Goal: Task Accomplishment & Management: Manage account settings

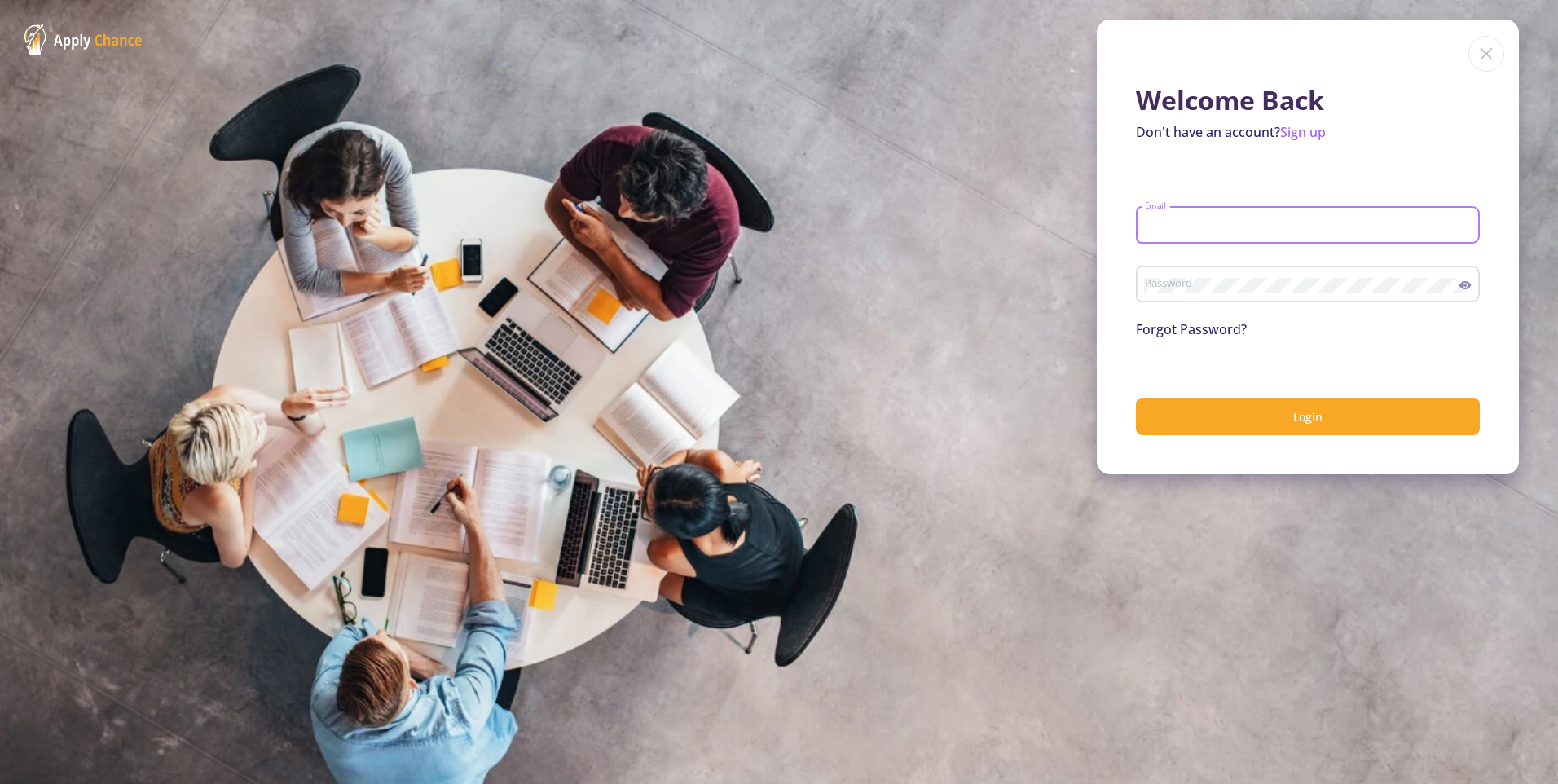
click at [1230, 218] on input "Email" at bounding box center [1310, 225] width 332 height 15
type input "[EMAIL_ADDRESS][DOMAIN_NAME]"
click at [1136, 397] on button "Login" at bounding box center [1307, 416] width 344 height 38
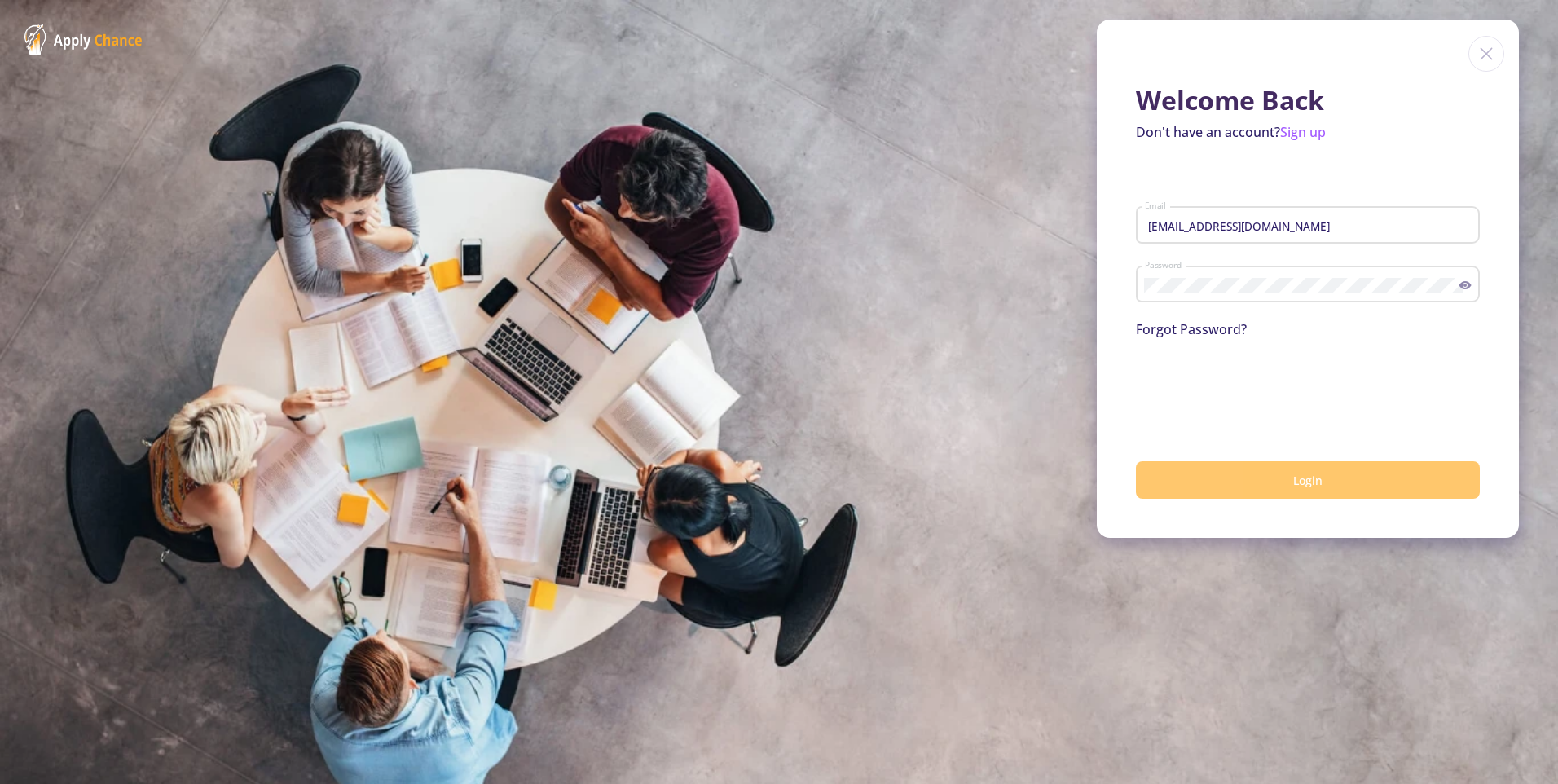
click at [1265, 485] on button "Login" at bounding box center [1307, 480] width 344 height 38
click at [1263, 461] on button "Login" at bounding box center [1307, 480] width 344 height 38
click at [1298, 484] on span "Login" at bounding box center [1307, 480] width 30 height 16
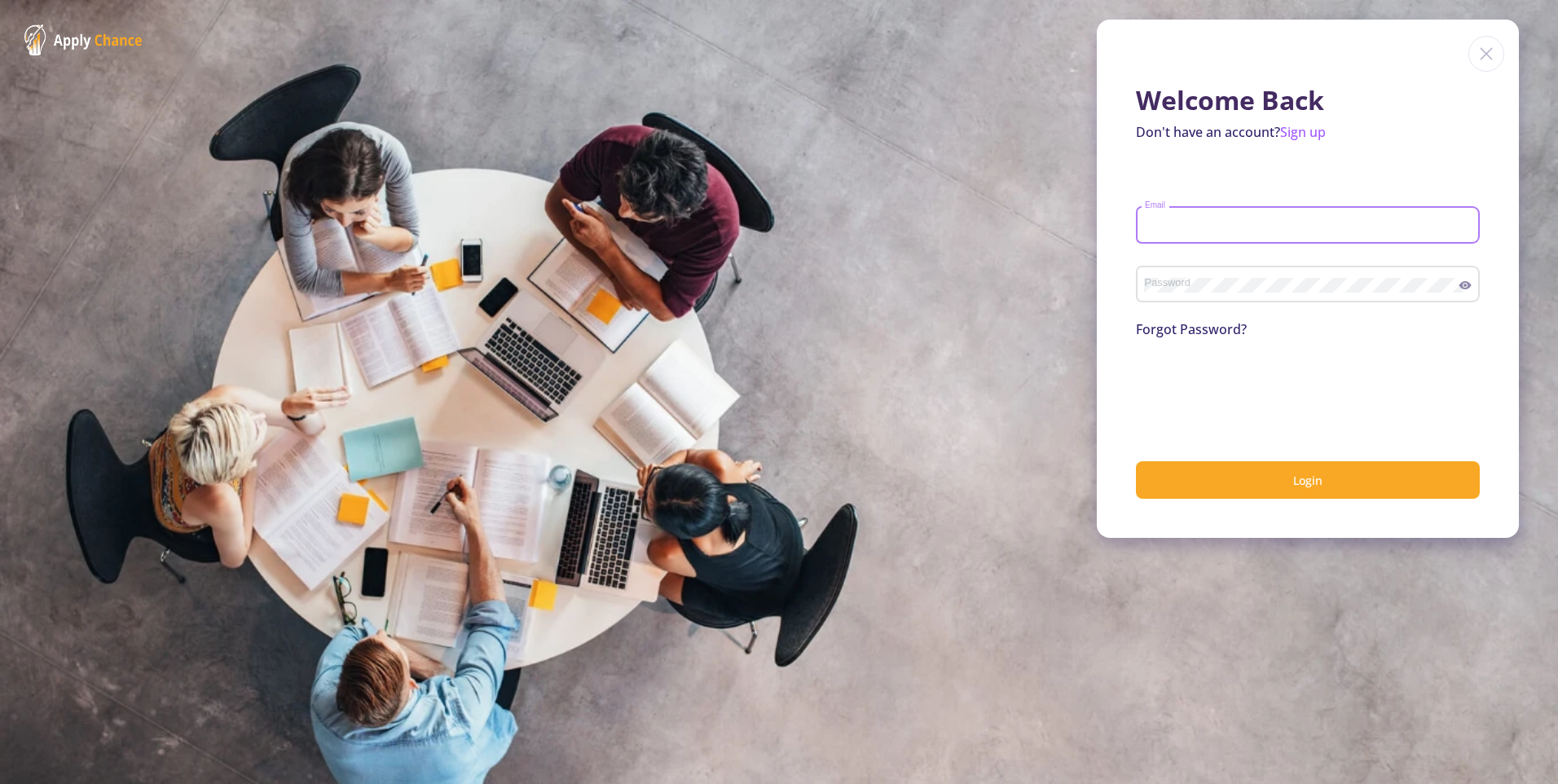
click at [1213, 230] on input "Email" at bounding box center [1310, 225] width 332 height 15
type input "[EMAIL_ADDRESS][DOMAIN_NAME]"
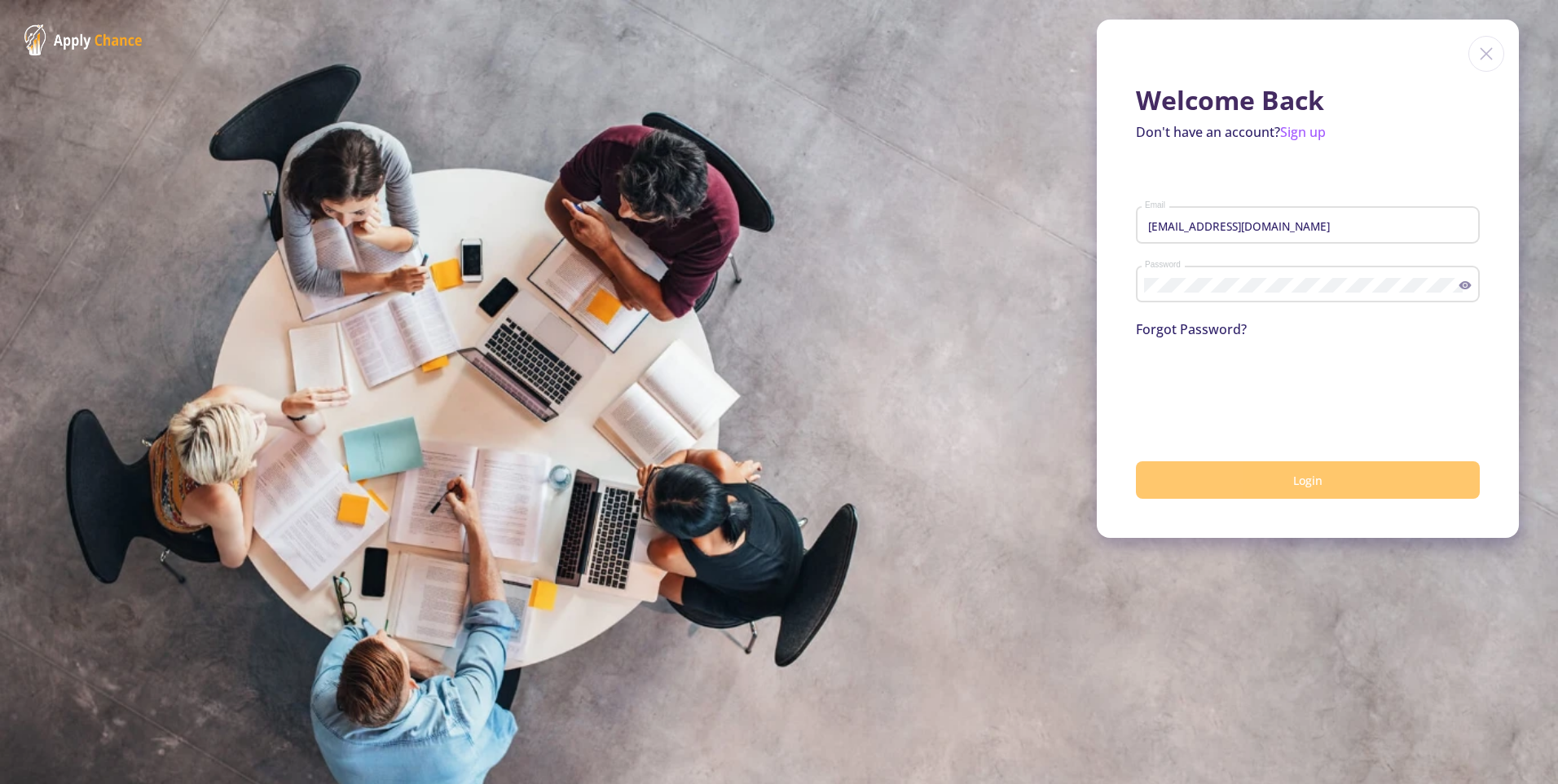
click at [1251, 478] on button "Login" at bounding box center [1307, 480] width 344 height 38
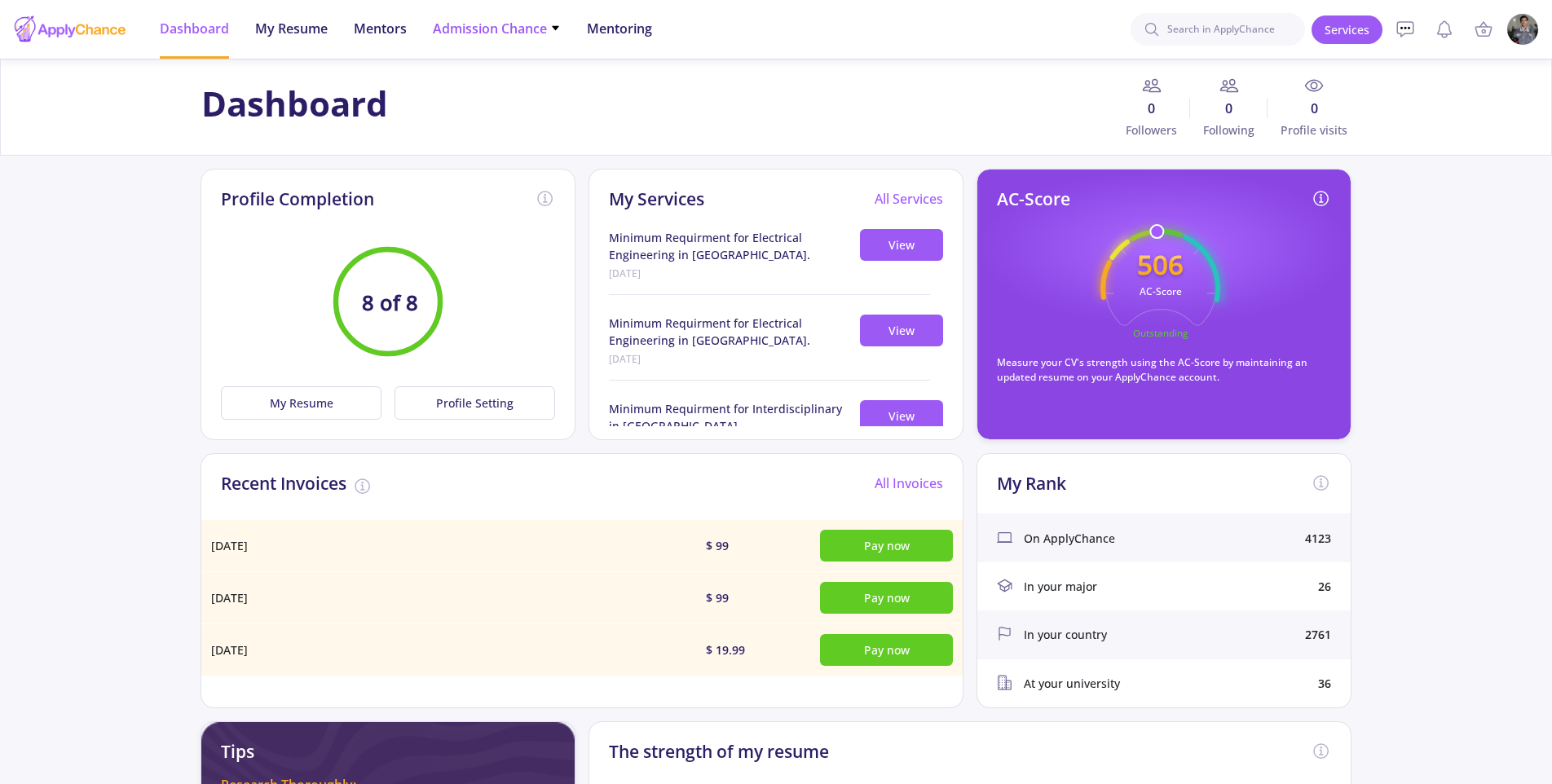
click at [526, 31] on span "Admission Chance" at bounding box center [497, 28] width 128 height 19
click at [527, 108] on link "Only My Chance of Admission" at bounding box center [528, 114] width 192 height 30
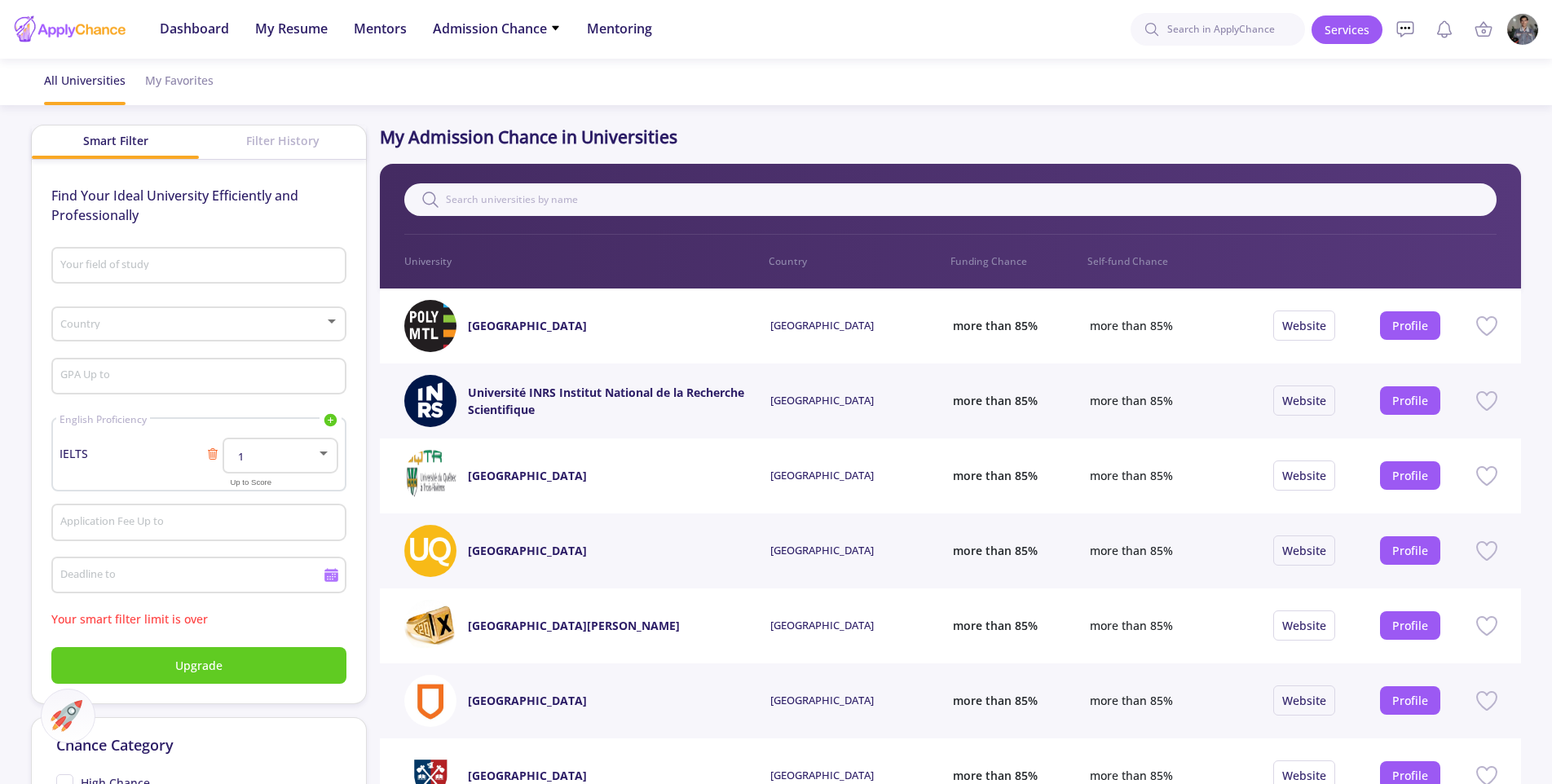
scroll to position [686, 0]
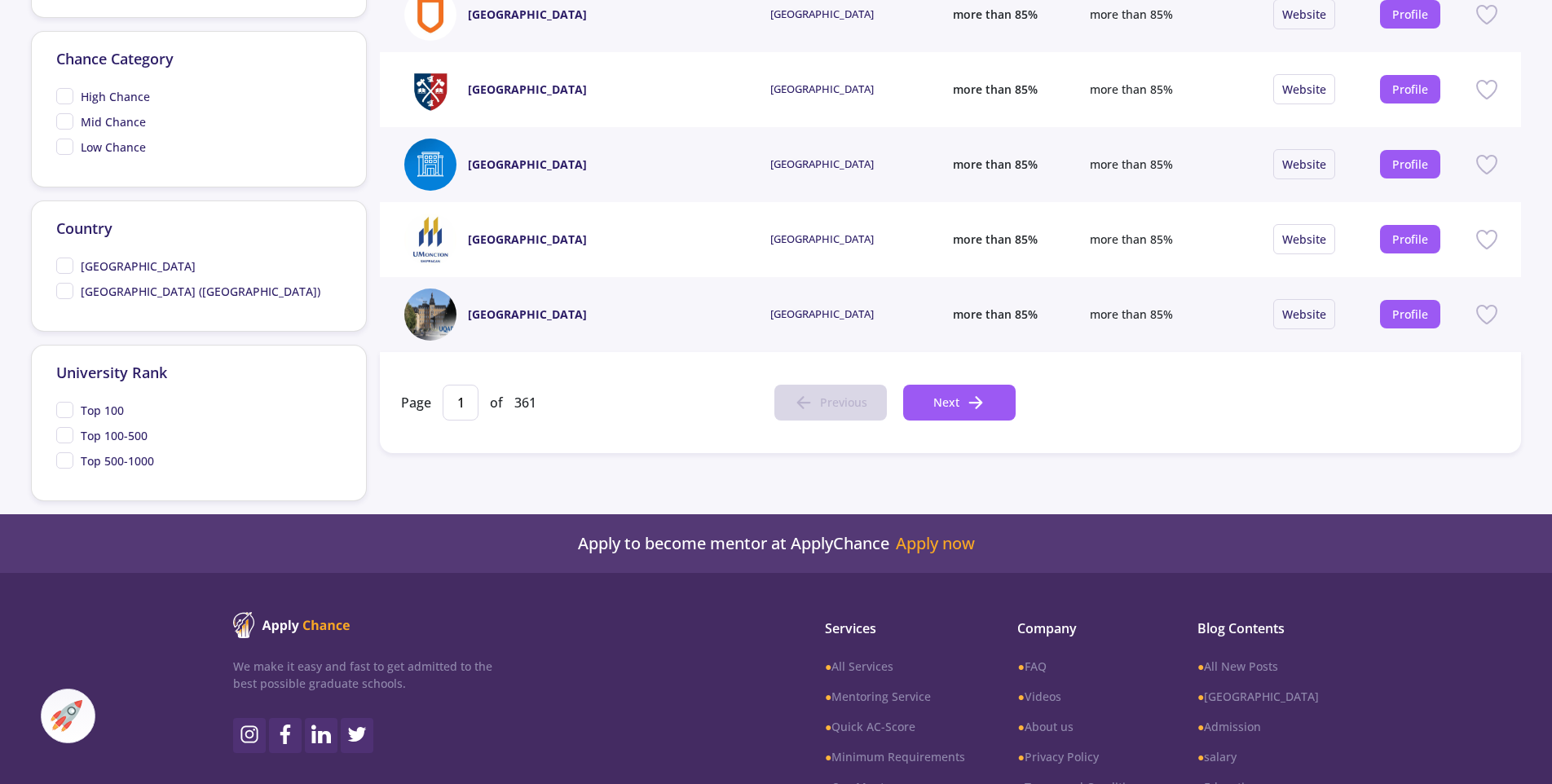
click at [65, 150] on span "Low Chance" at bounding box center [101, 147] width 90 height 17
click at [65, 149] on input "Low Chance" at bounding box center [61, 143] width 10 height 10
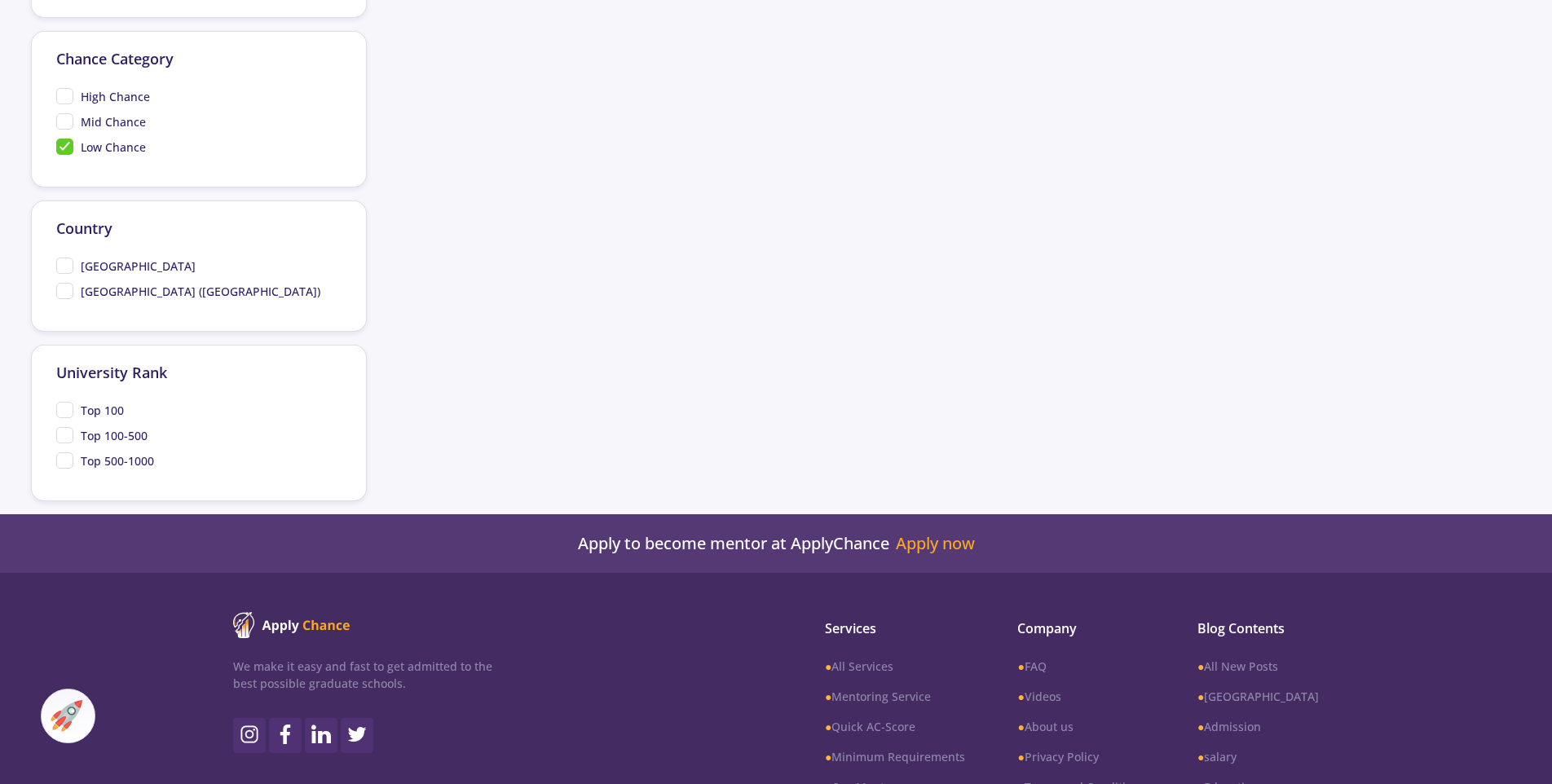
click at [60, 144] on span "Low Chance" at bounding box center [101, 147] width 90 height 17
click at [60, 144] on input "Low Chance" at bounding box center [61, 143] width 10 height 10
checkbox input "false"
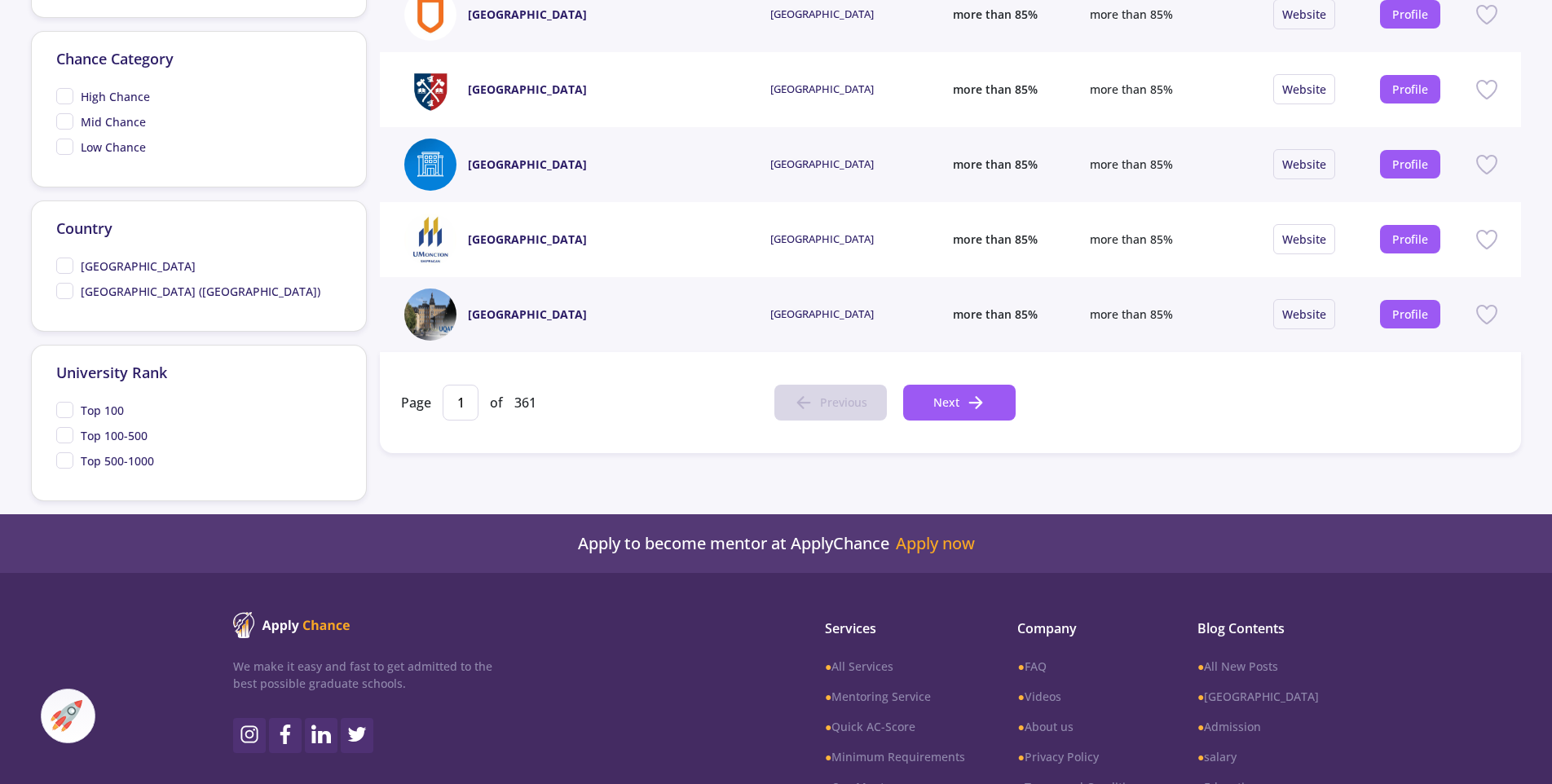
click at [65, 125] on span "Mid Chance" at bounding box center [101, 122] width 90 height 17
click at [65, 123] on input "Mid Chance" at bounding box center [61, 118] width 10 height 10
checkbox input "true"
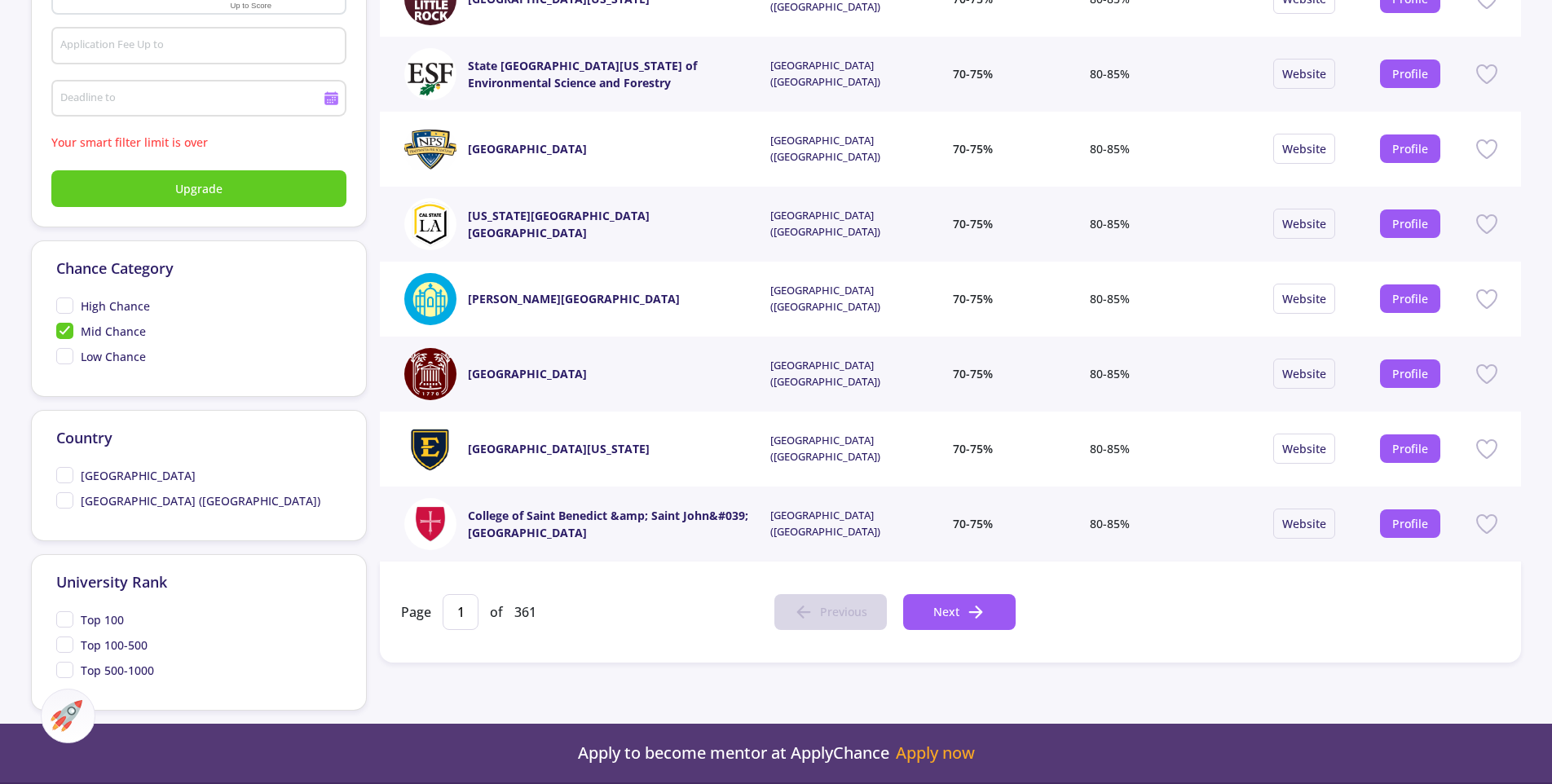
scroll to position [0, 0]
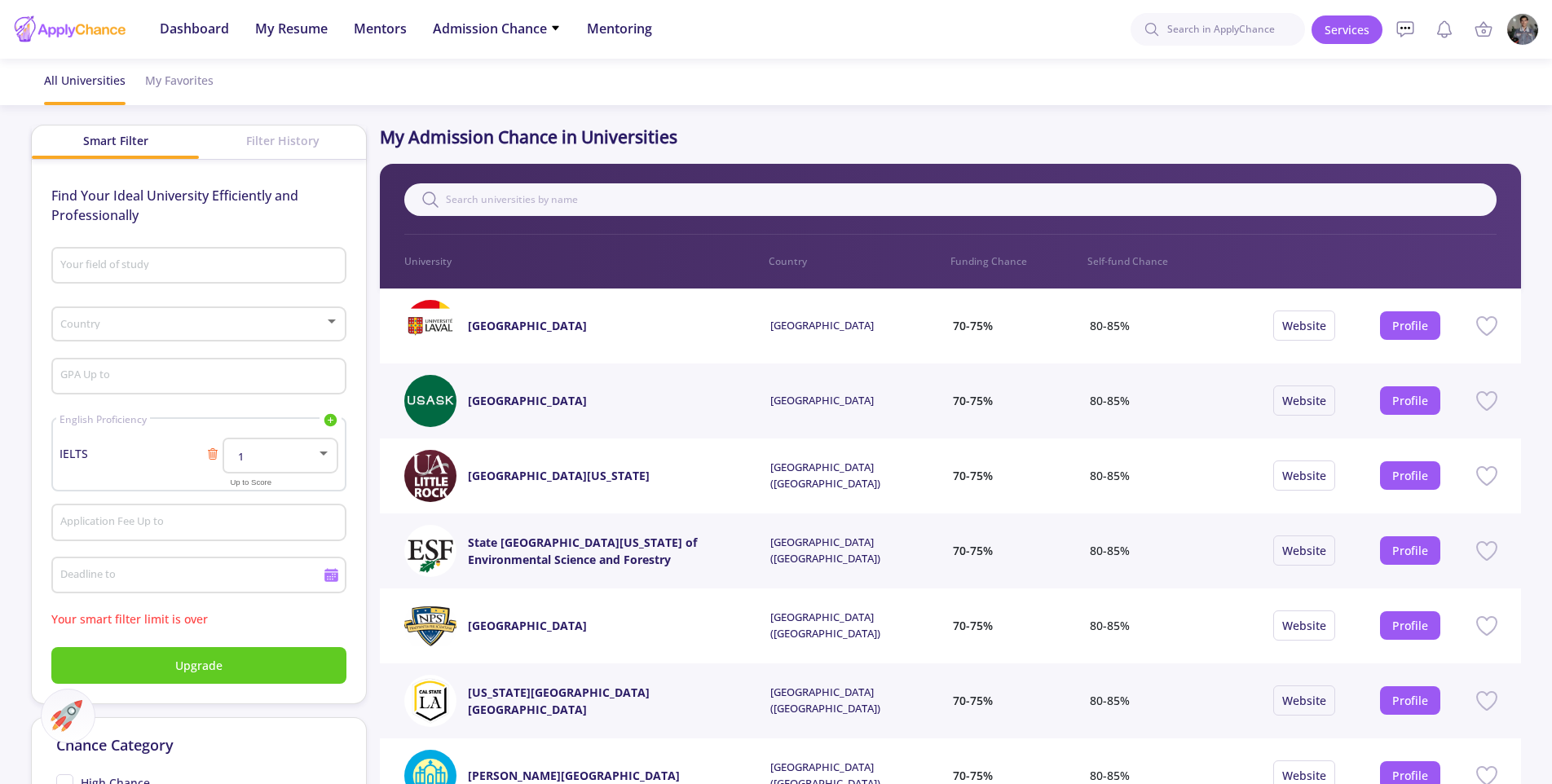
click at [261, 317] on div "Country" at bounding box center [199, 321] width 279 height 41
click at [254, 379] on span "United States of America (USA)" at bounding box center [200, 366] width 265 height 30
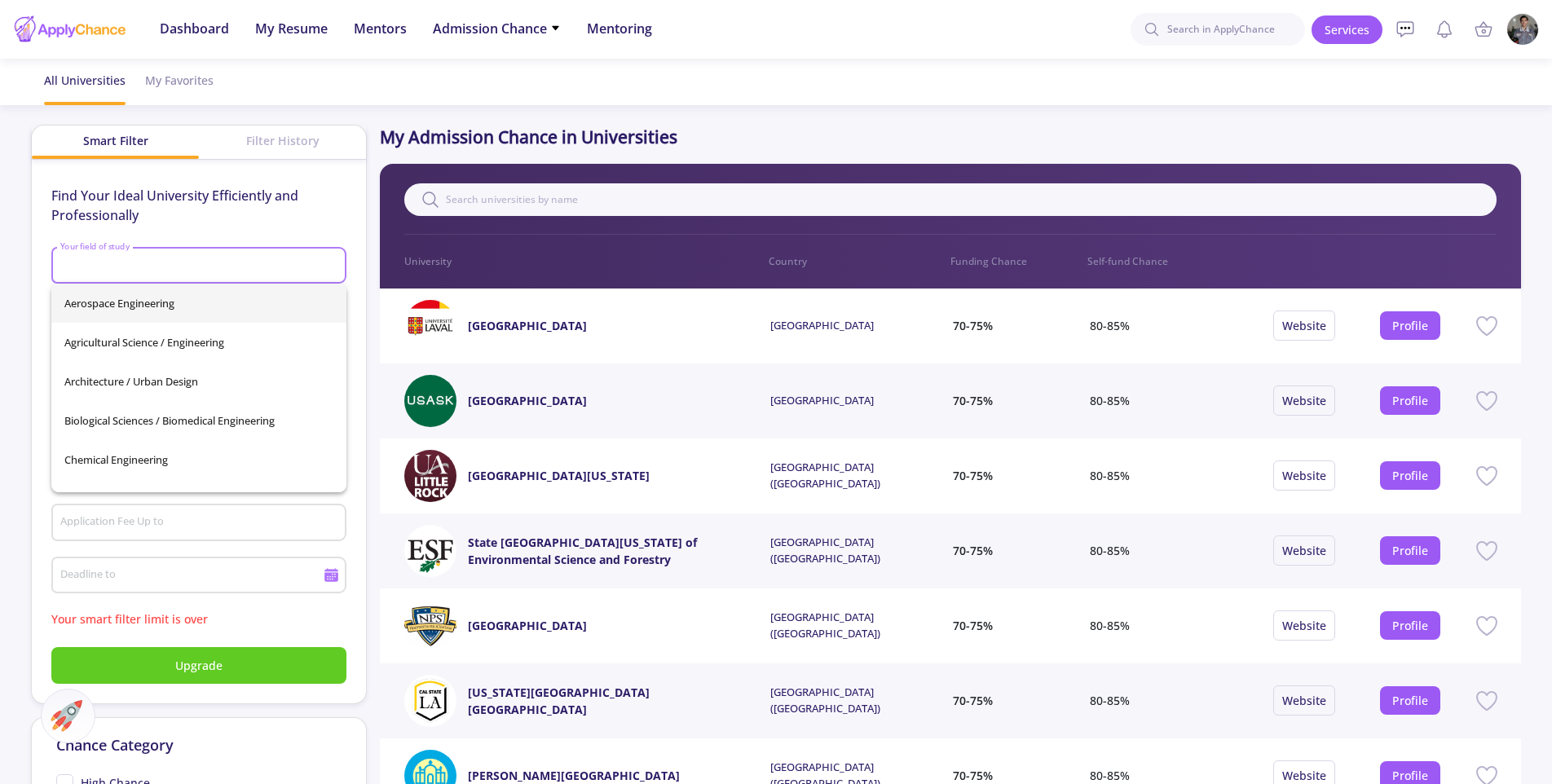
click at [240, 268] on input "Your field of study" at bounding box center [201, 266] width 284 height 15
click at [213, 364] on span "Electrical Engineering" at bounding box center [199, 347] width 269 height 39
type input "Electrical Engineering"
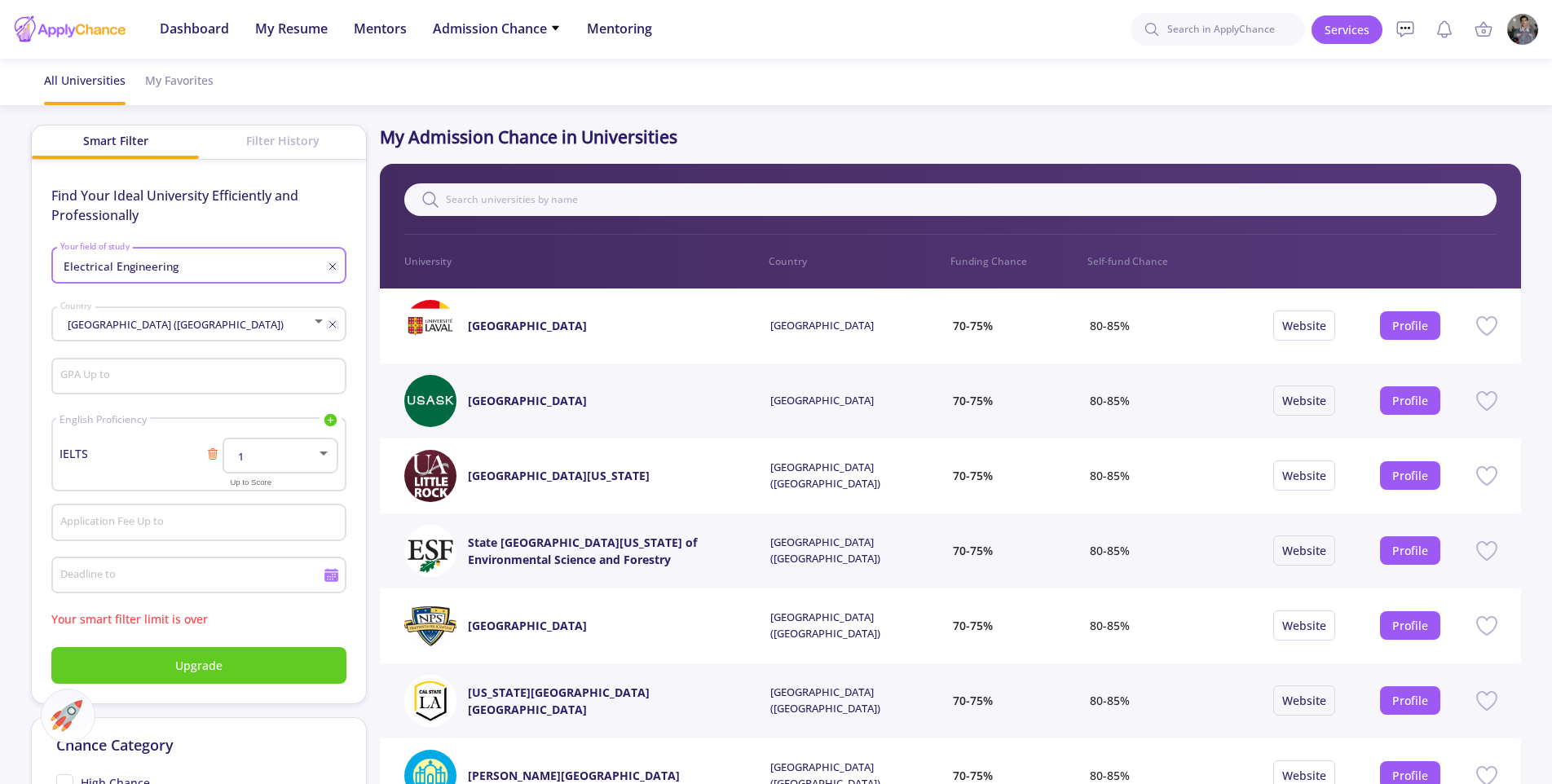
scroll to position [686, 0]
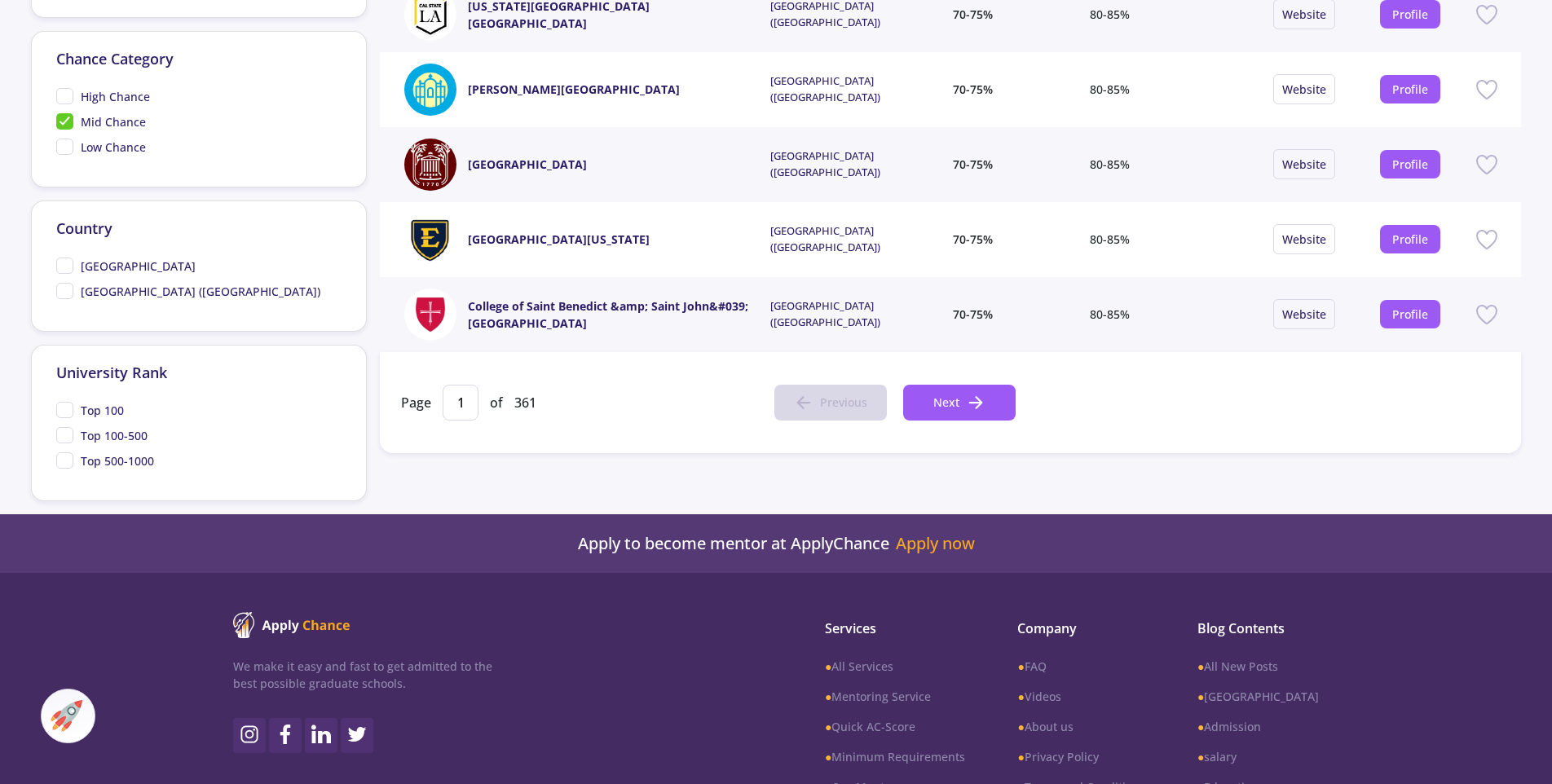
click at [62, 122] on span "Mid Chance" at bounding box center [101, 122] width 90 height 17
click at [62, 122] on input "Mid Chance" at bounding box center [61, 118] width 10 height 10
checkbox input "false"
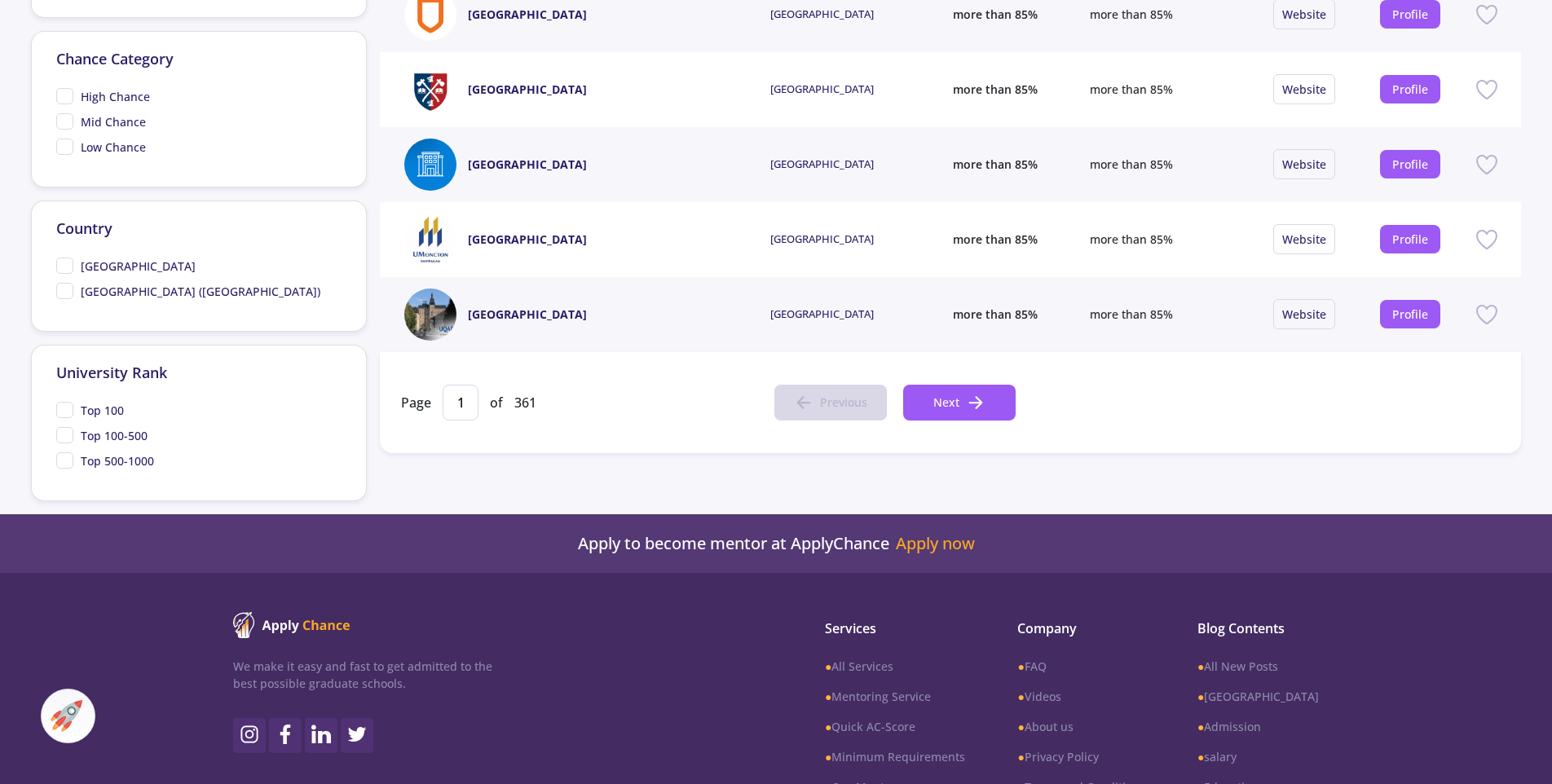
click at [67, 148] on span "Low Chance" at bounding box center [101, 147] width 90 height 17
click at [67, 148] on input "Low Chance" at bounding box center [61, 143] width 10 height 10
checkbox input "true"
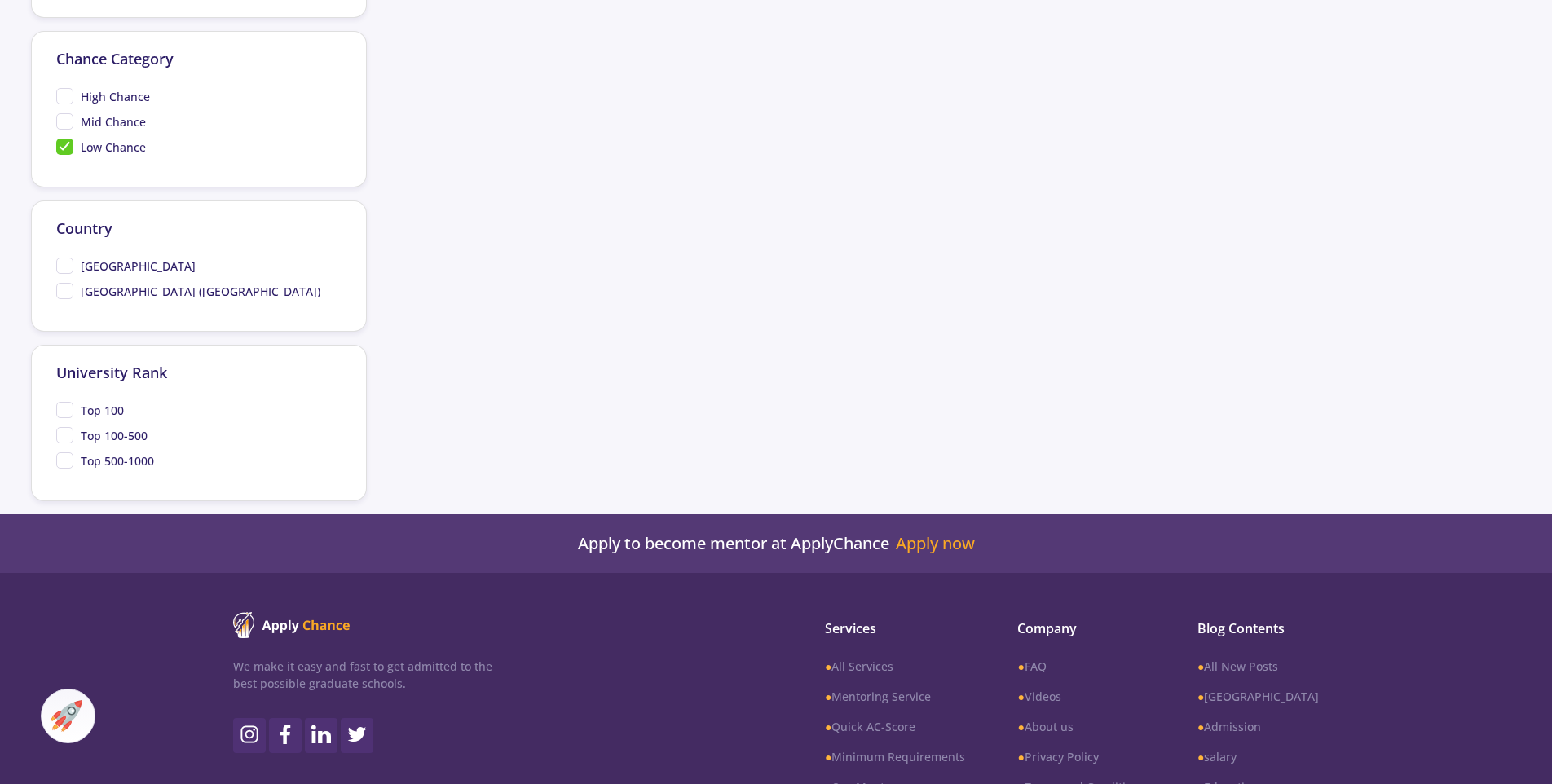
click at [60, 123] on span "Mid Chance" at bounding box center [101, 122] width 90 height 17
click at [60, 123] on input "Mid Chance" at bounding box center [61, 118] width 10 height 10
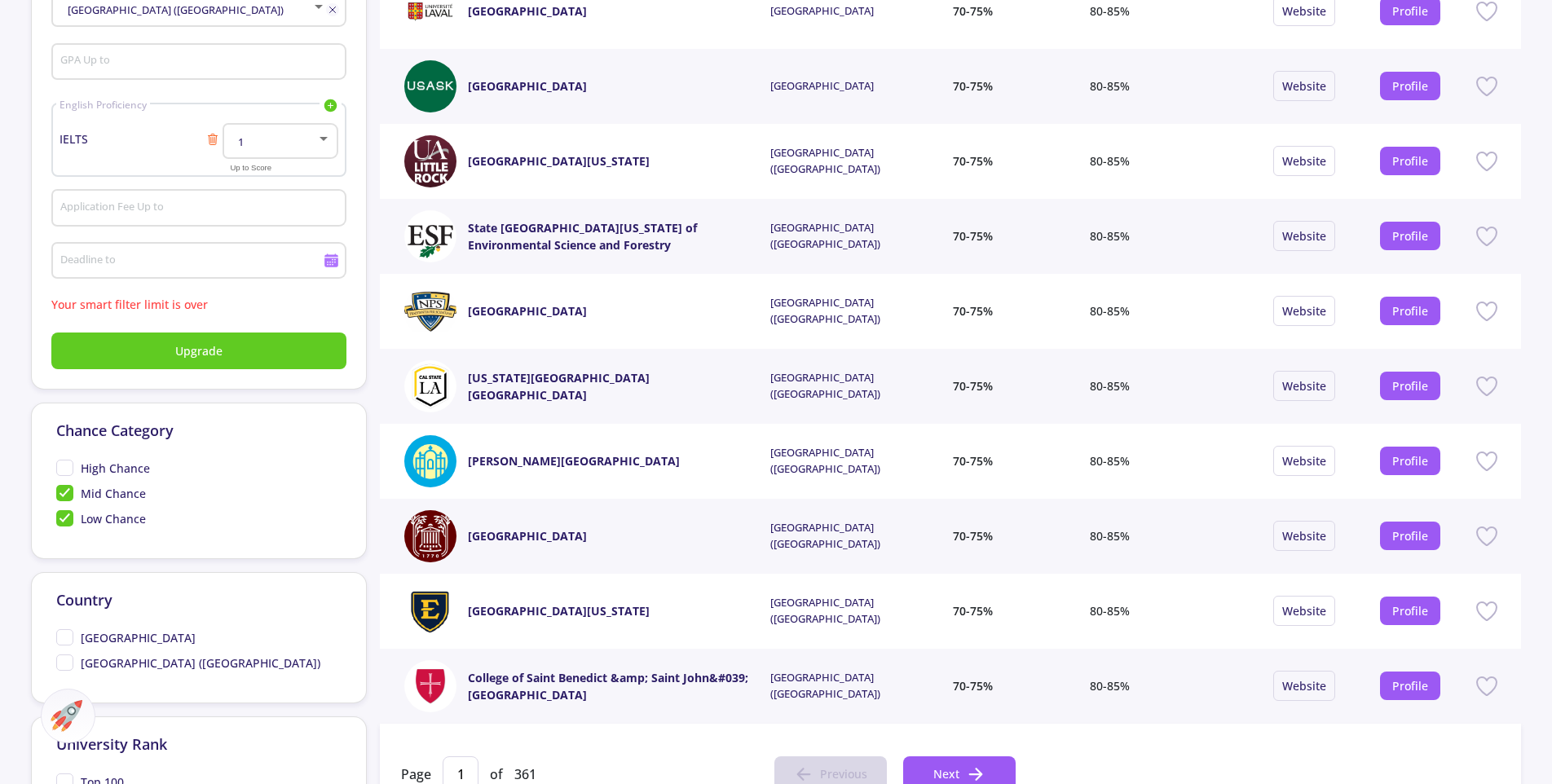
scroll to position [317, 0]
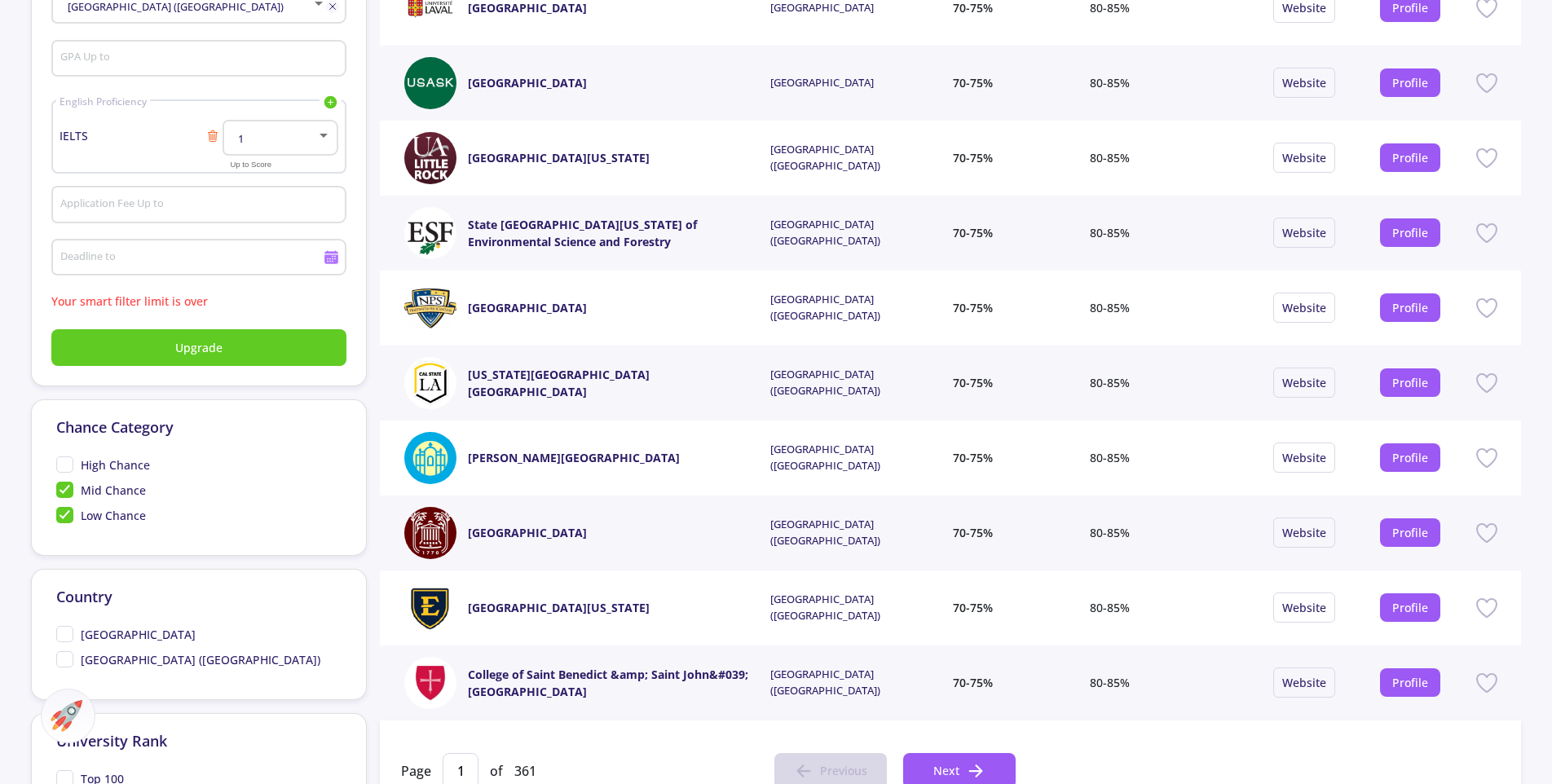
click at [64, 490] on span "Mid Chance" at bounding box center [101, 490] width 90 height 17
click at [64, 490] on input "Mid Chance" at bounding box center [61, 486] width 10 height 10
checkbox input "false"
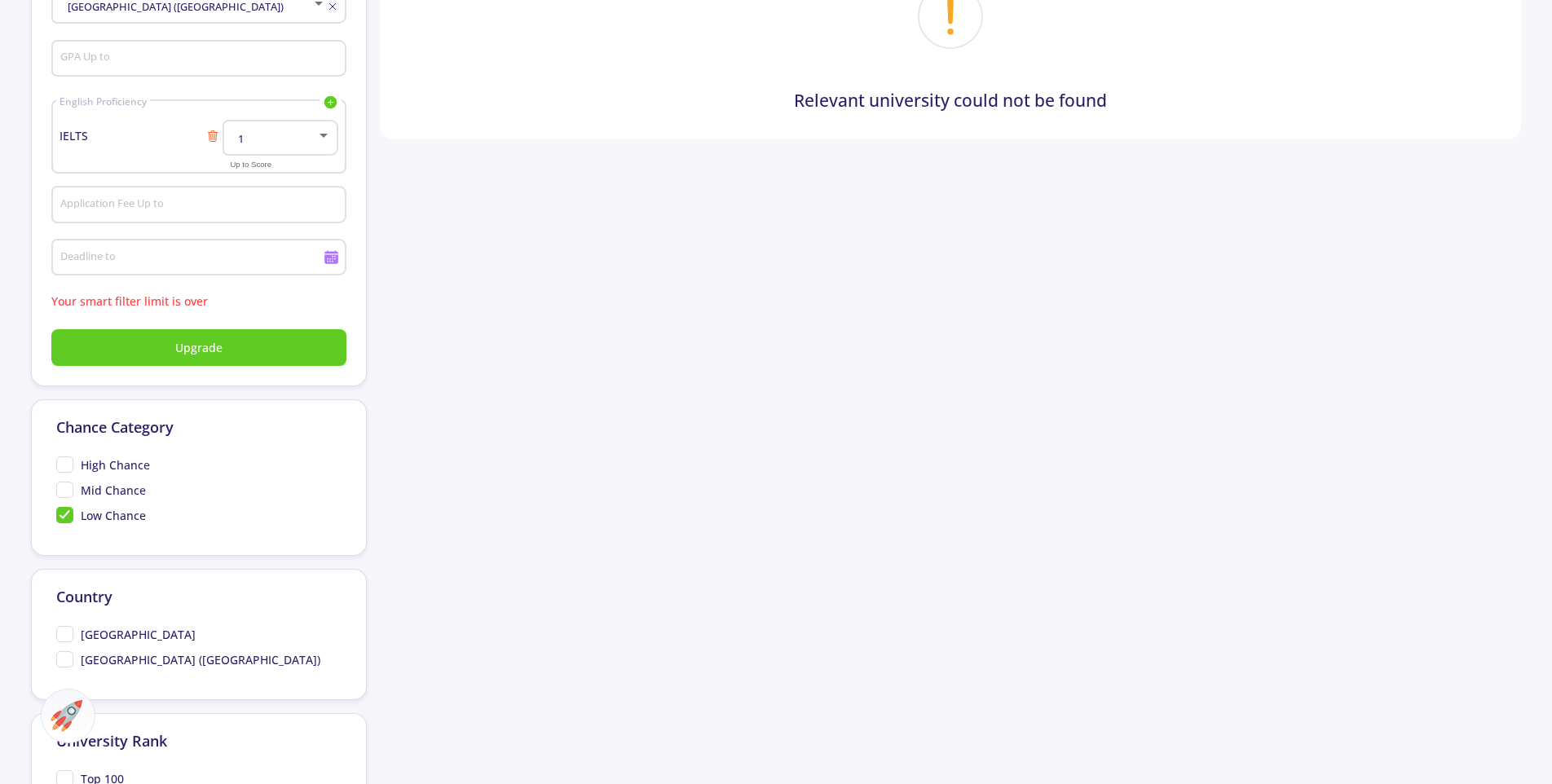
click at [68, 662] on span "United States of America (USA)" at bounding box center [188, 660] width 264 height 17
click at [67, 662] on input "United States of America (USA)" at bounding box center [61, 656] width 10 height 10
checkbox input "true"
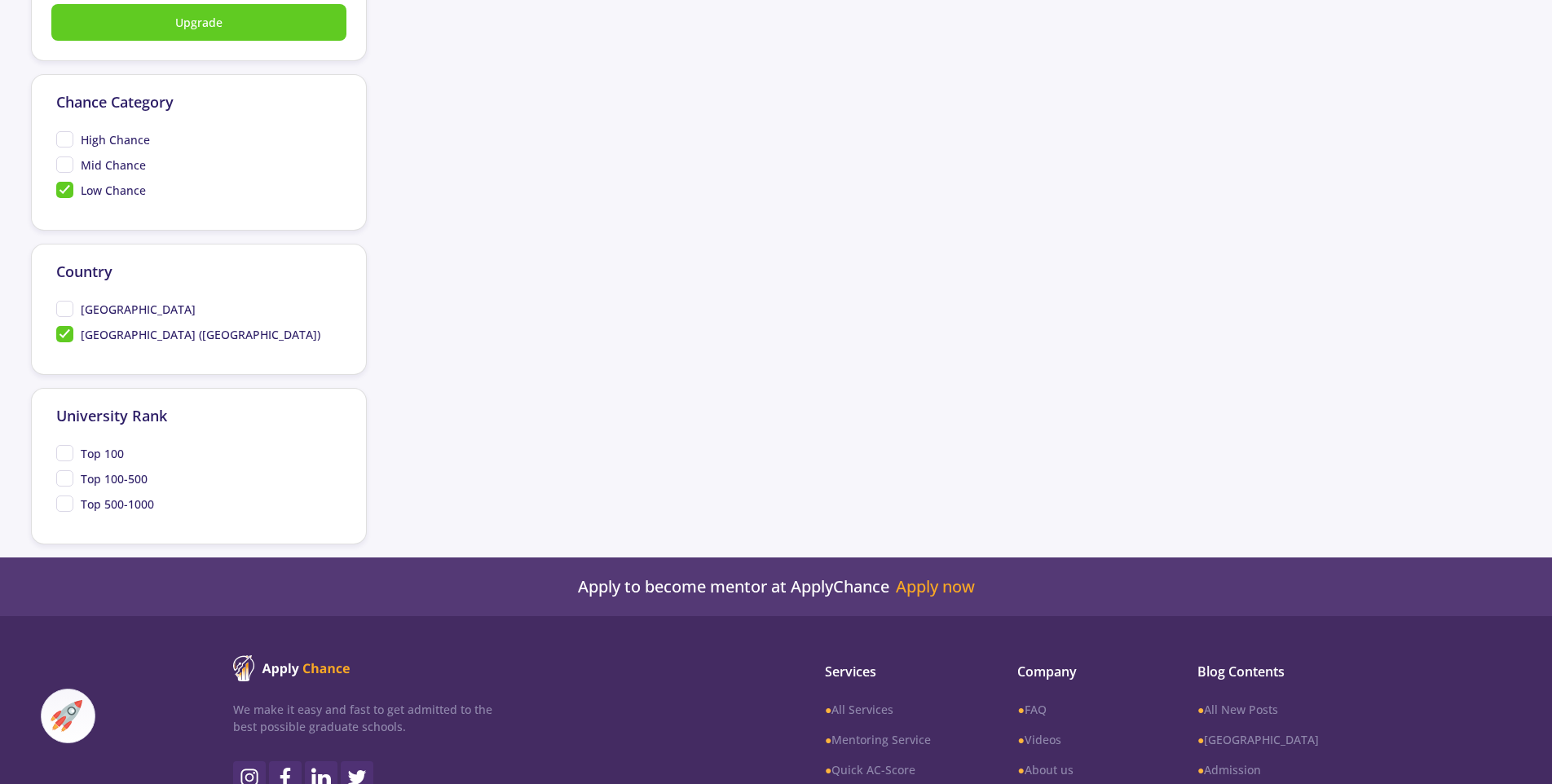
scroll to position [662, 0]
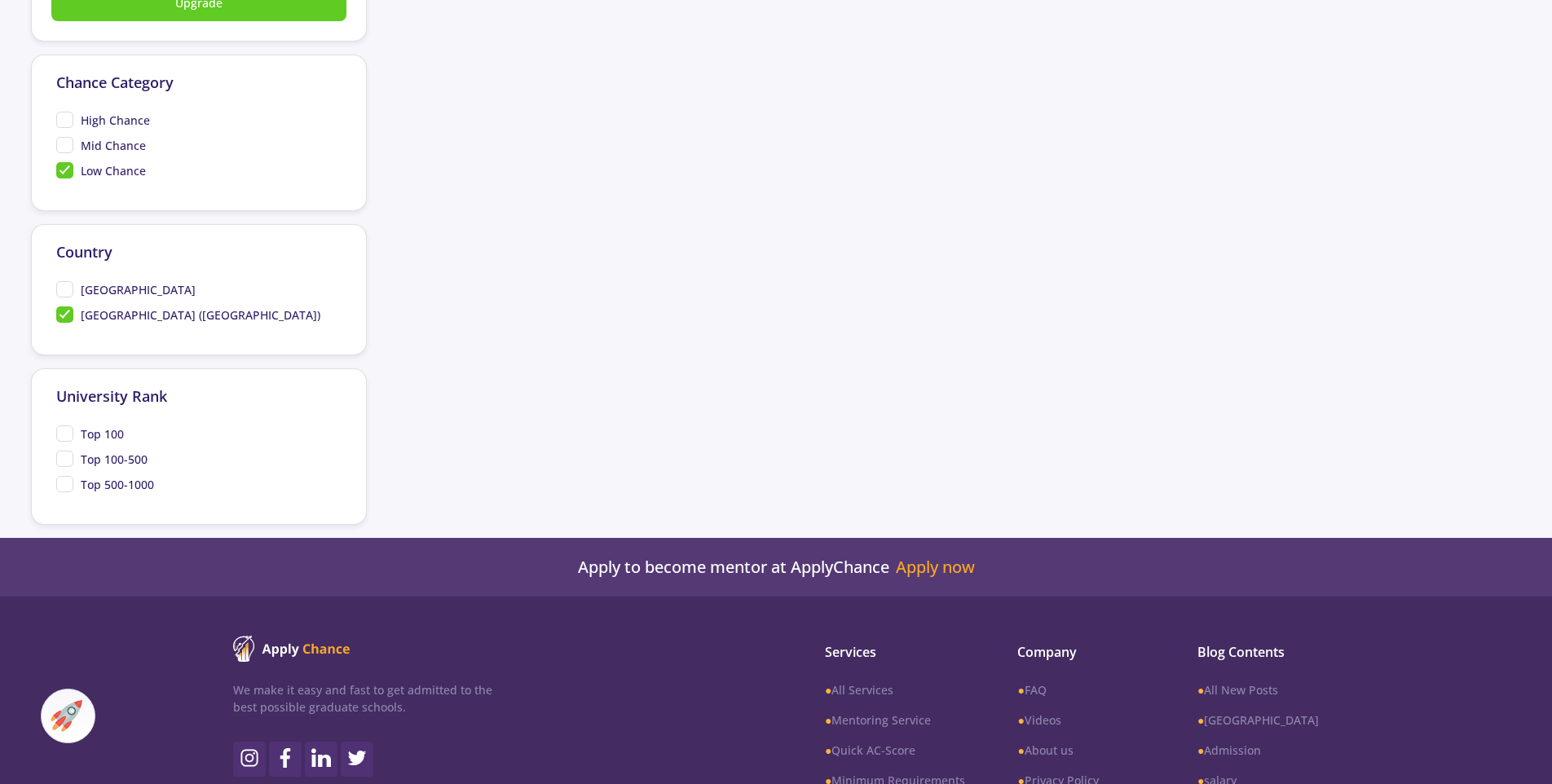
click at [71, 435] on span "Top 100" at bounding box center [90, 433] width 68 height 17
click at [67, 435] on input "Top 100" at bounding box center [61, 430] width 10 height 10
checkbox input "true"
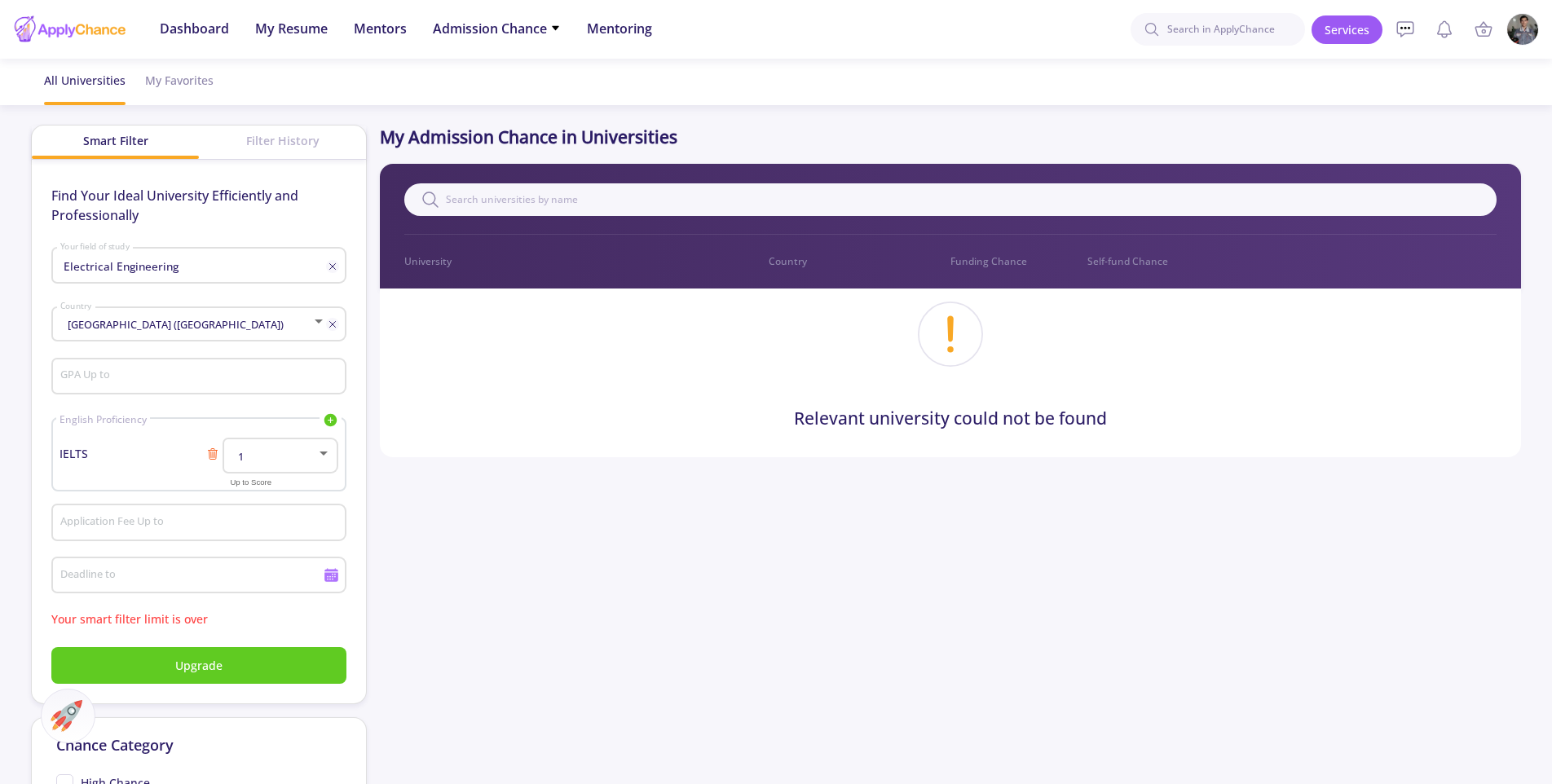
click at [211, 450] on icon at bounding box center [213, 449] width 4 height 2
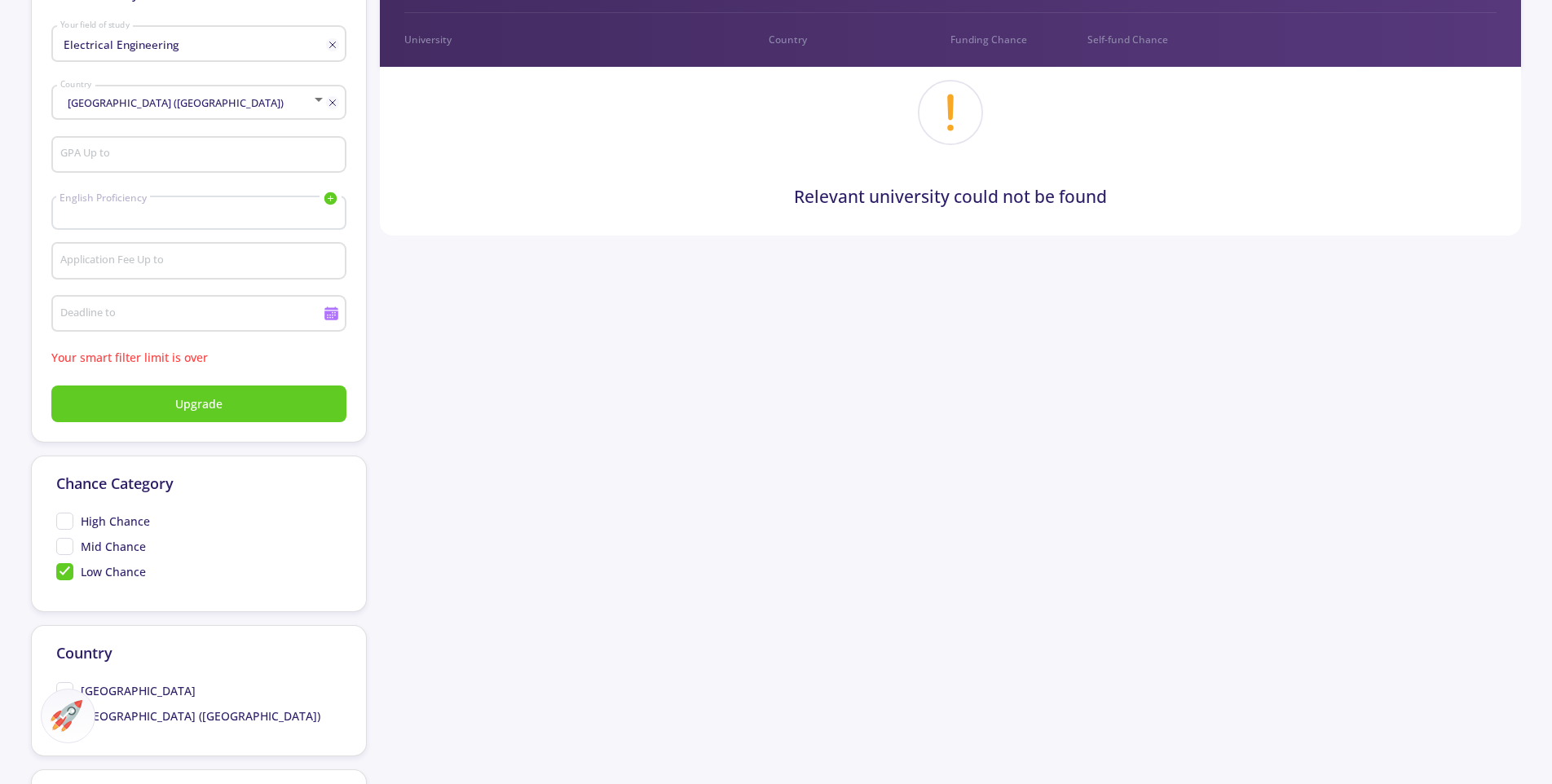
scroll to position [224, 0]
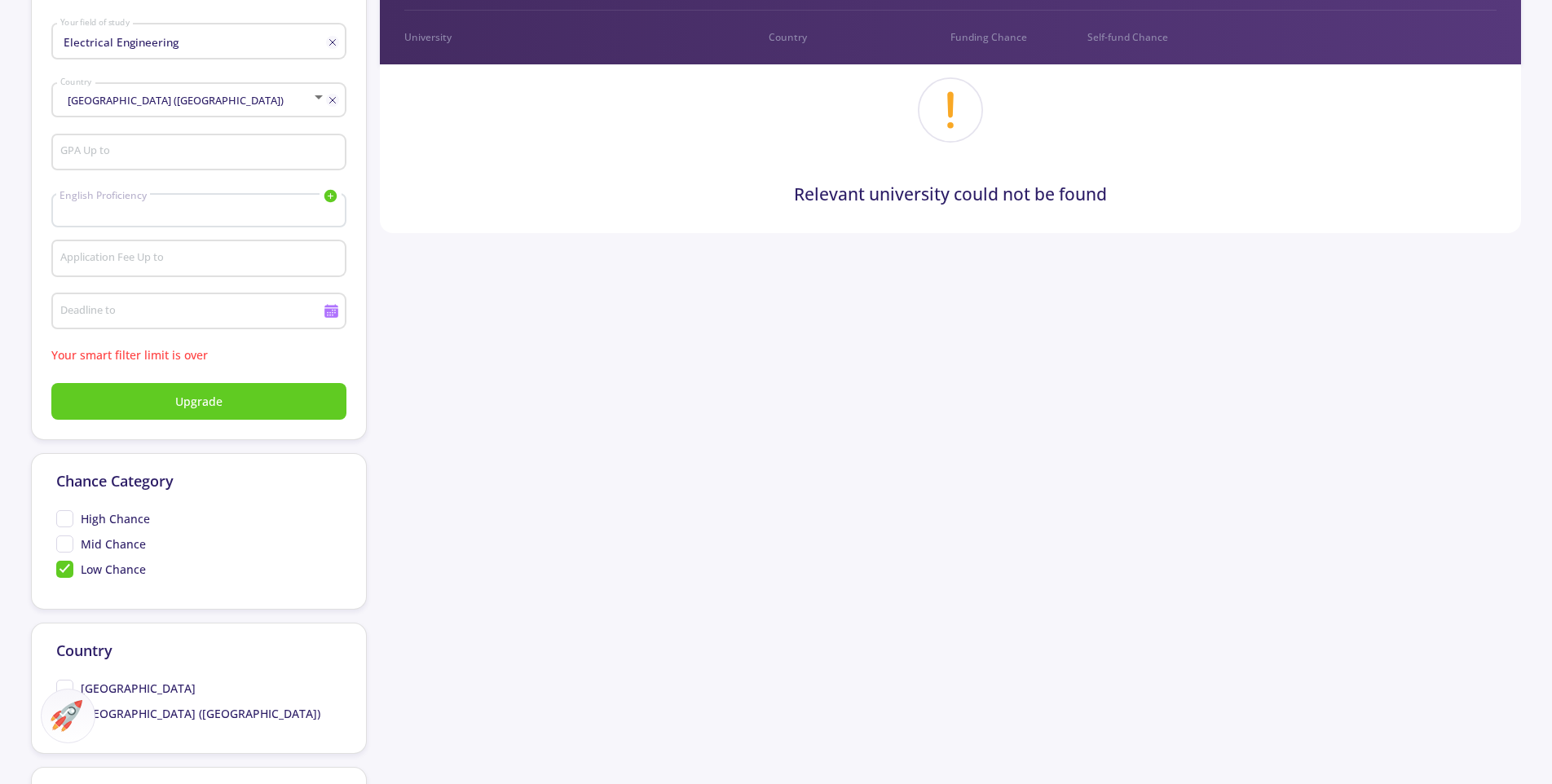
click at [65, 550] on span "Mid Chance" at bounding box center [101, 544] width 90 height 17
click at [65, 546] on input "Mid Chance" at bounding box center [61, 540] width 10 height 10
checkbox input "true"
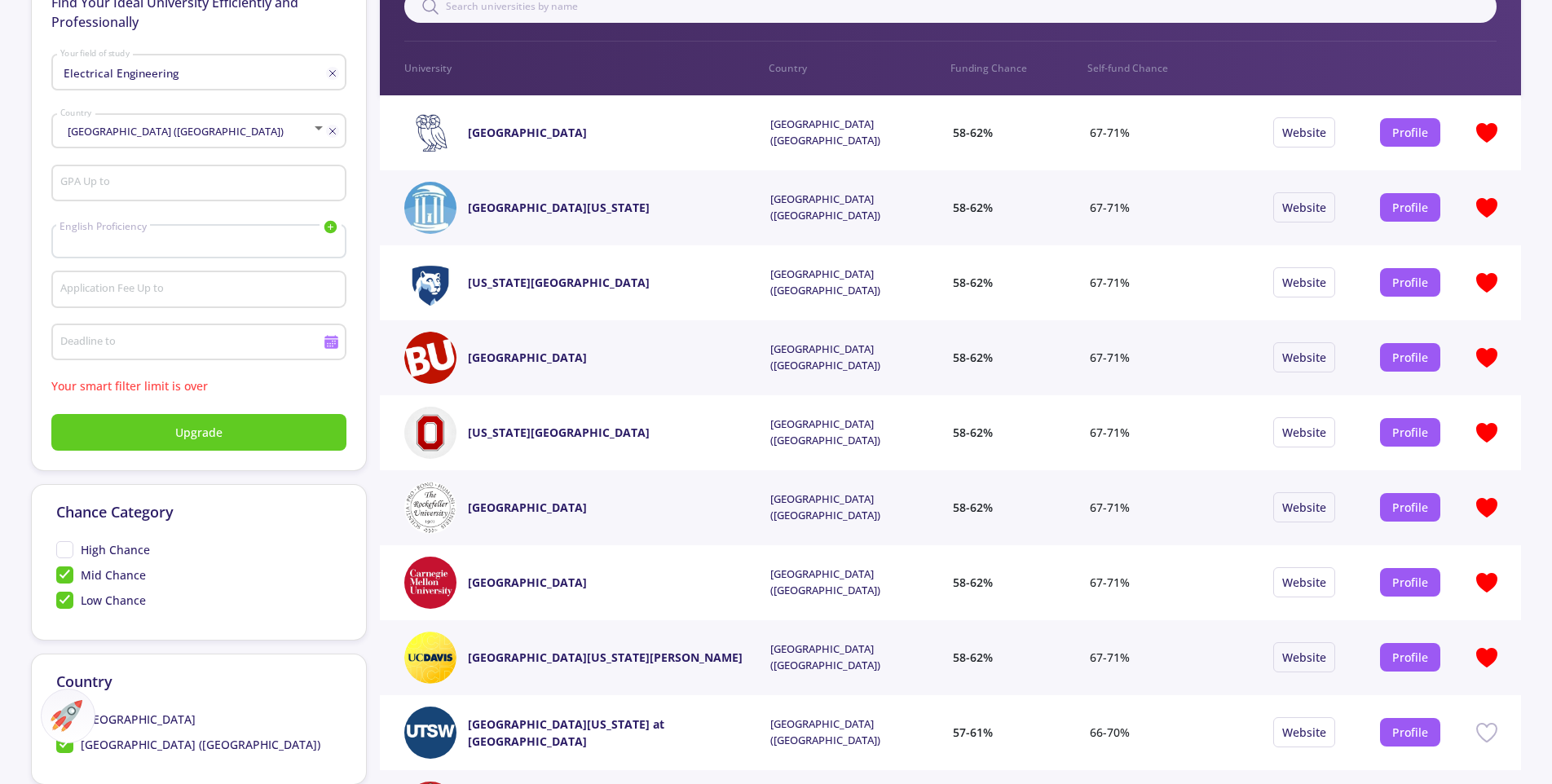
scroll to position [192, 0]
click at [69, 602] on span "Low Chance" at bounding box center [101, 600] width 90 height 17
click at [67, 602] on input "Low Chance" at bounding box center [61, 597] width 10 height 10
checkbox input "false"
click at [63, 574] on span "Mid Chance" at bounding box center [101, 575] width 90 height 17
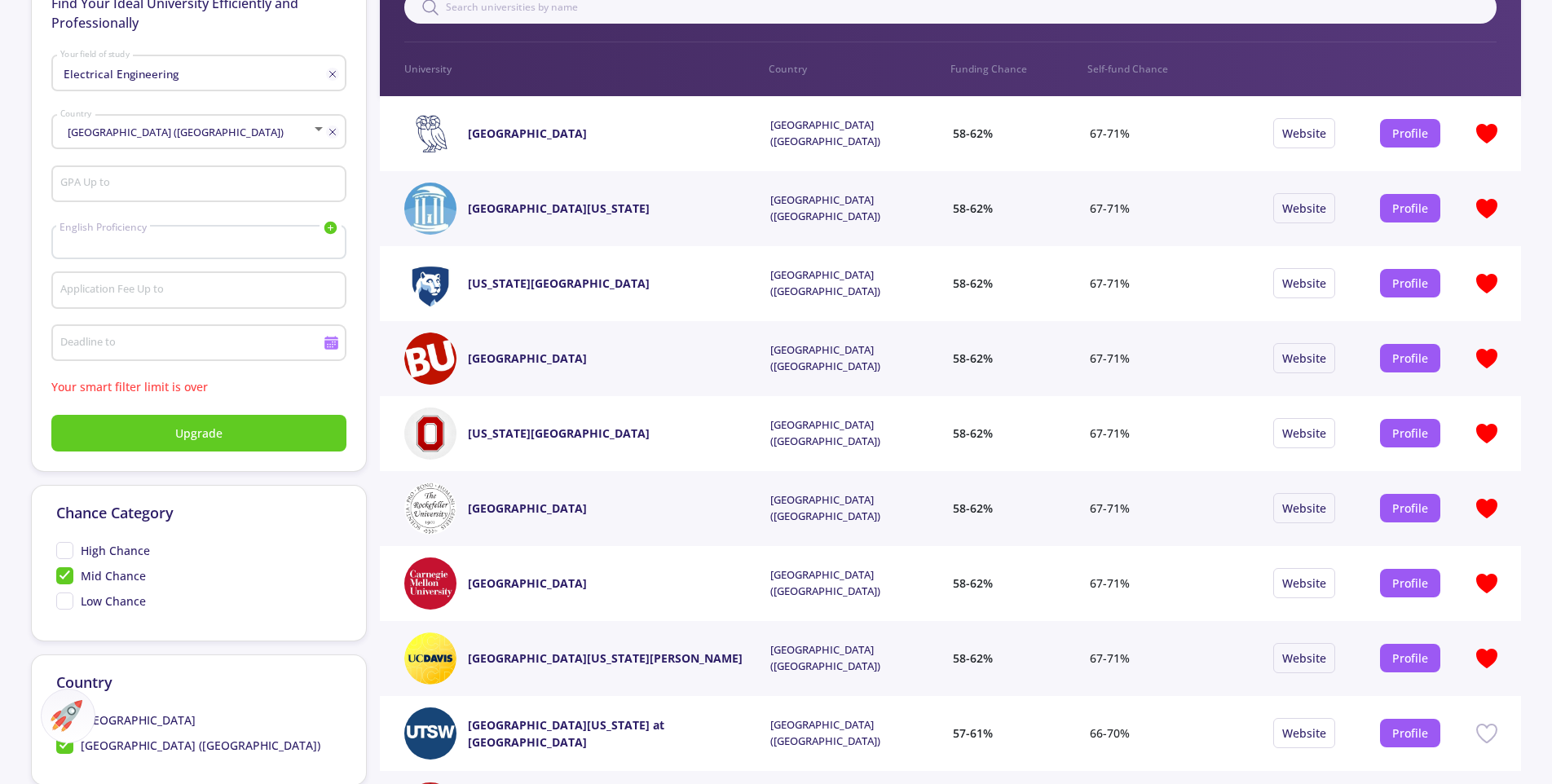
click at [63, 574] on input "Mid Chance" at bounding box center [61, 572] width 10 height 10
checkbox input "false"
click at [63, 602] on span "Low Chance" at bounding box center [101, 600] width 90 height 17
click at [63, 602] on input "Low Chance" at bounding box center [61, 597] width 10 height 10
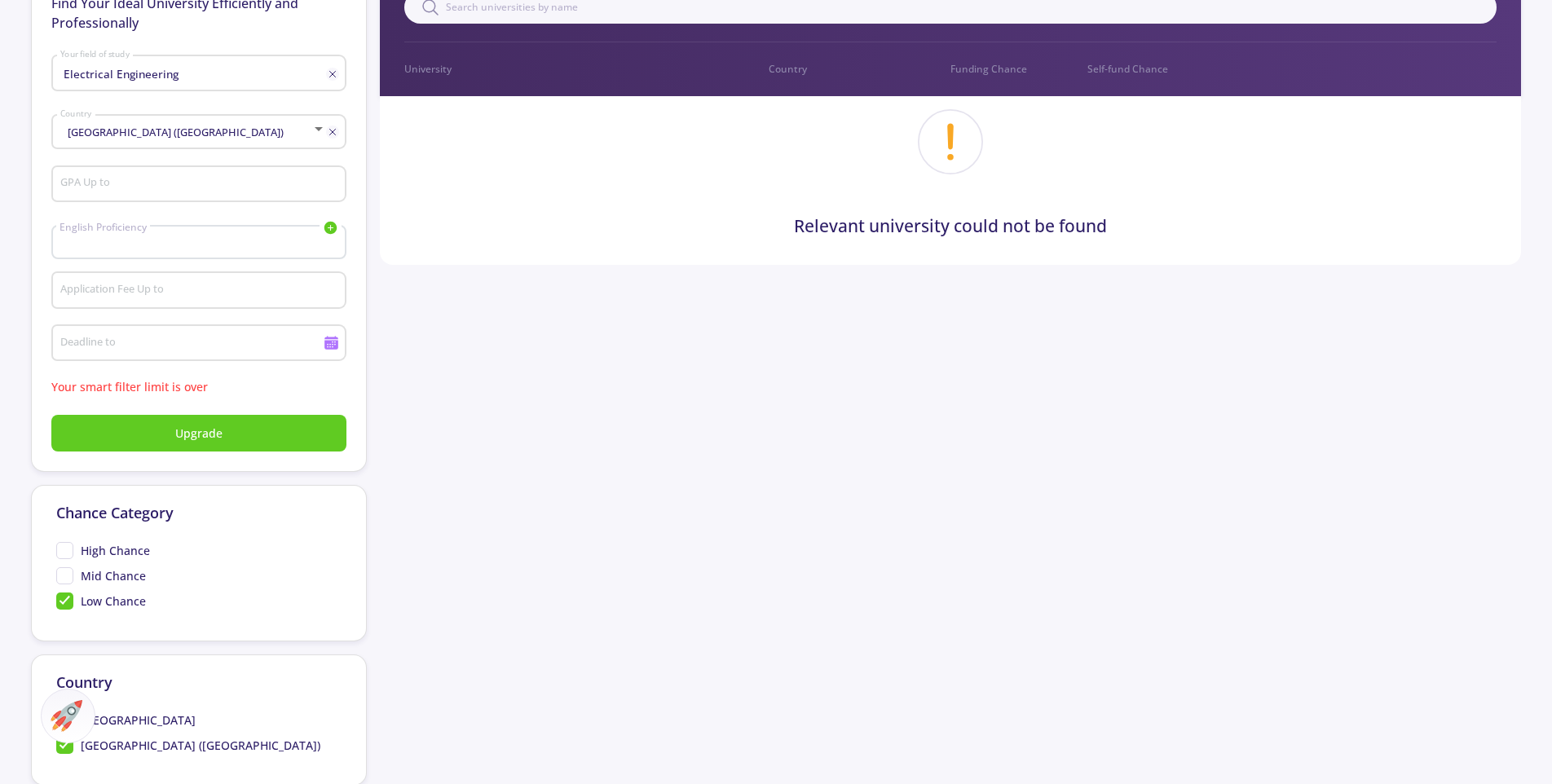
click at [65, 600] on span "Low Chance" at bounding box center [101, 600] width 90 height 17
click at [65, 600] on input "Low Chance" at bounding box center [61, 597] width 10 height 10
checkbox input "false"
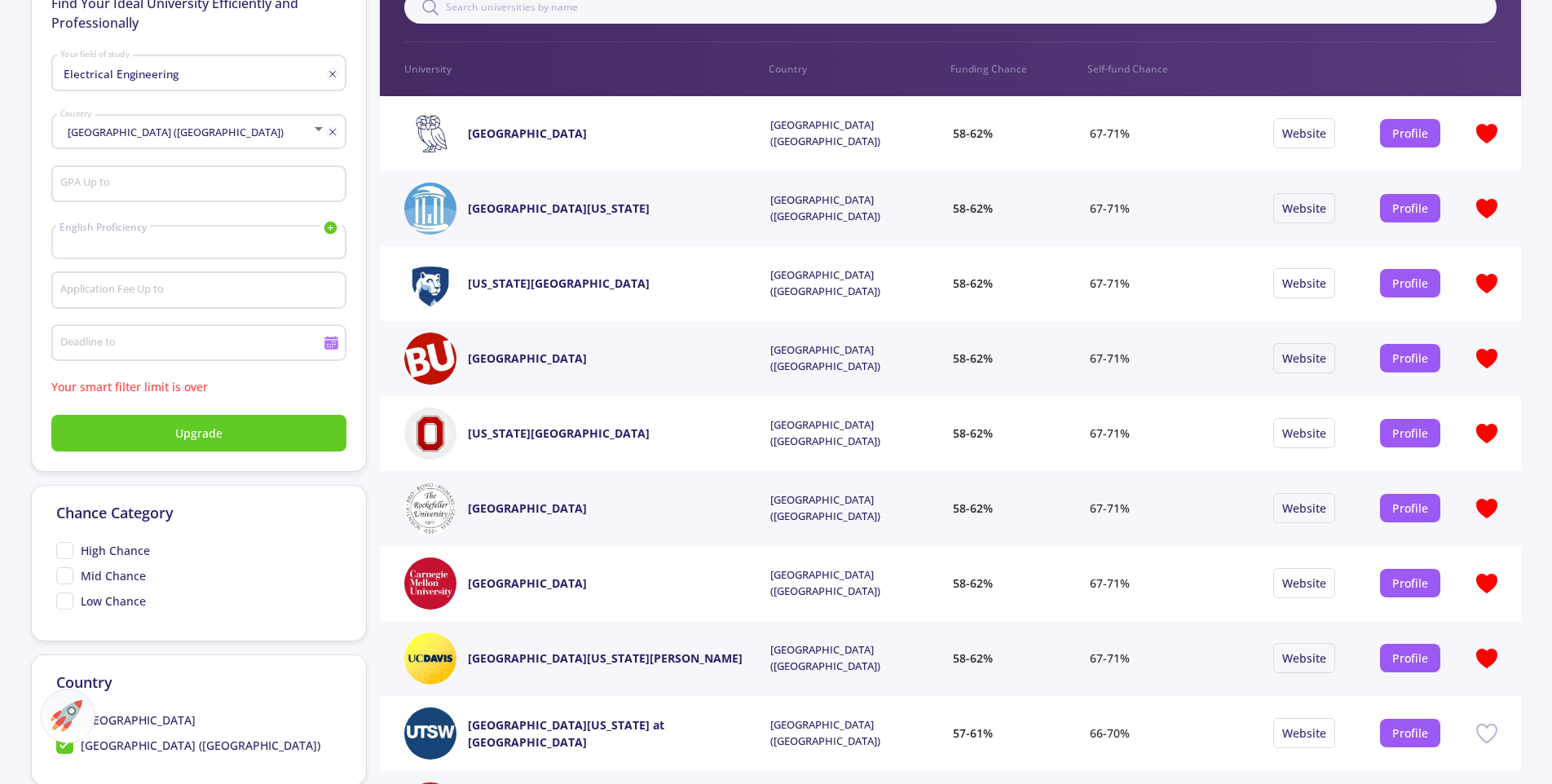
click at [64, 577] on span "Mid Chance" at bounding box center [101, 575] width 90 height 17
click at [64, 577] on input "Mid Chance" at bounding box center [61, 572] width 10 height 10
checkbox input "true"
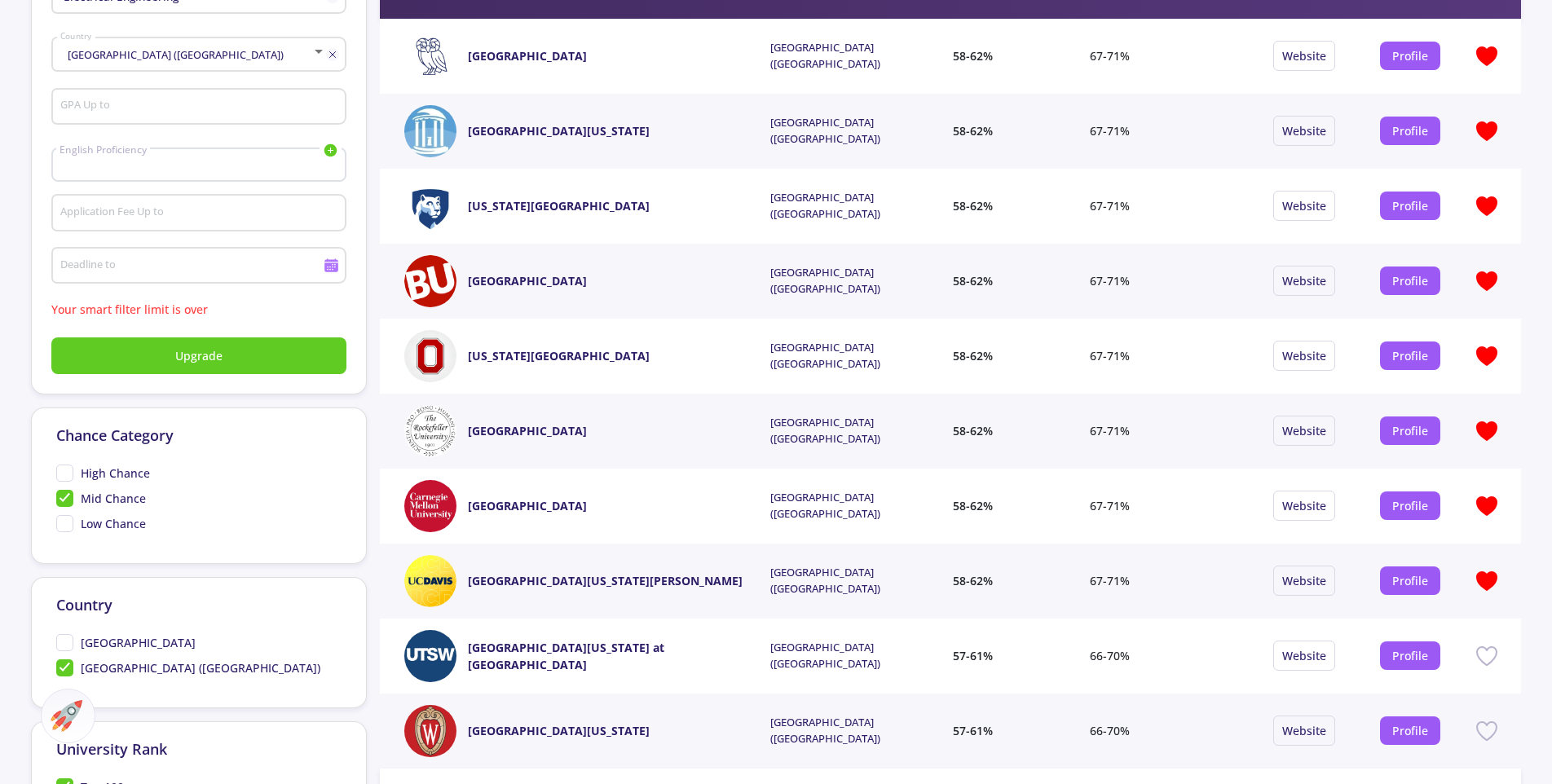
scroll to position [431, 0]
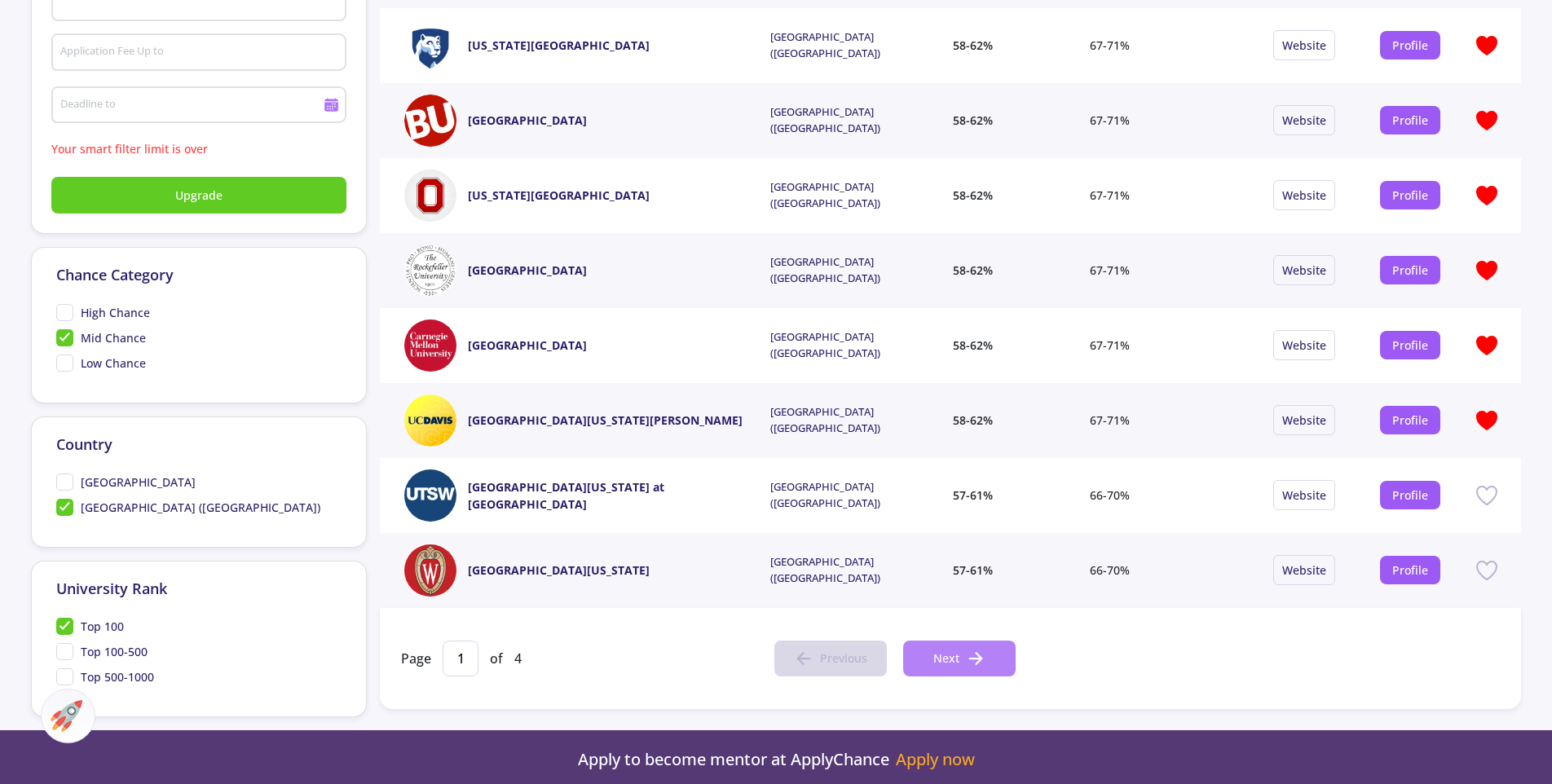
click at [951, 665] on span "Next" at bounding box center [946, 658] width 26 height 17
type input "2"
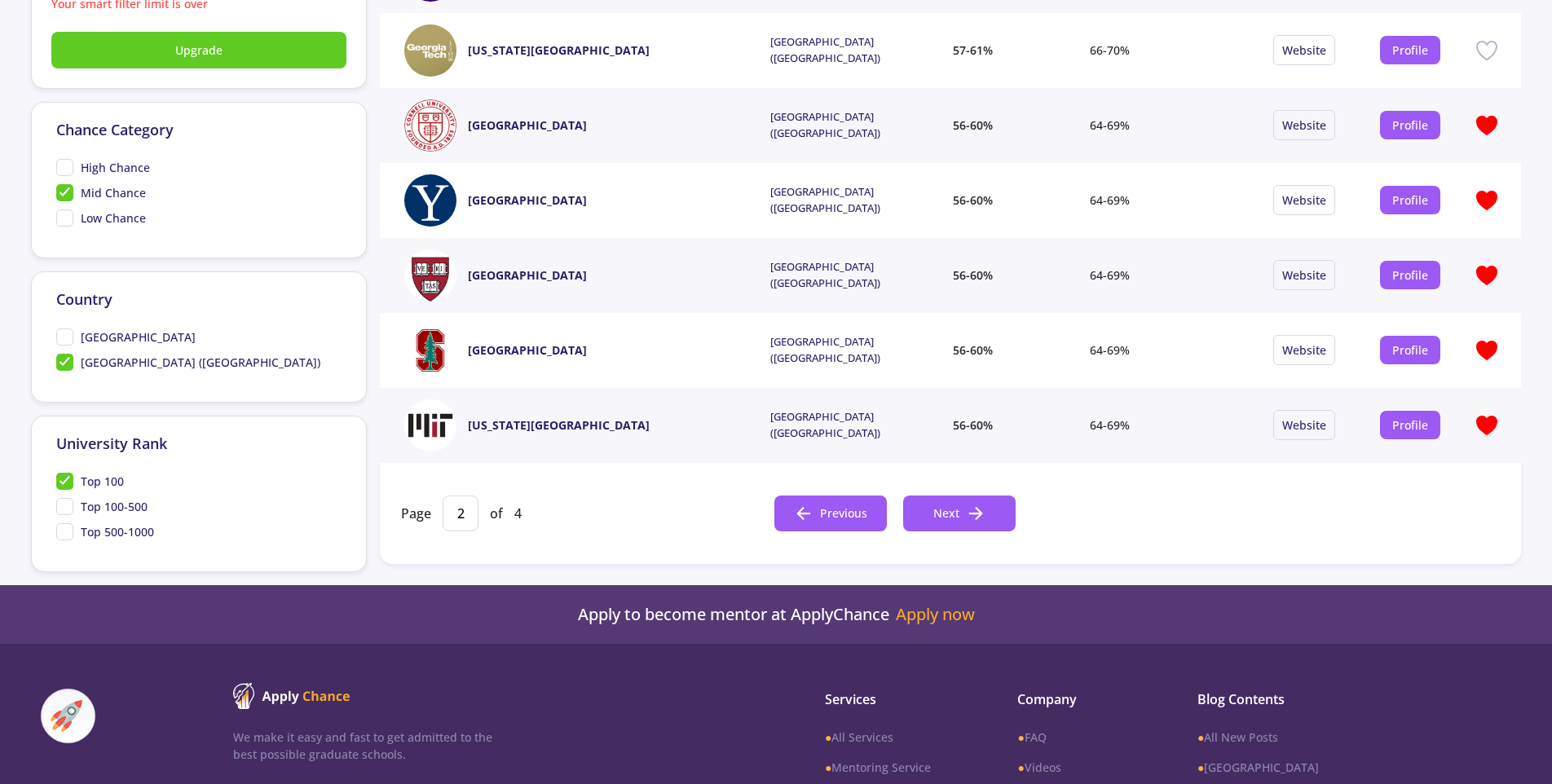
scroll to position [571, 0]
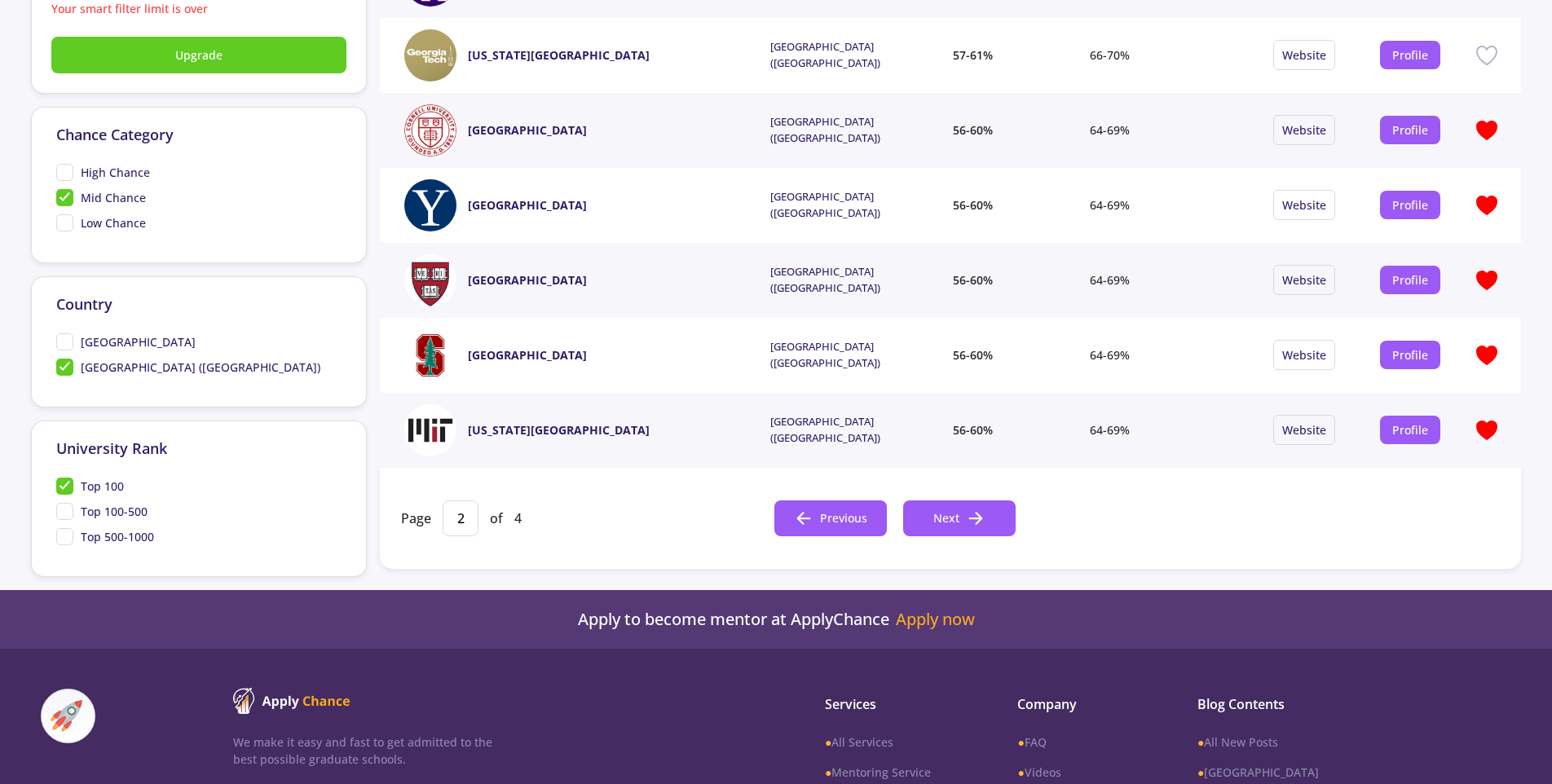
click at [67, 198] on span "Mid Chance" at bounding box center [101, 198] width 90 height 17
click at [67, 198] on input "Mid Chance" at bounding box center [61, 194] width 10 height 10
checkbox input "false"
type input "1"
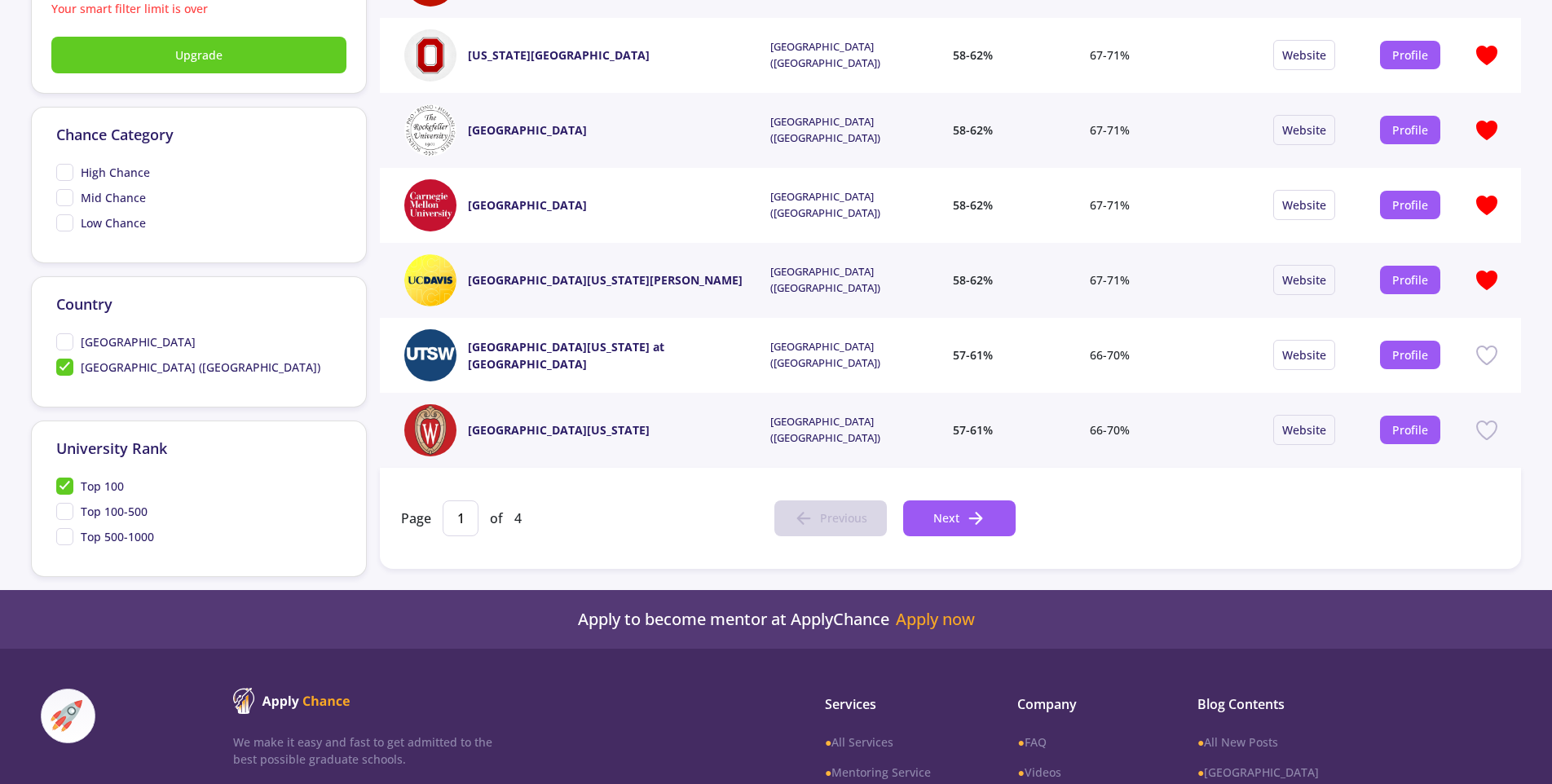
click at [71, 172] on span "High Chance" at bounding box center [103, 172] width 94 height 17
click at [67, 172] on input "High Chance" at bounding box center [61, 168] width 10 height 10
checkbox input "true"
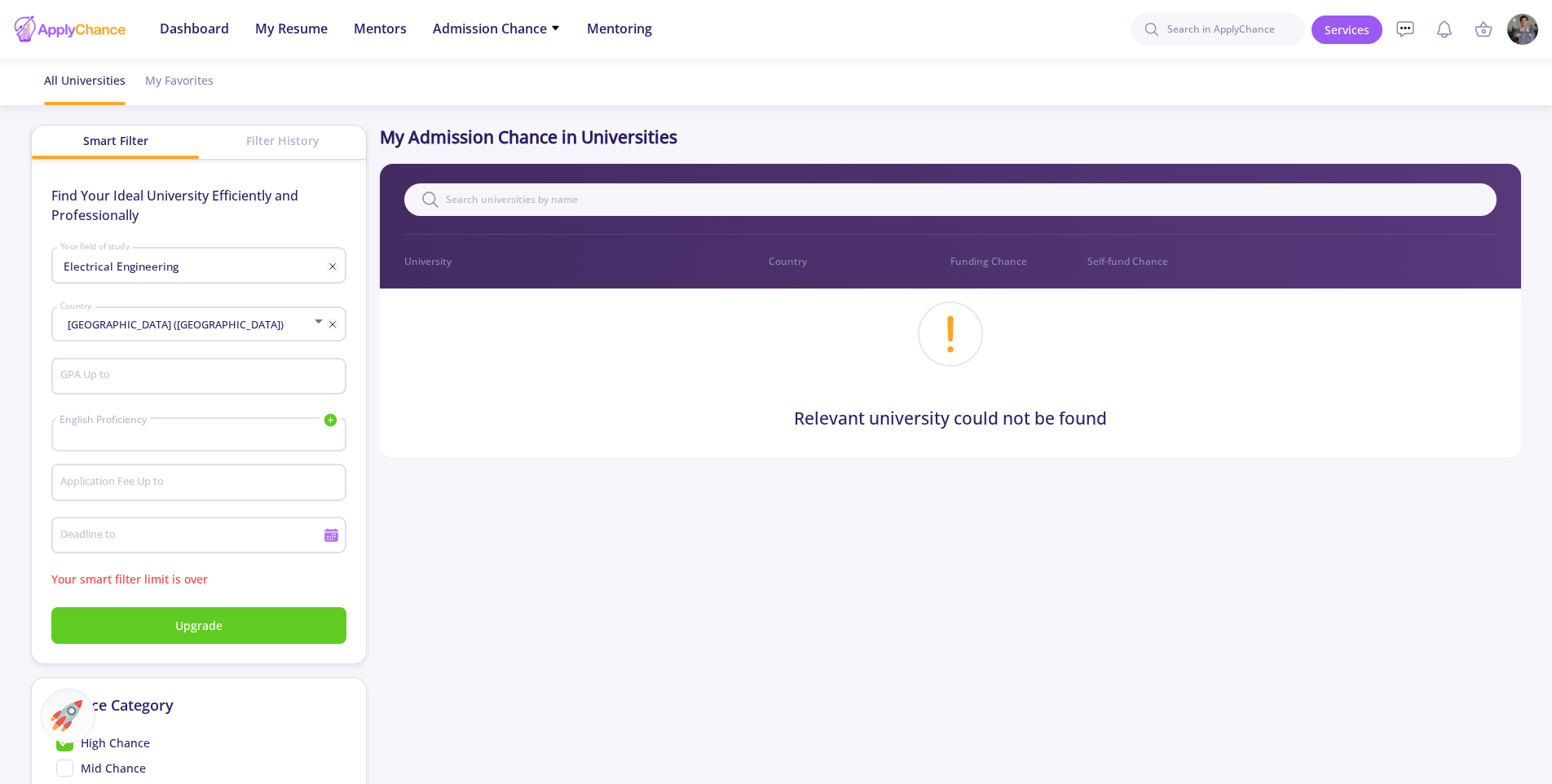
scroll to position [686, 0]
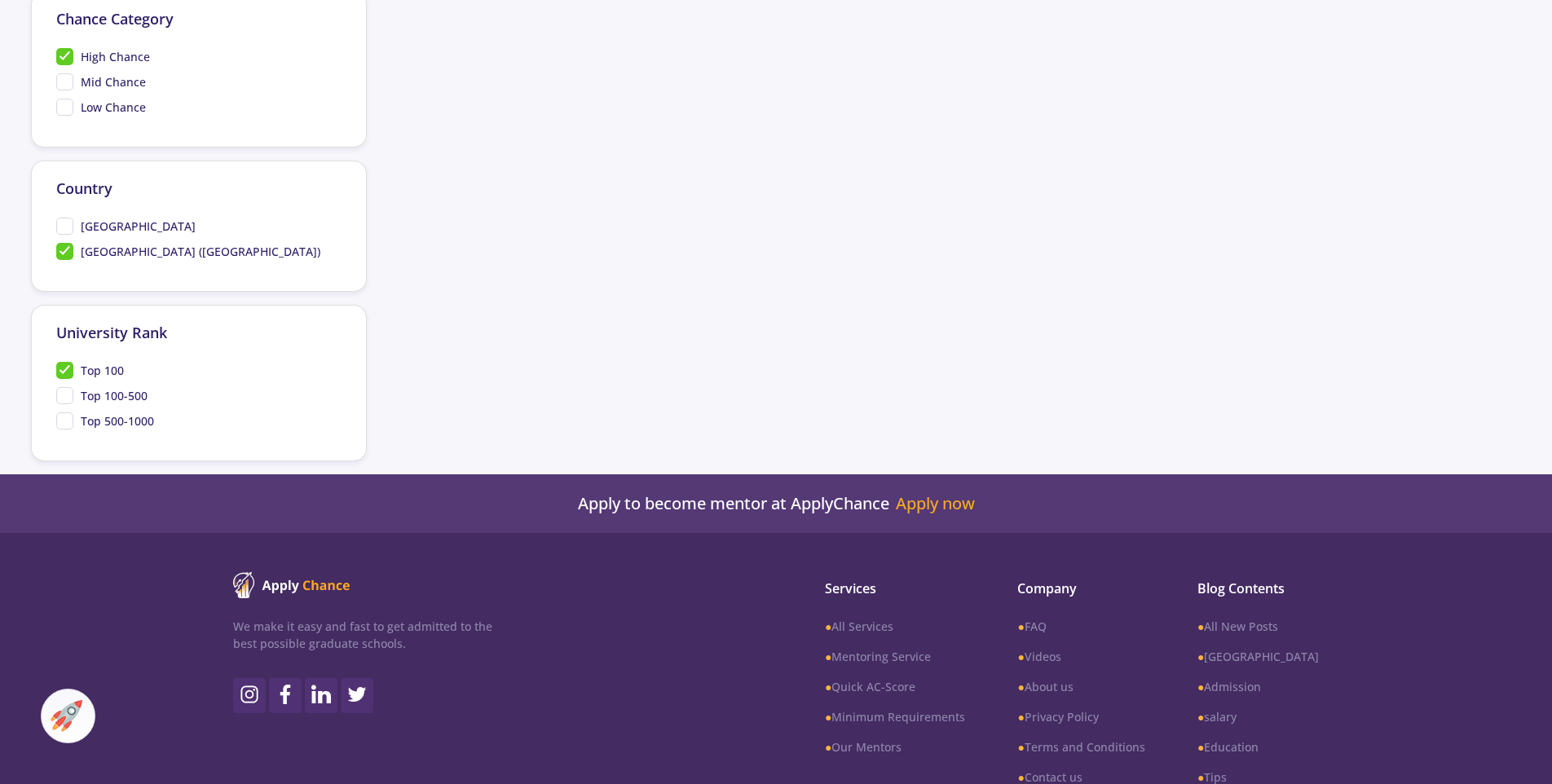
click at [62, 393] on span "Top 100-500" at bounding box center [102, 395] width 91 height 17
click at [62, 393] on input "Top 100-500" at bounding box center [61, 392] width 10 height 10
checkbox input "true"
click at [67, 419] on span "Top 500-1000" at bounding box center [105, 420] width 97 height 17
click at [67, 419] on input "Top 500-1000" at bounding box center [61, 417] width 10 height 10
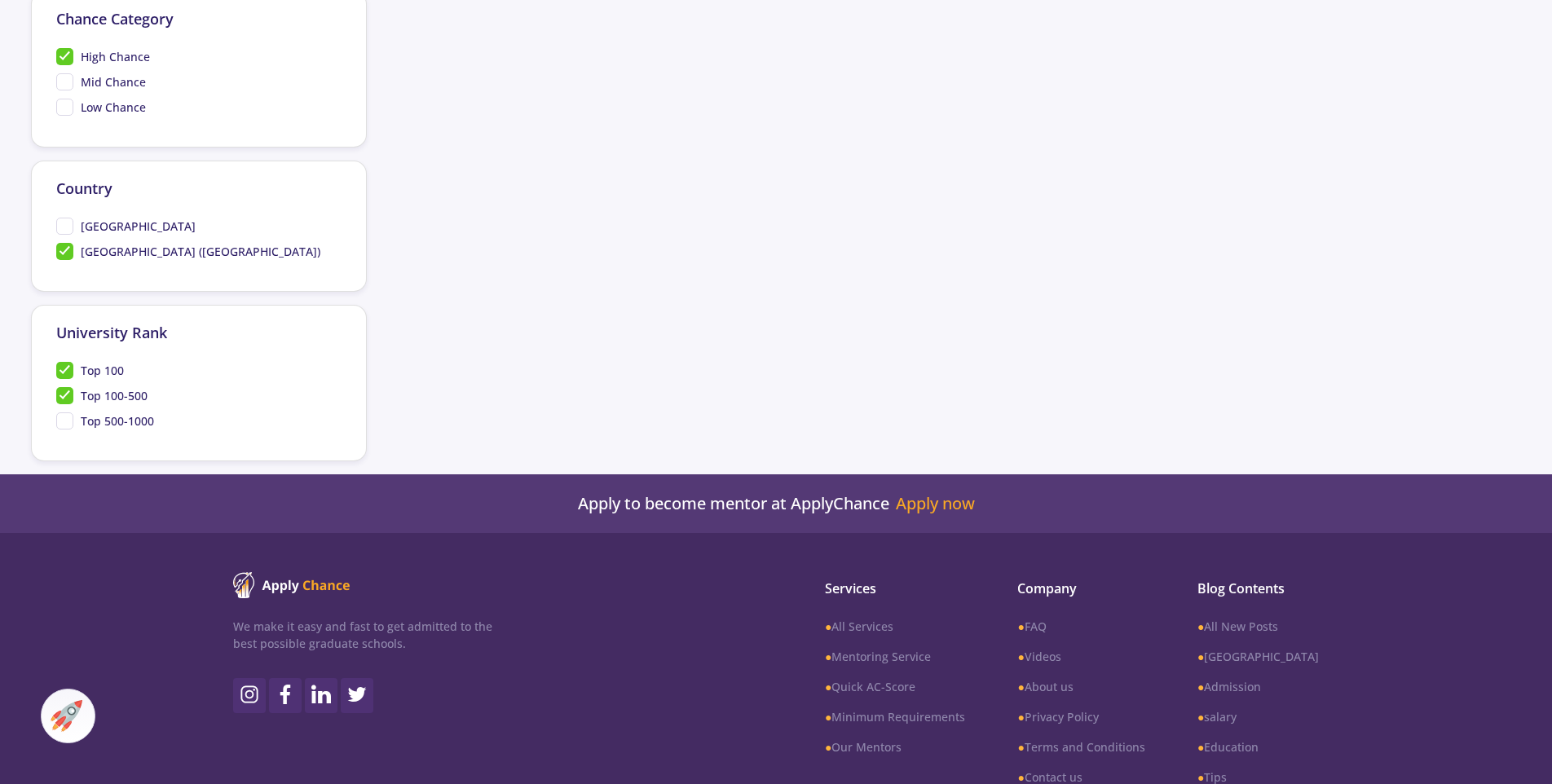
checkbox input "true"
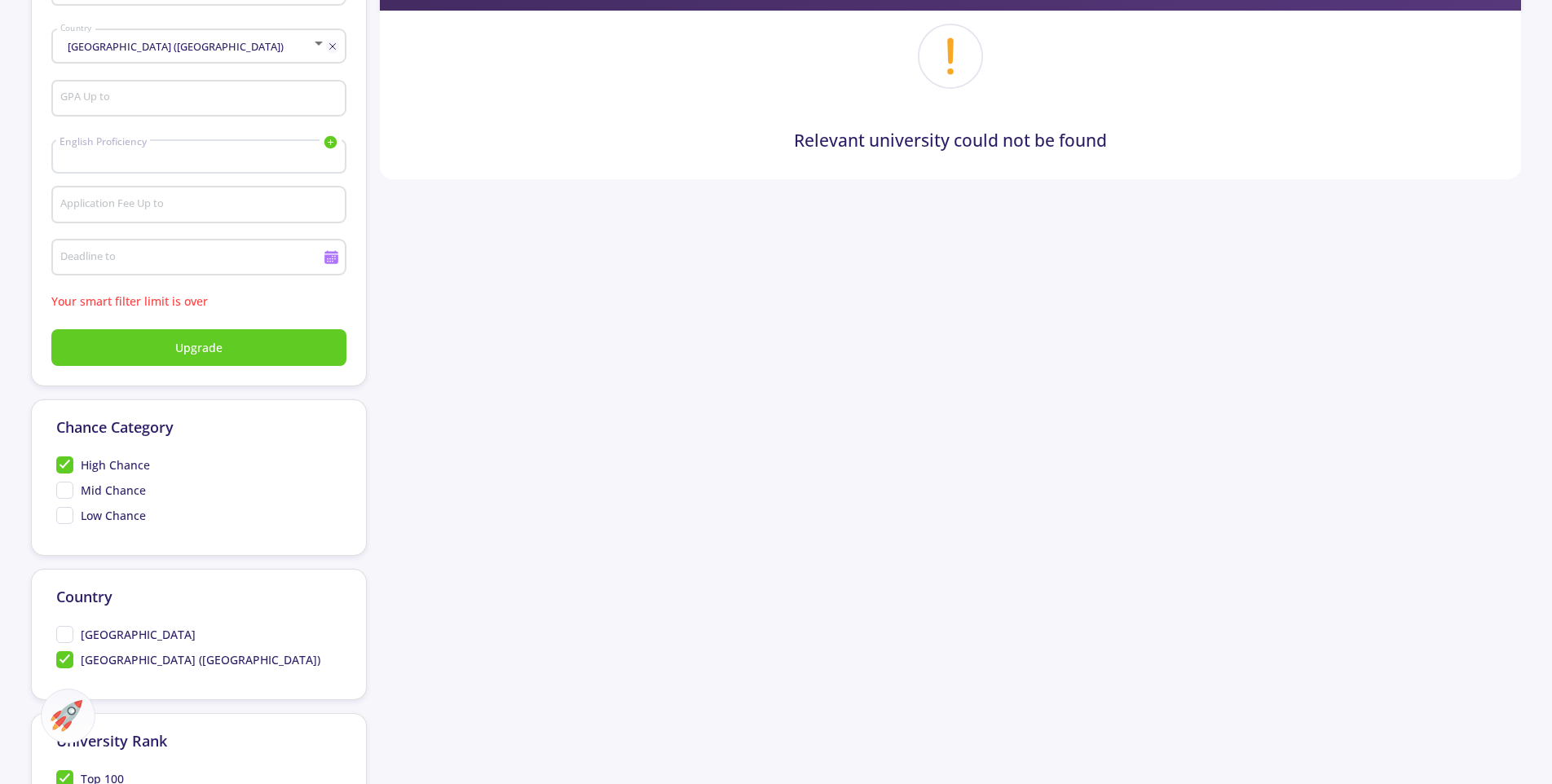
scroll to position [276, 0]
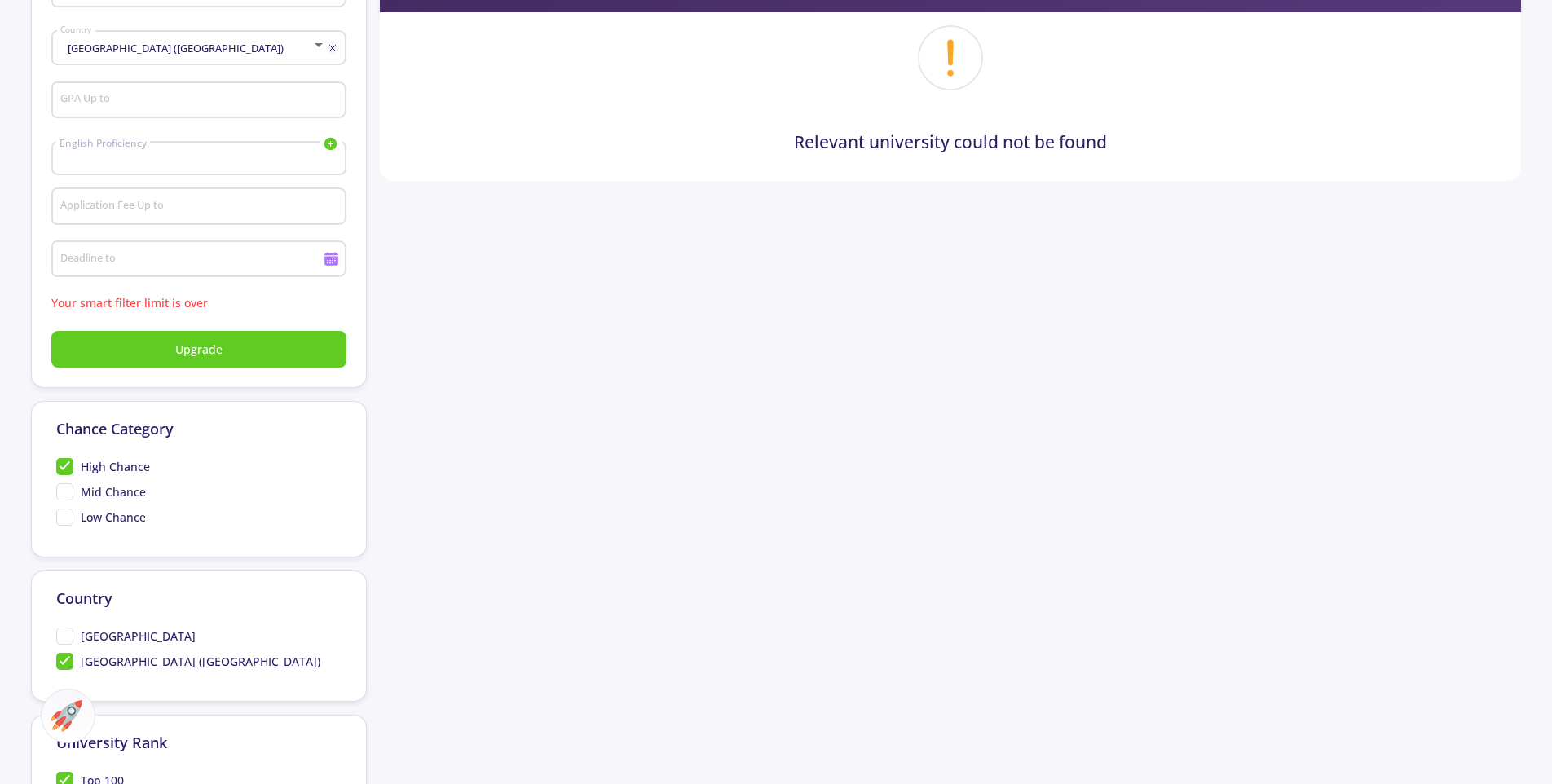
click at [63, 471] on span "High Chance" at bounding box center [103, 466] width 94 height 17
click at [63, 469] on input "High Chance" at bounding box center [61, 462] width 10 height 10
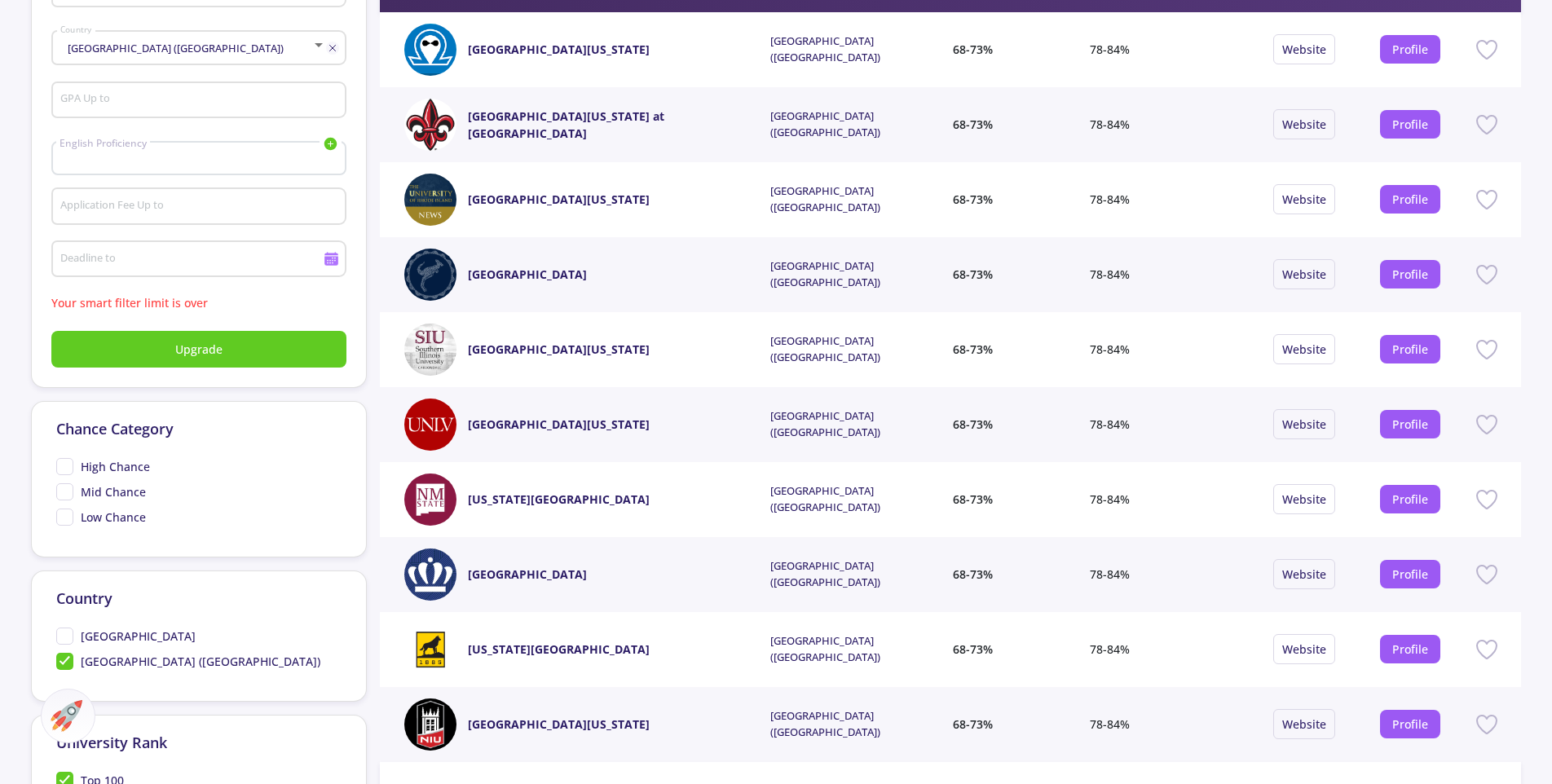
click at [63, 469] on span "High Chance" at bounding box center [103, 466] width 94 height 17
click at [63, 469] on input "High Chance" at bounding box center [61, 462] width 10 height 10
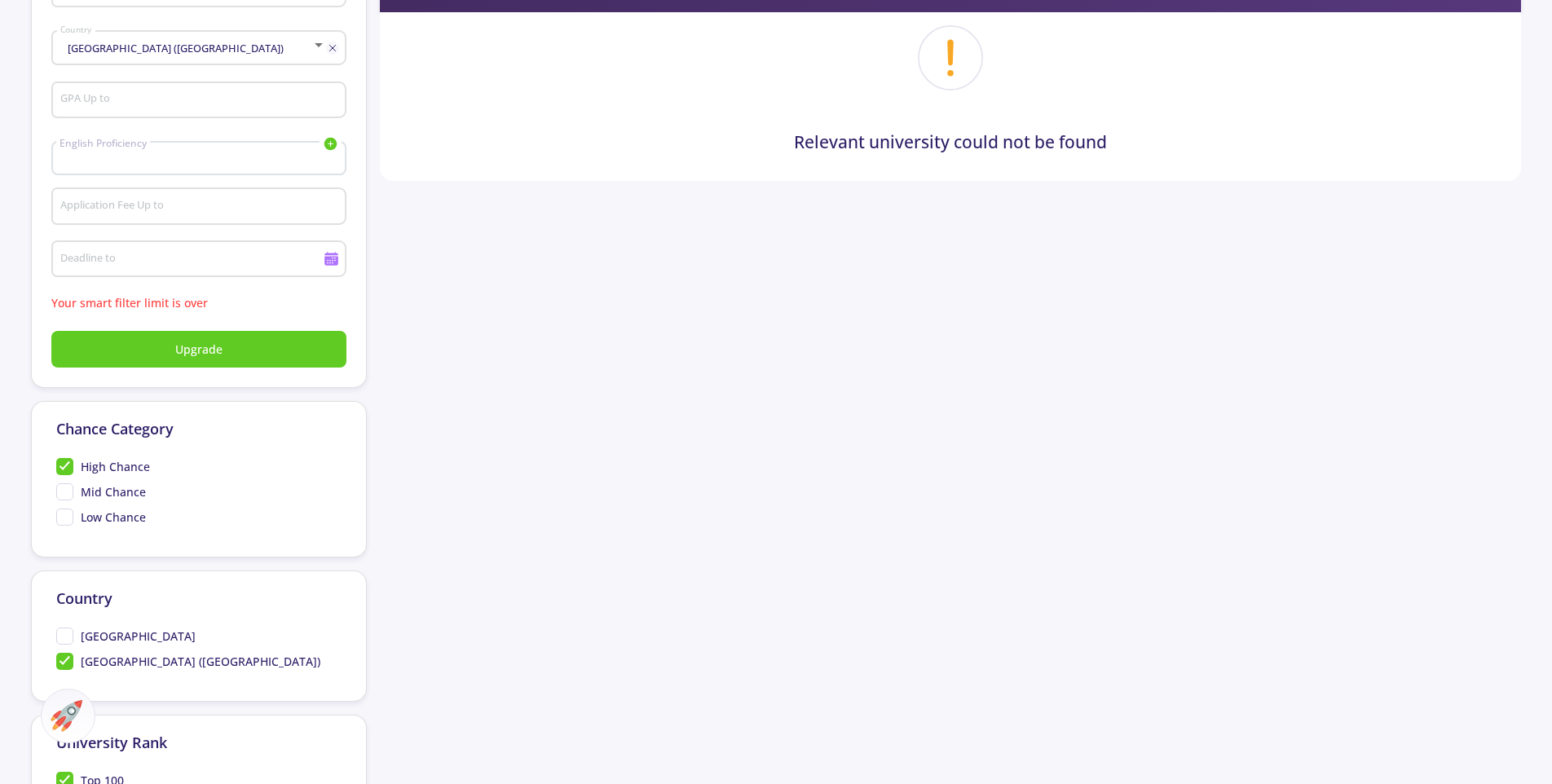
click at [63, 469] on span "High Chance" at bounding box center [103, 466] width 94 height 17
click at [63, 469] on input "High Chance" at bounding box center [61, 462] width 10 height 10
checkbox input "false"
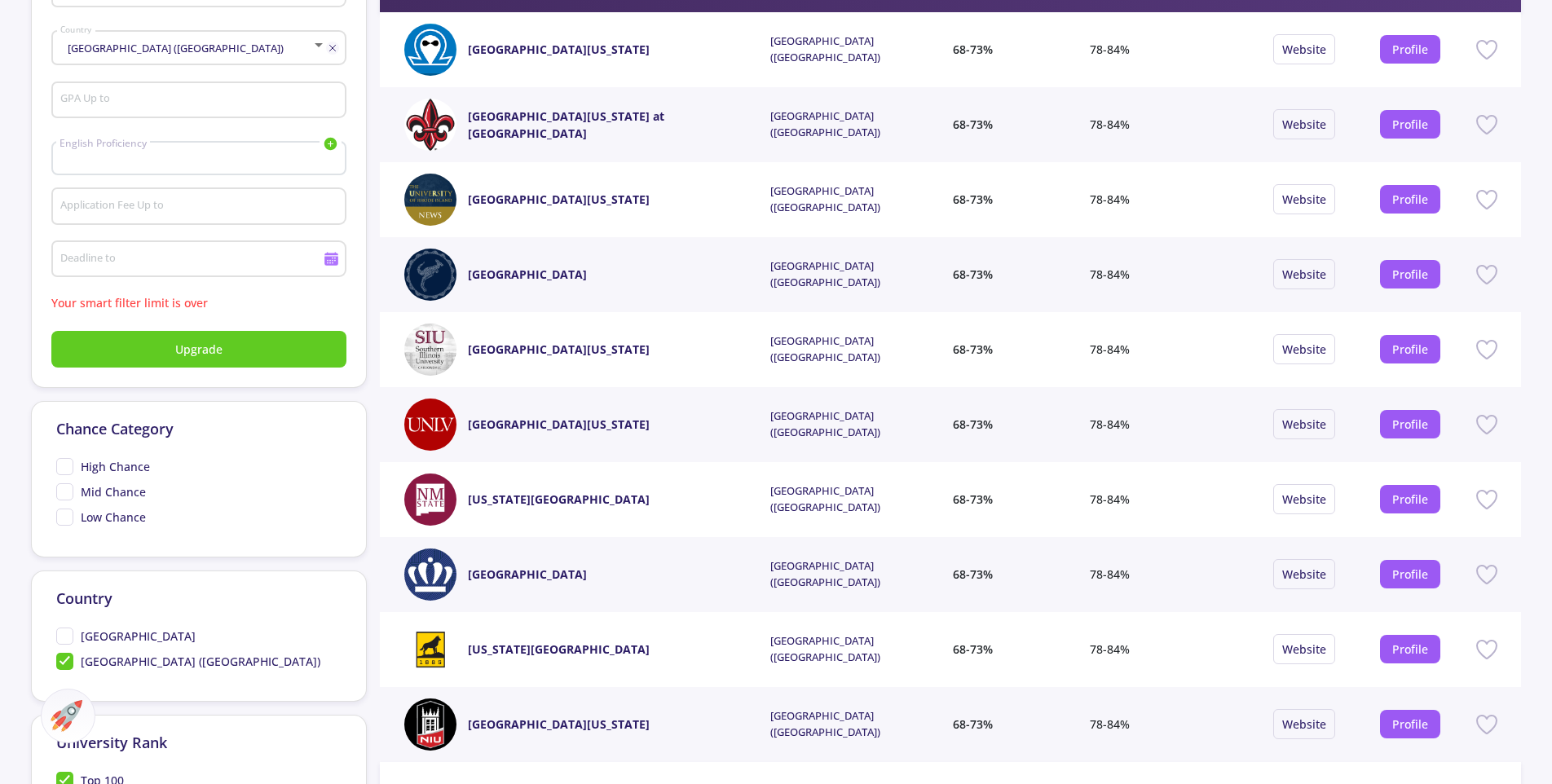
scroll to position [0, 0]
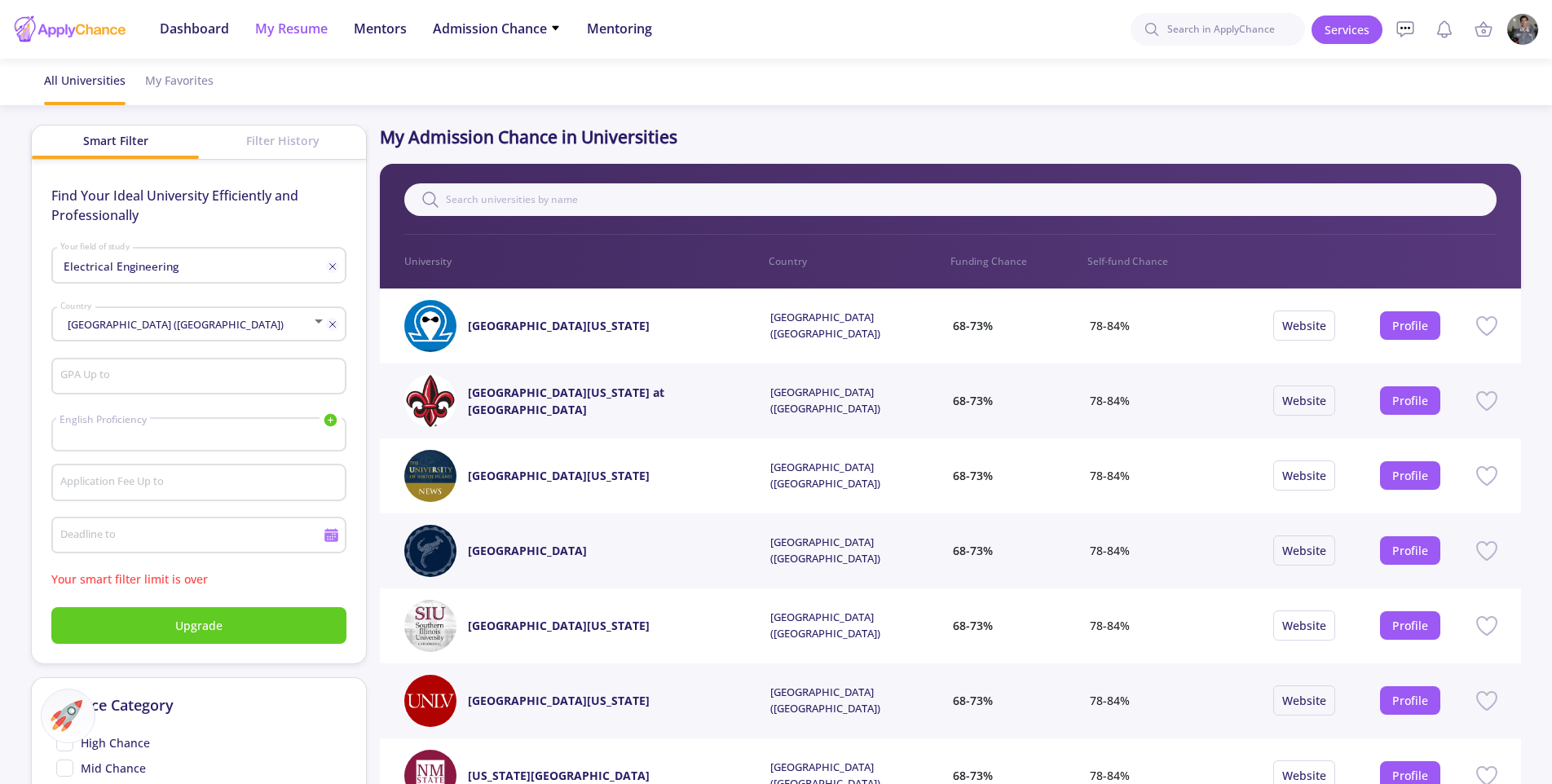
click at [288, 29] on span "My Resume" at bounding box center [291, 28] width 72 height 19
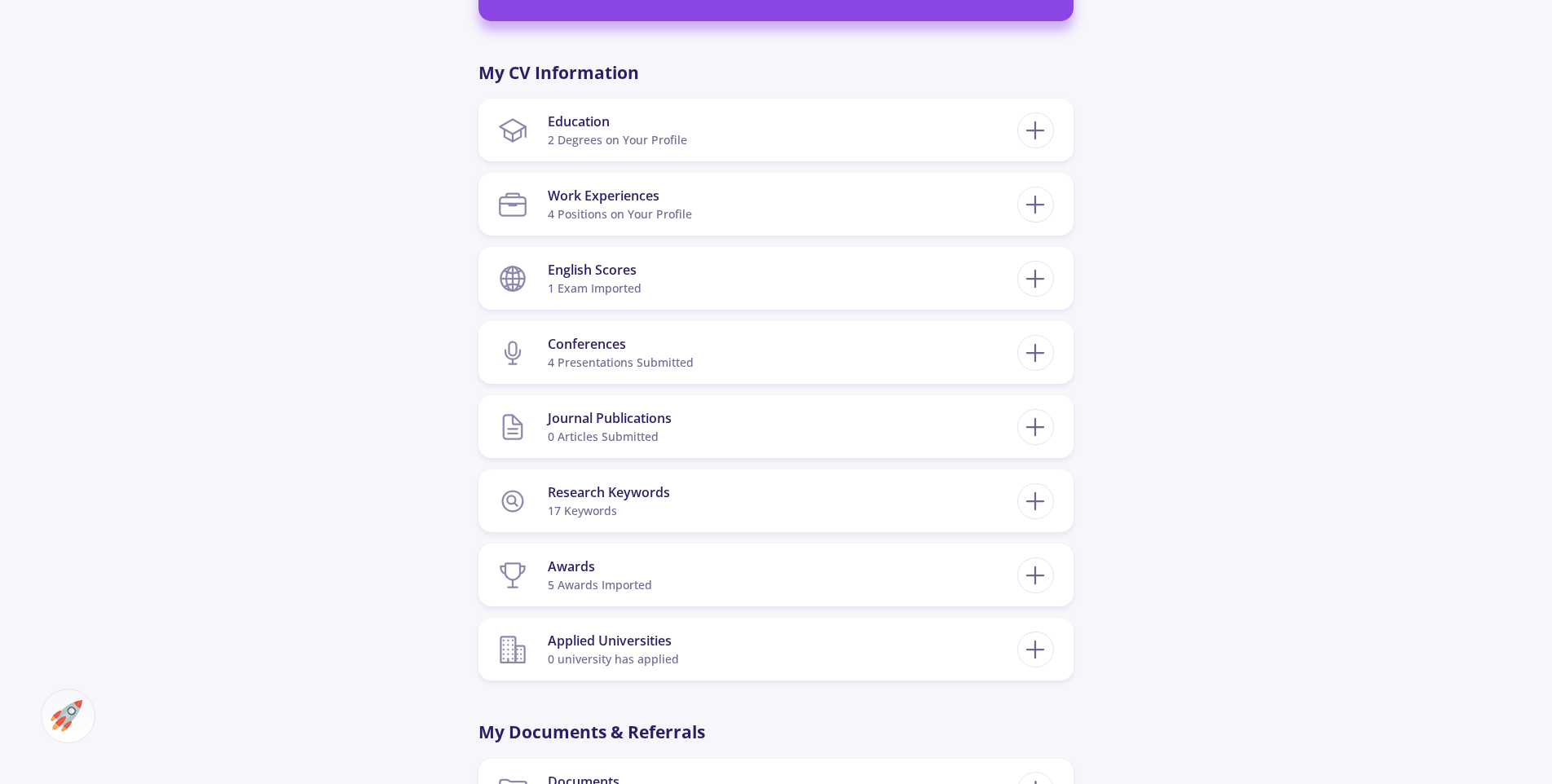
scroll to position [1901, 0]
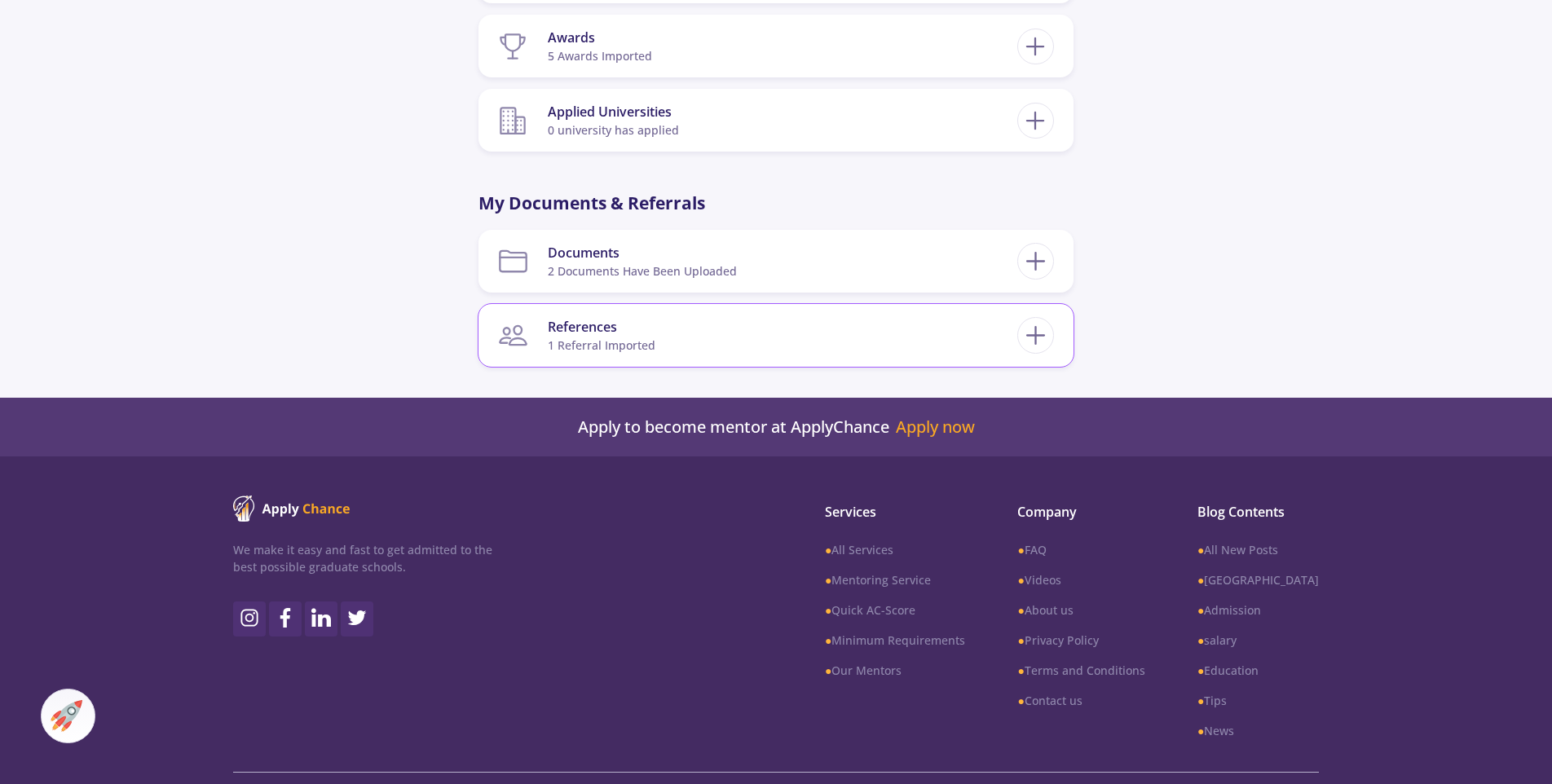
click at [591, 337] on div "1 referral imported" at bounding box center [601, 345] width 108 height 17
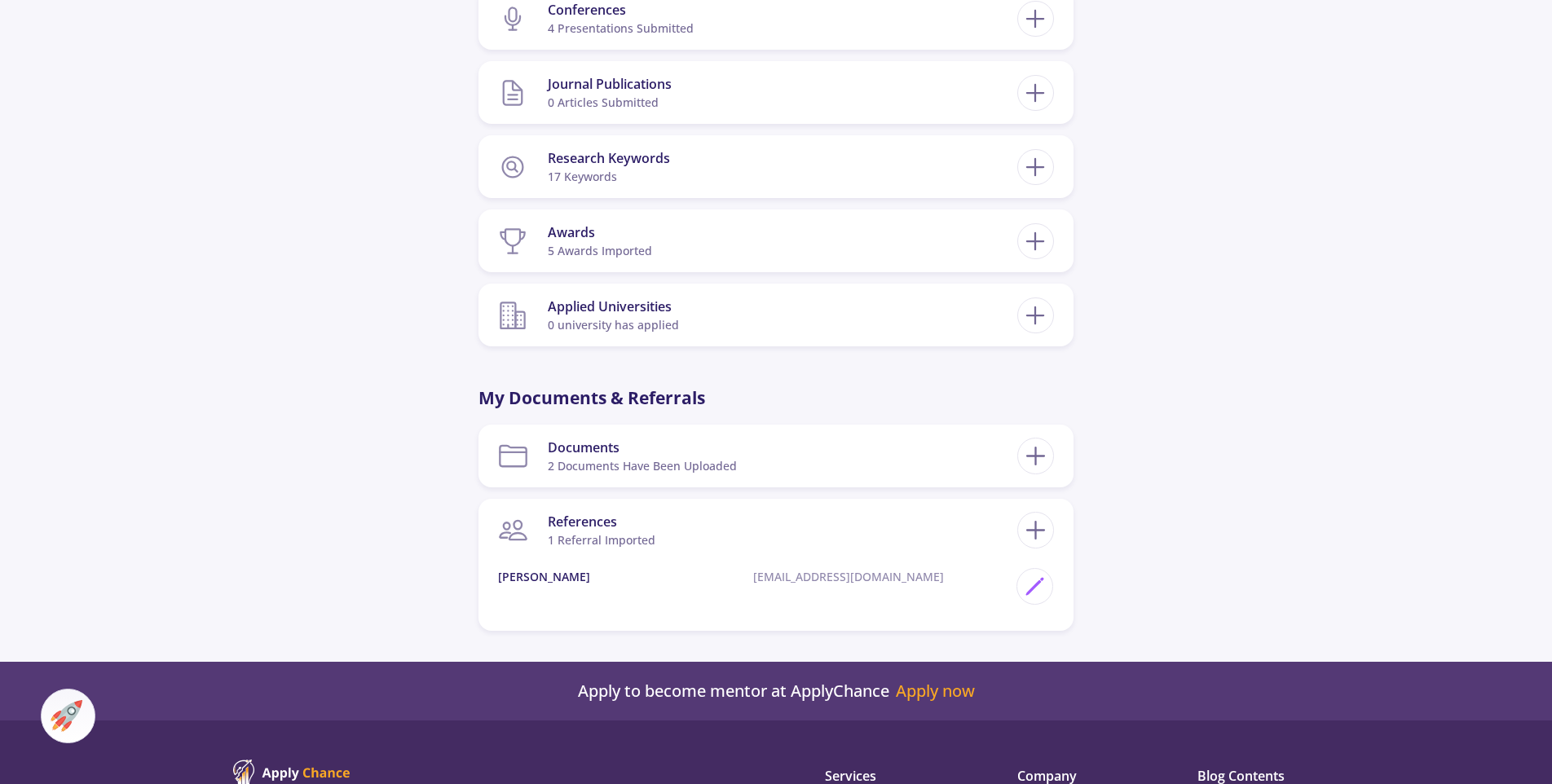
scroll to position [1698, 0]
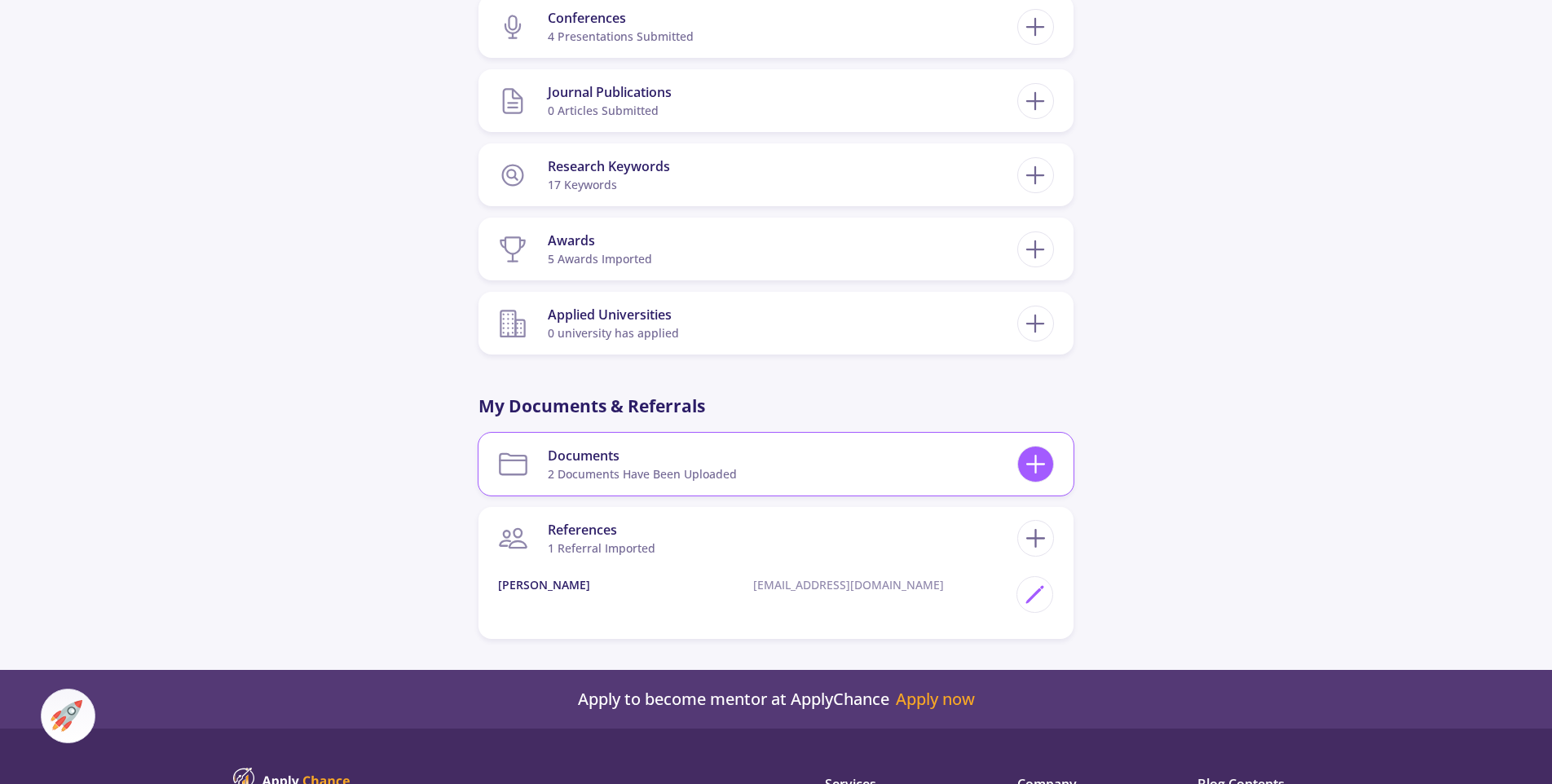
click at [1028, 449] on icon at bounding box center [1035, 464] width 30 height 30
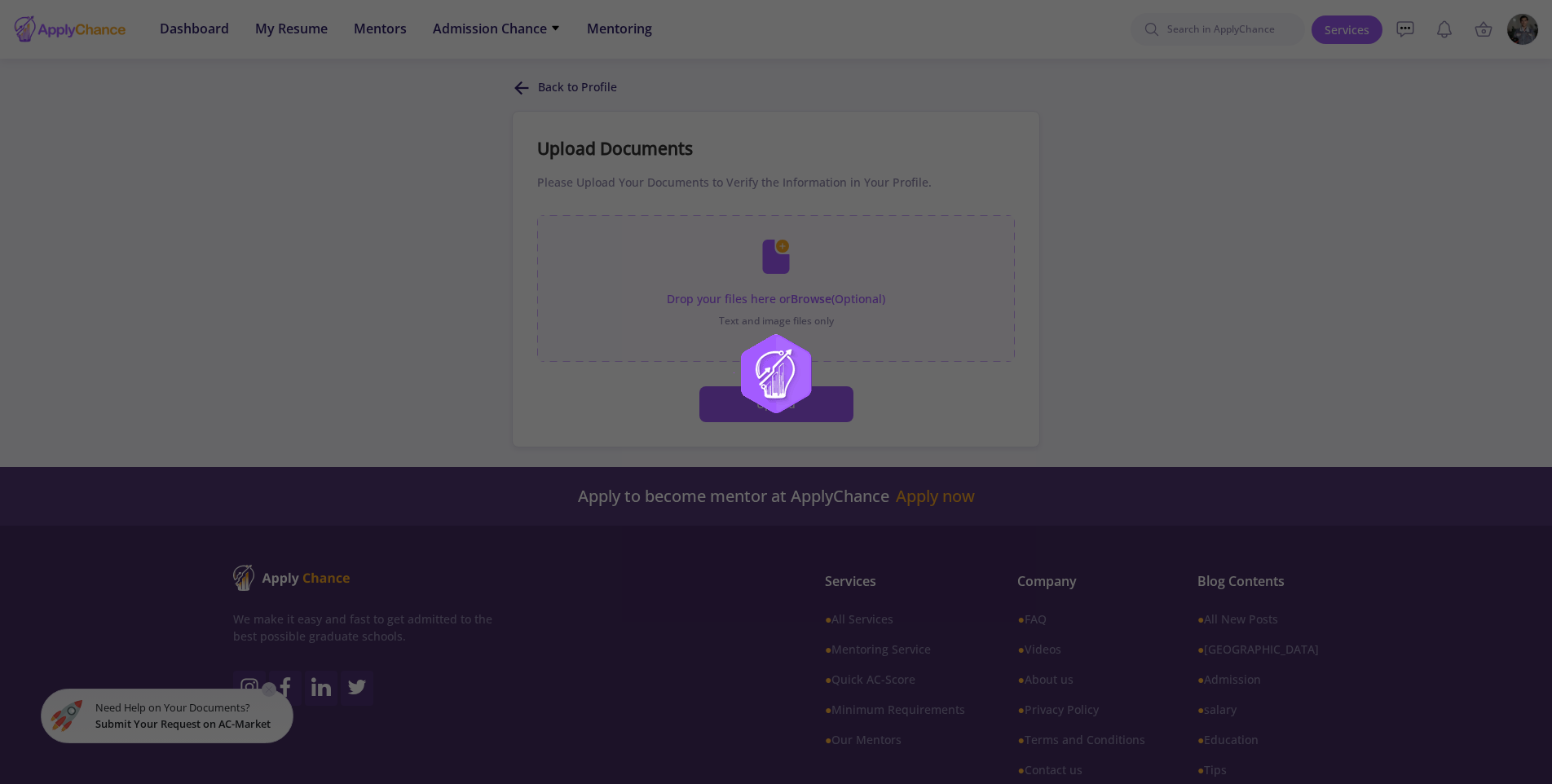
click at [1176, 238] on div at bounding box center [776, 392] width 1552 height 784
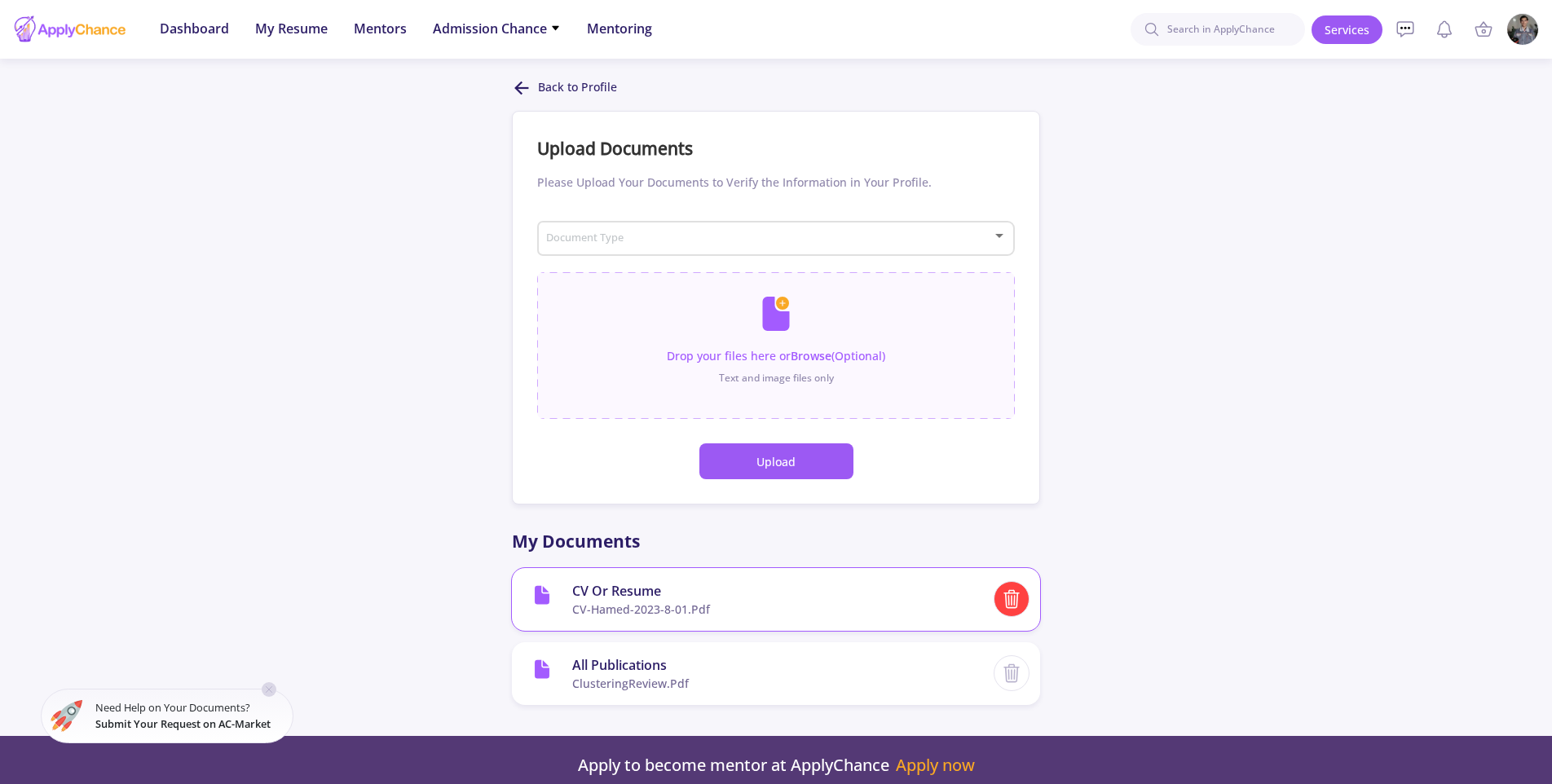
click at [1004, 595] on icon at bounding box center [1011, 598] width 21 height 21
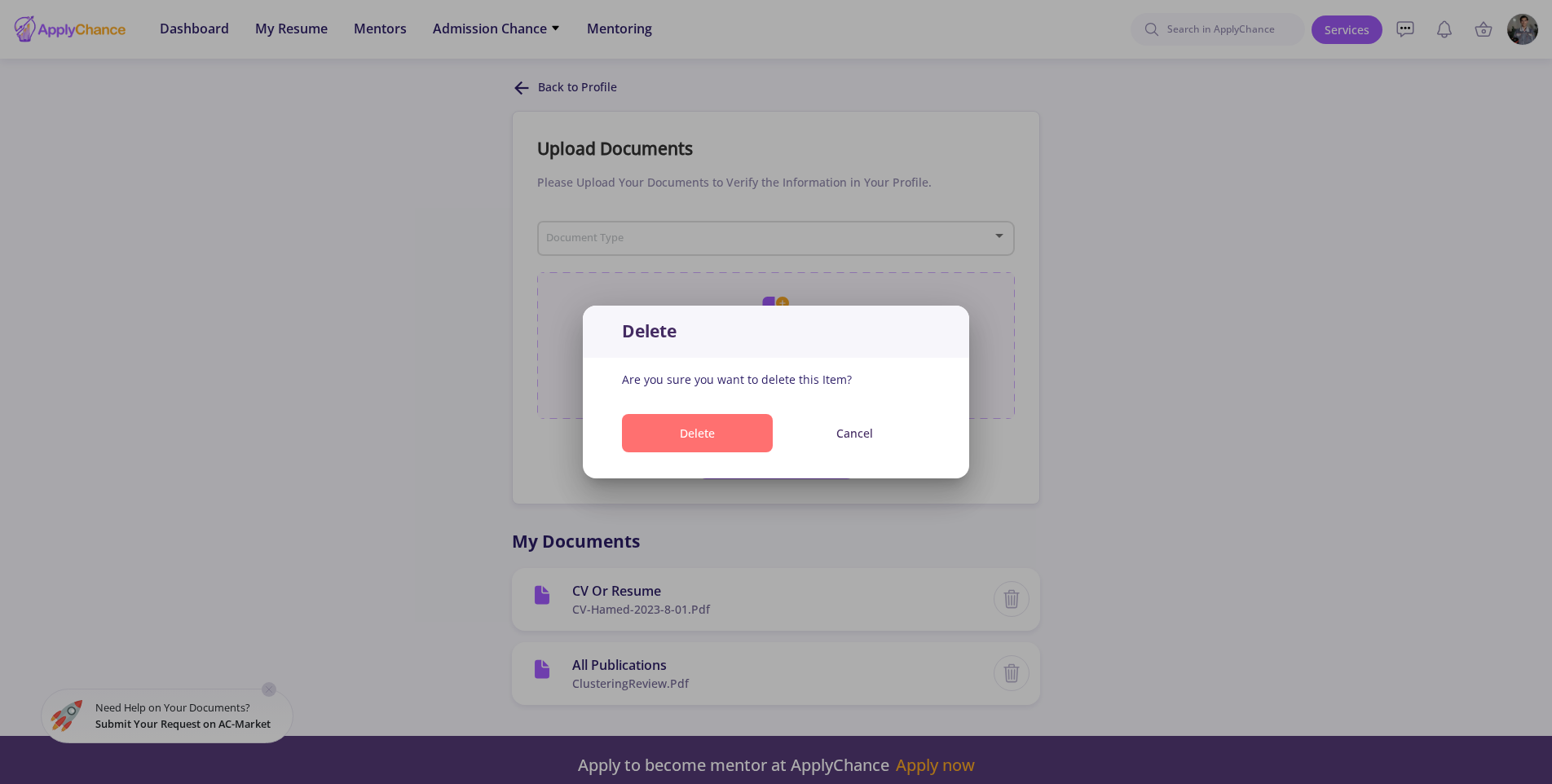
click at [752, 431] on button "Delete" at bounding box center [697, 432] width 150 height 38
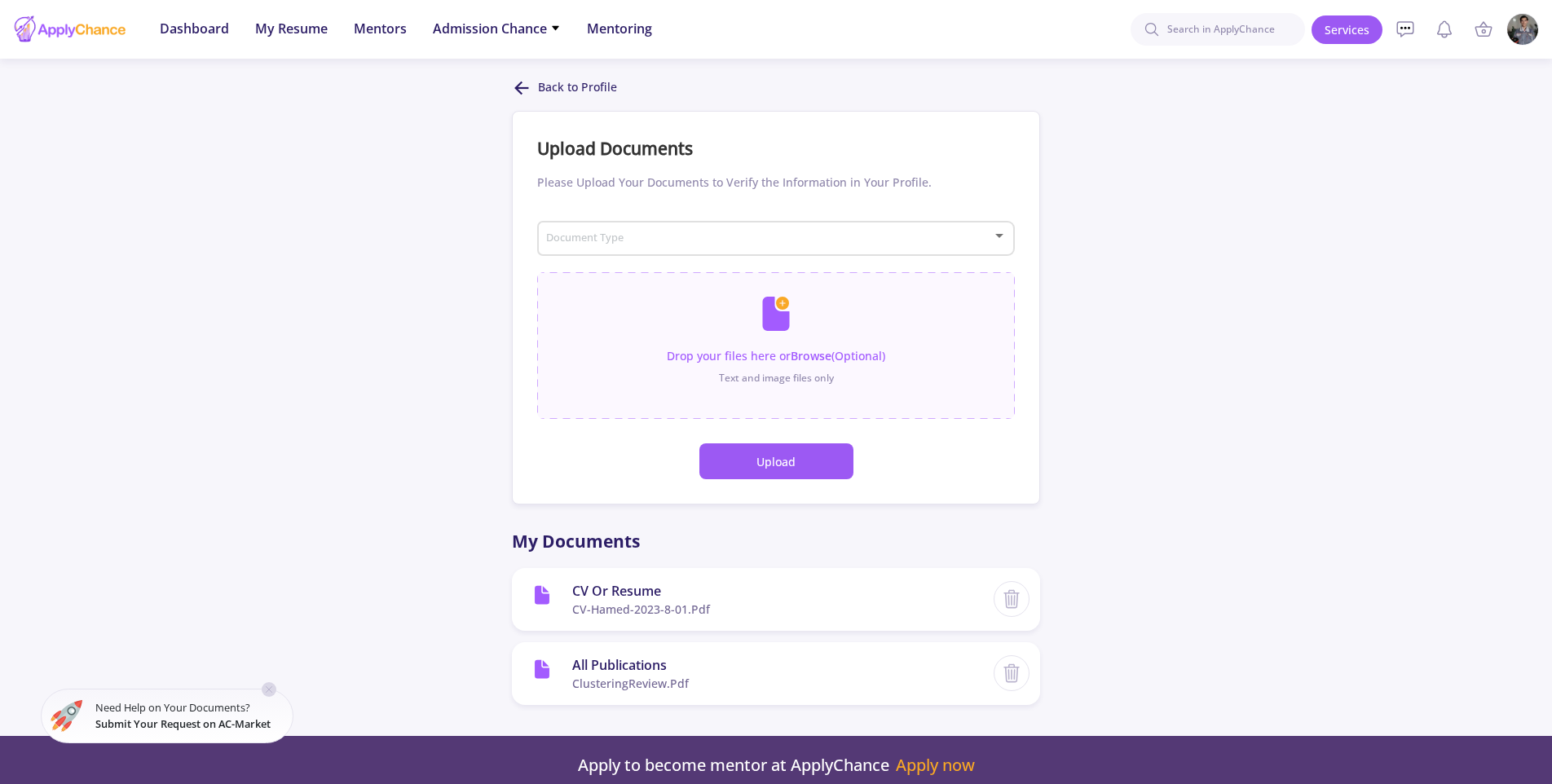
click at [777, 225] on div "Document Type" at bounding box center [776, 236] width 462 height 41
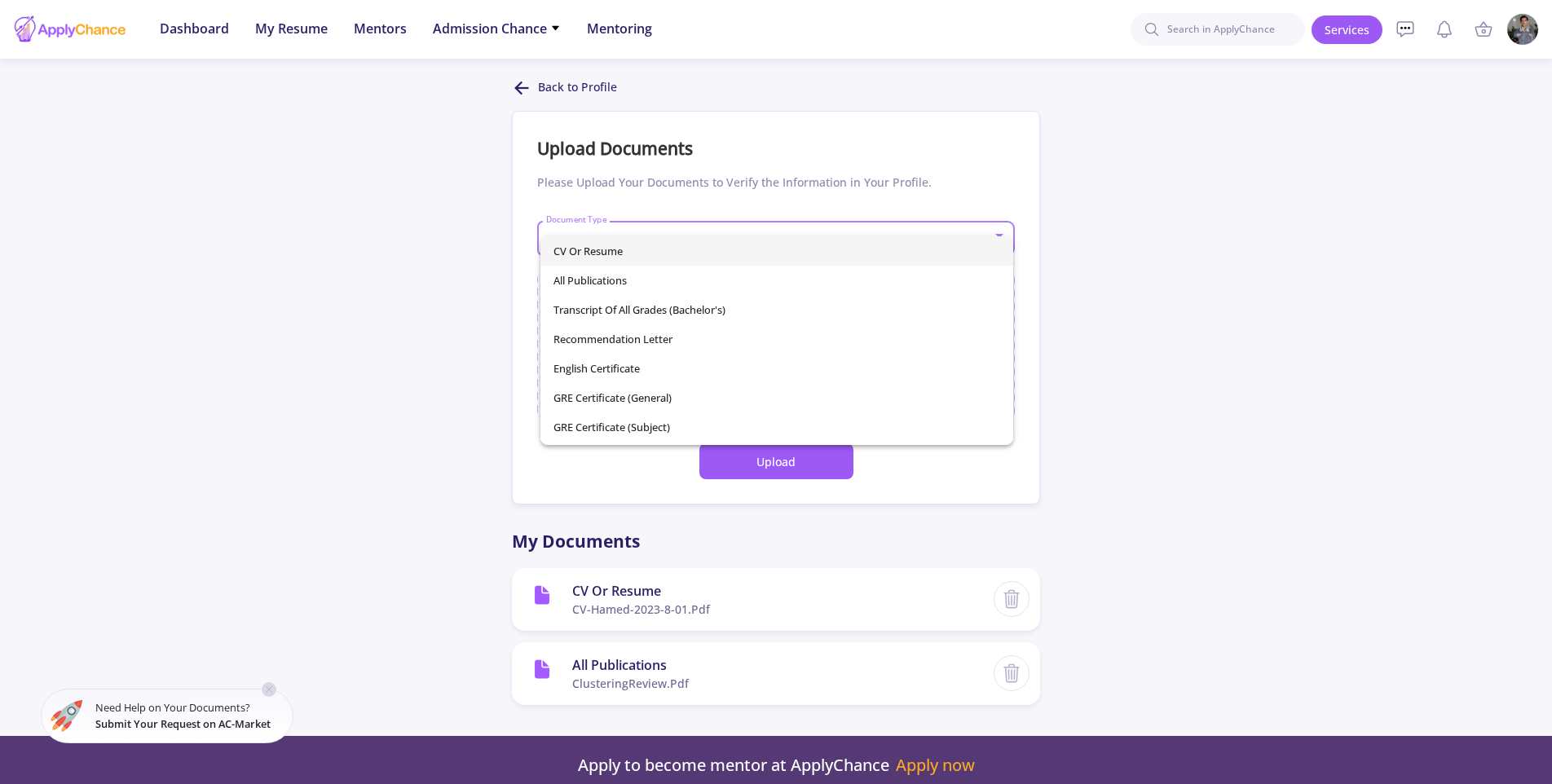
click at [662, 262] on span "CV or Resume" at bounding box center [777, 251] width 447 height 30
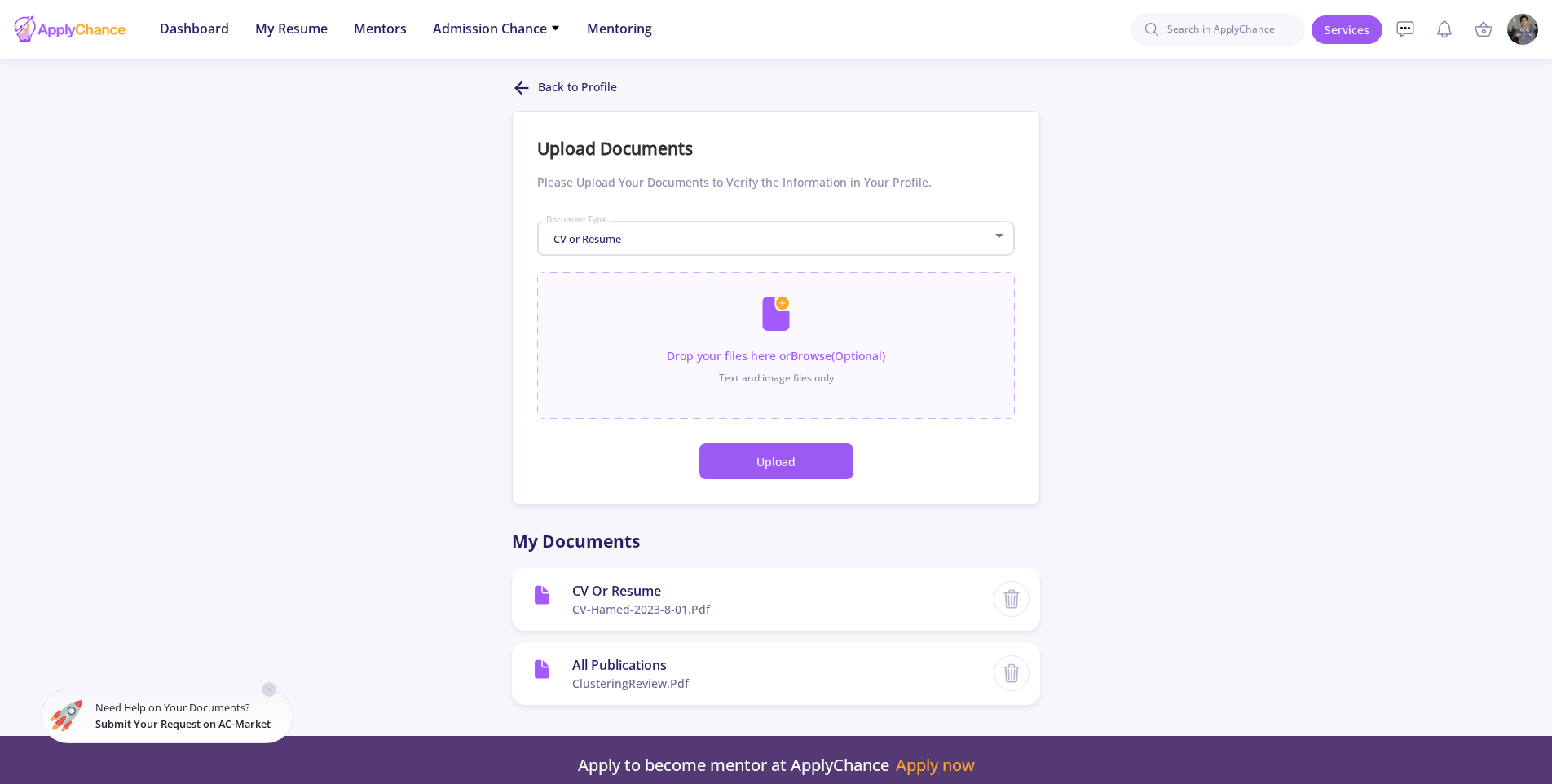
click at [734, 455] on button "Upload" at bounding box center [776, 461] width 154 height 36
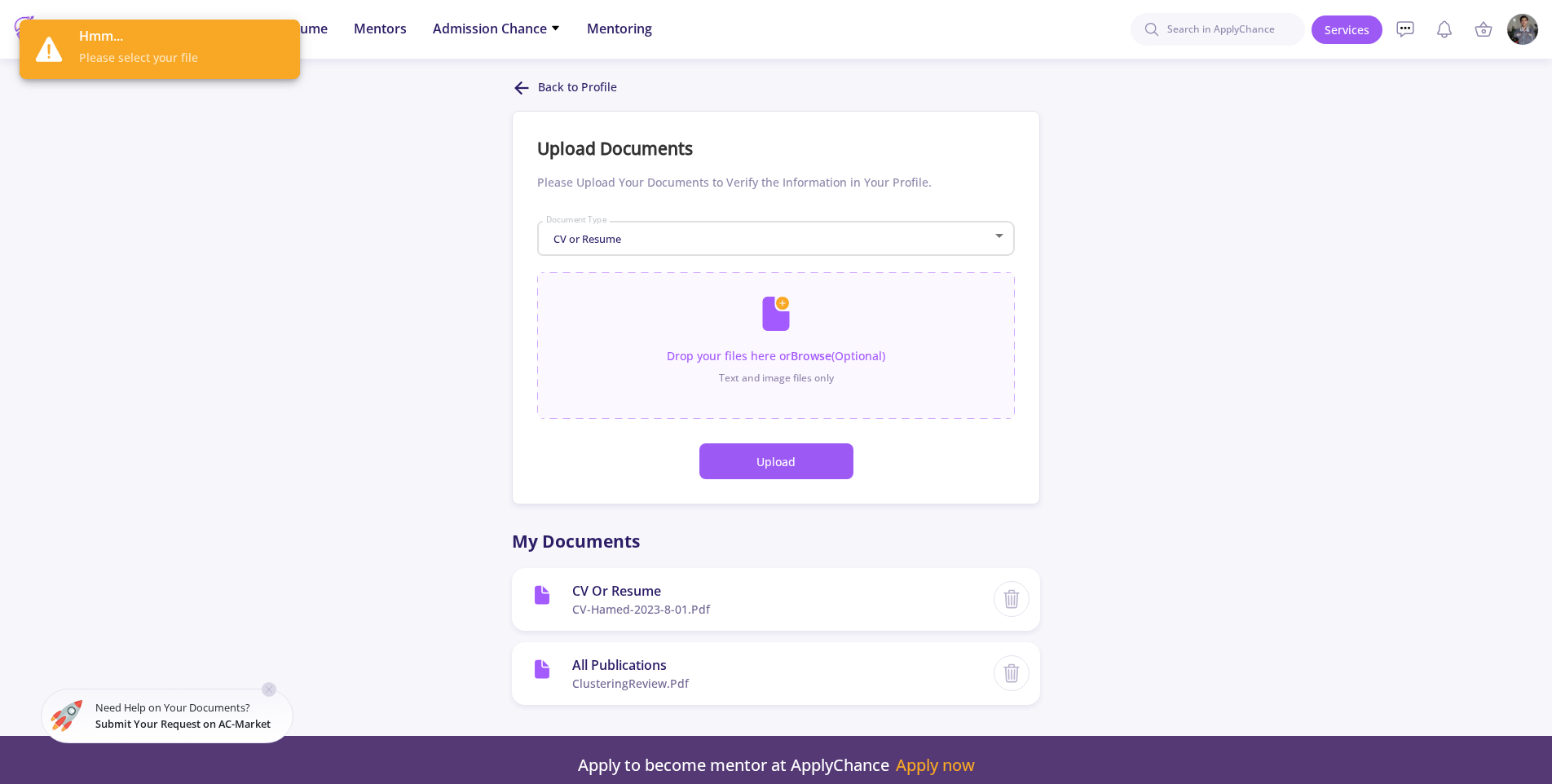
click at [744, 458] on button "Upload" at bounding box center [776, 461] width 154 height 36
click at [756, 367] on input "file" at bounding box center [776, 337] width 478 height 130
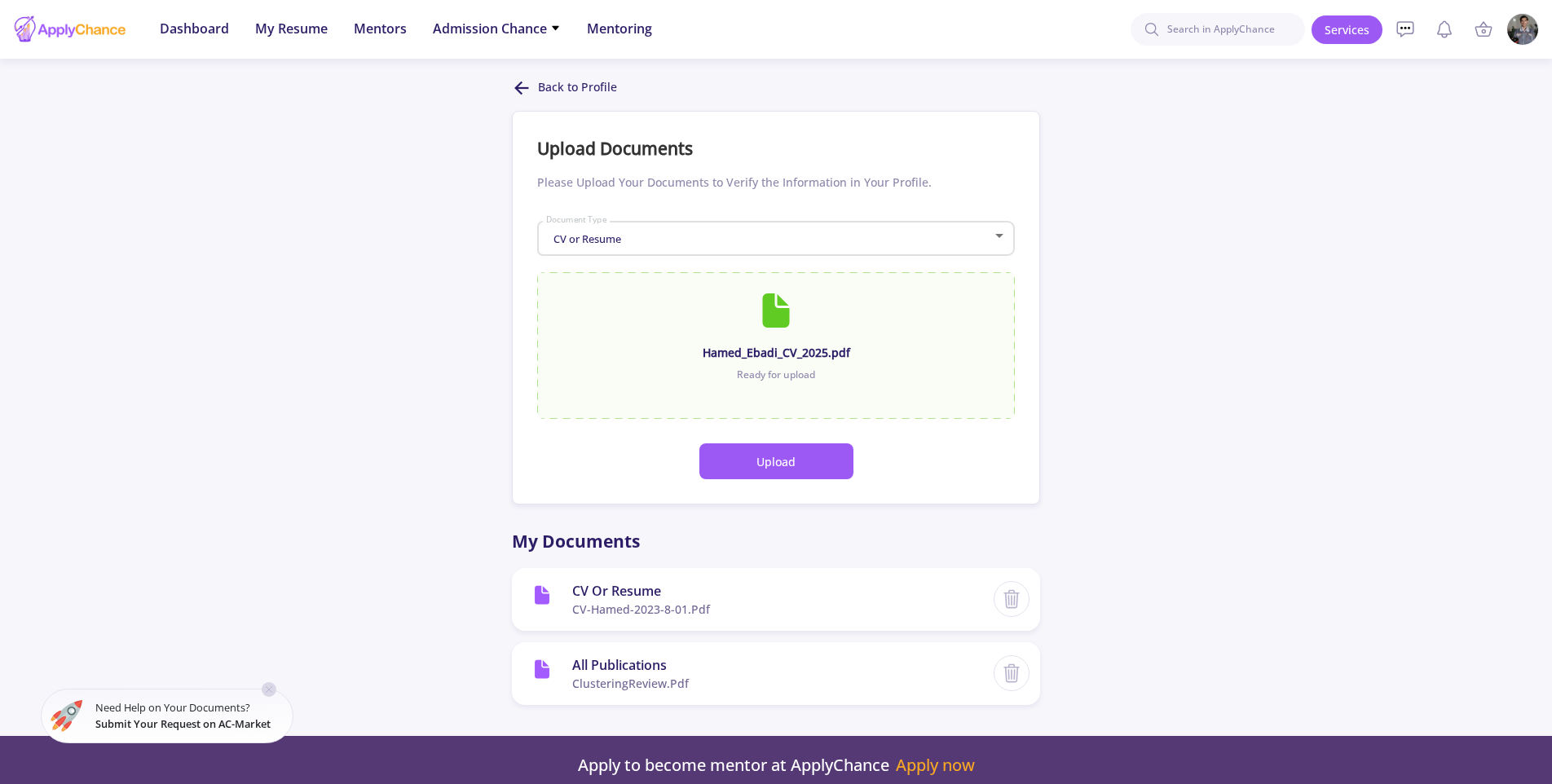
click at [819, 447] on button "Upload" at bounding box center [776, 461] width 154 height 36
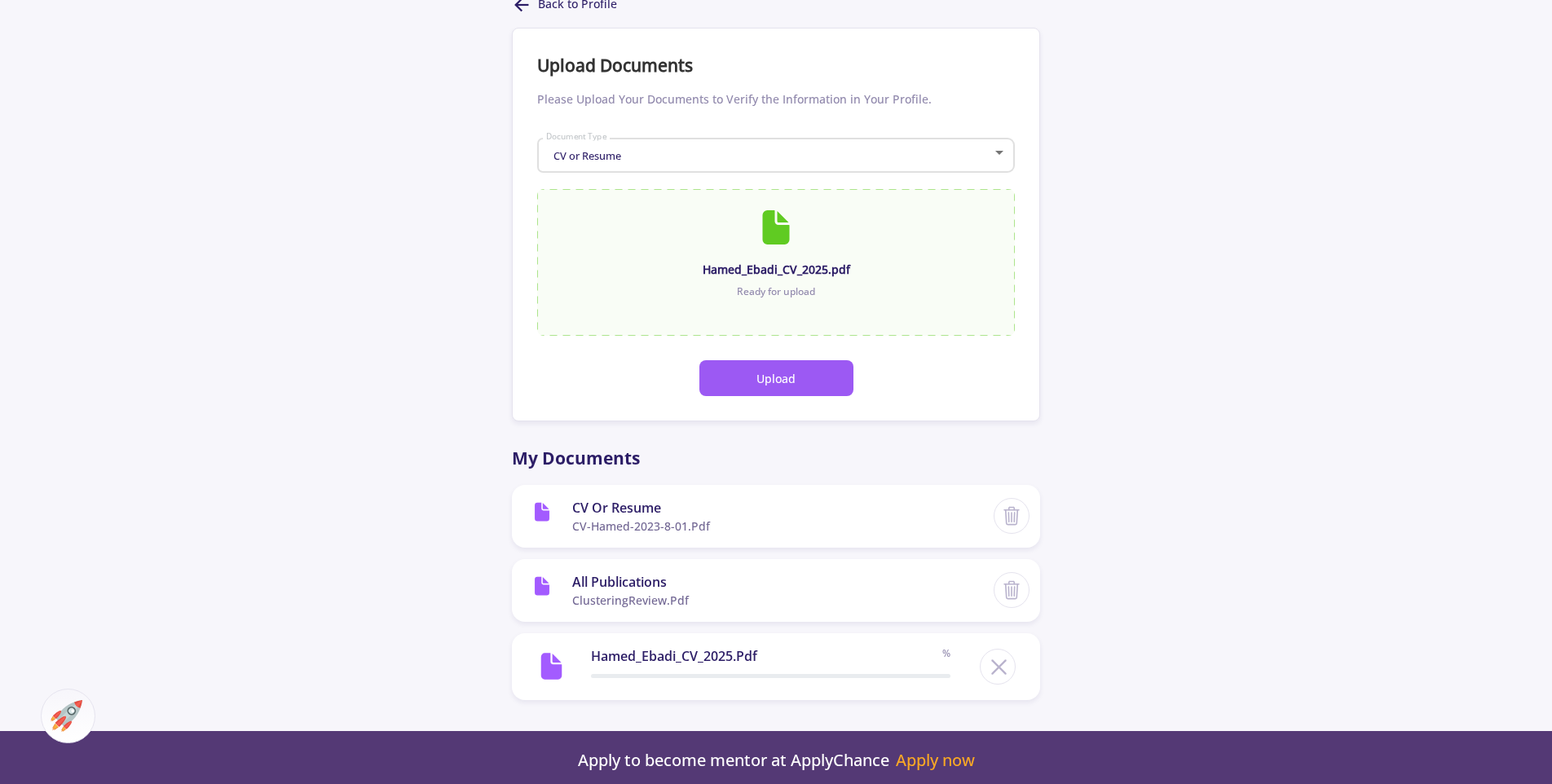
scroll to position [372, 0]
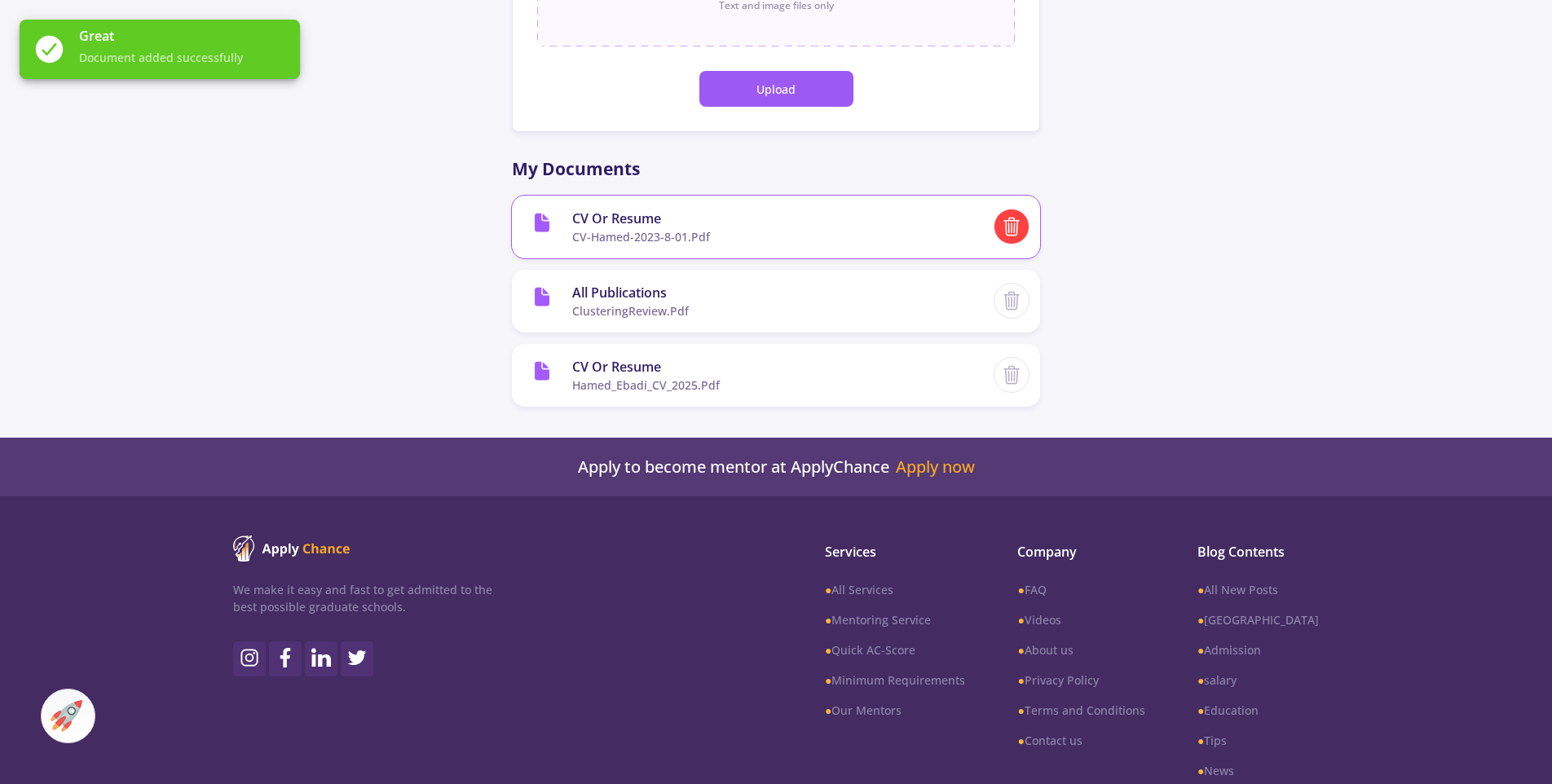
click at [1012, 230] on line at bounding box center [1012, 228] width 0 height 9
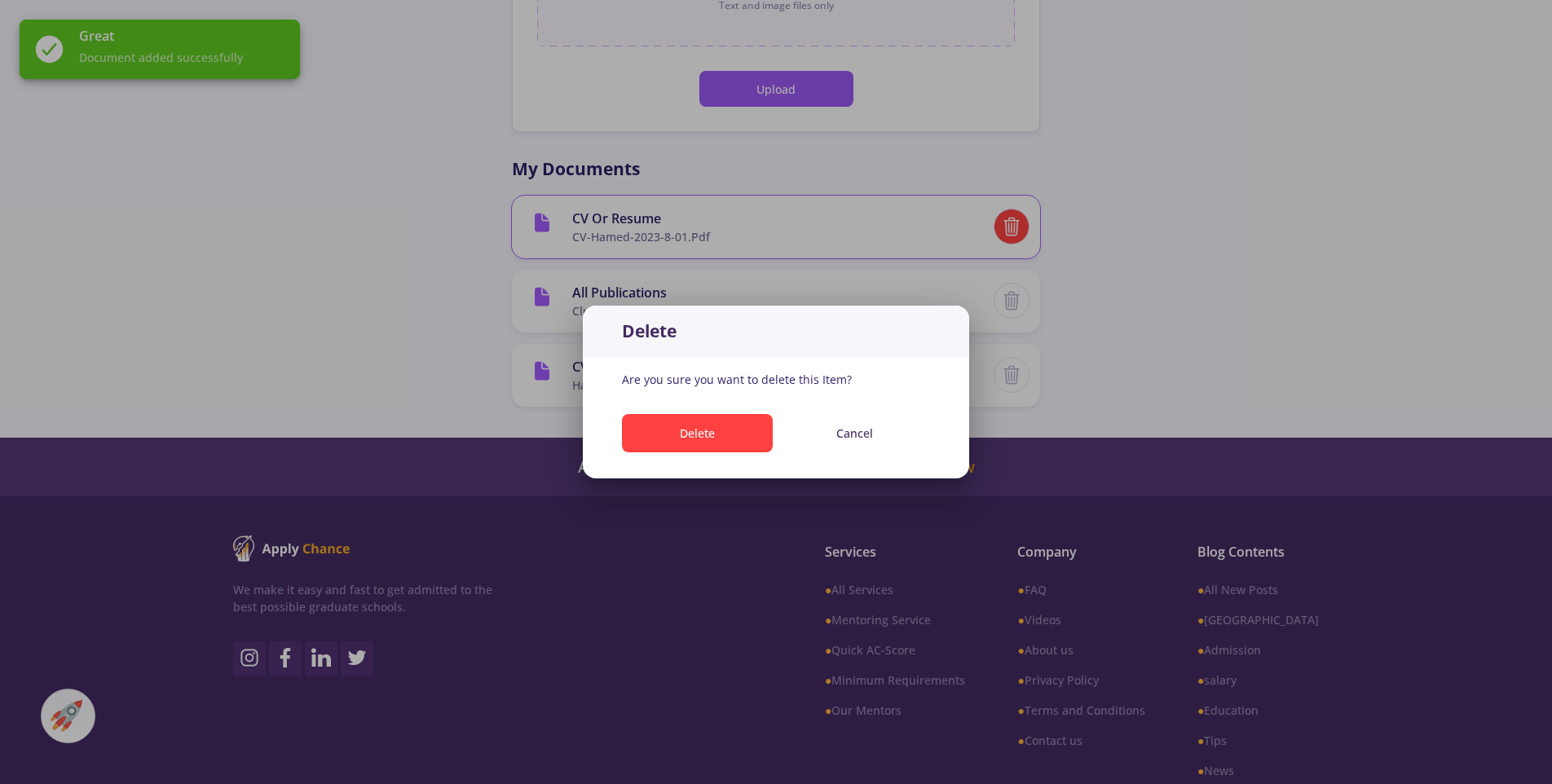
scroll to position [0, 0]
click at [729, 436] on button "Delete" at bounding box center [697, 432] width 150 height 38
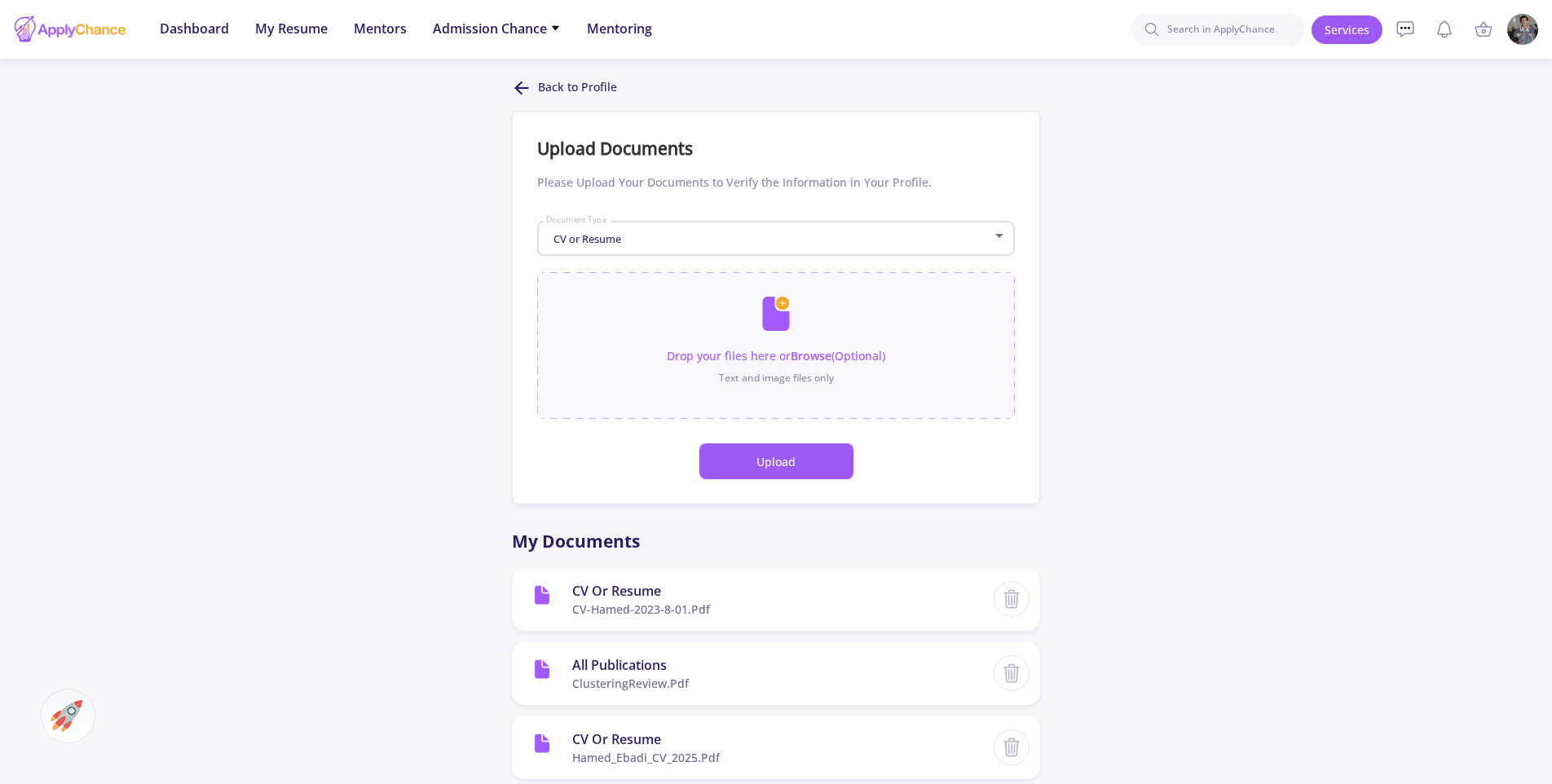
click at [519, 86] on icon at bounding box center [521, 87] width 19 height 19
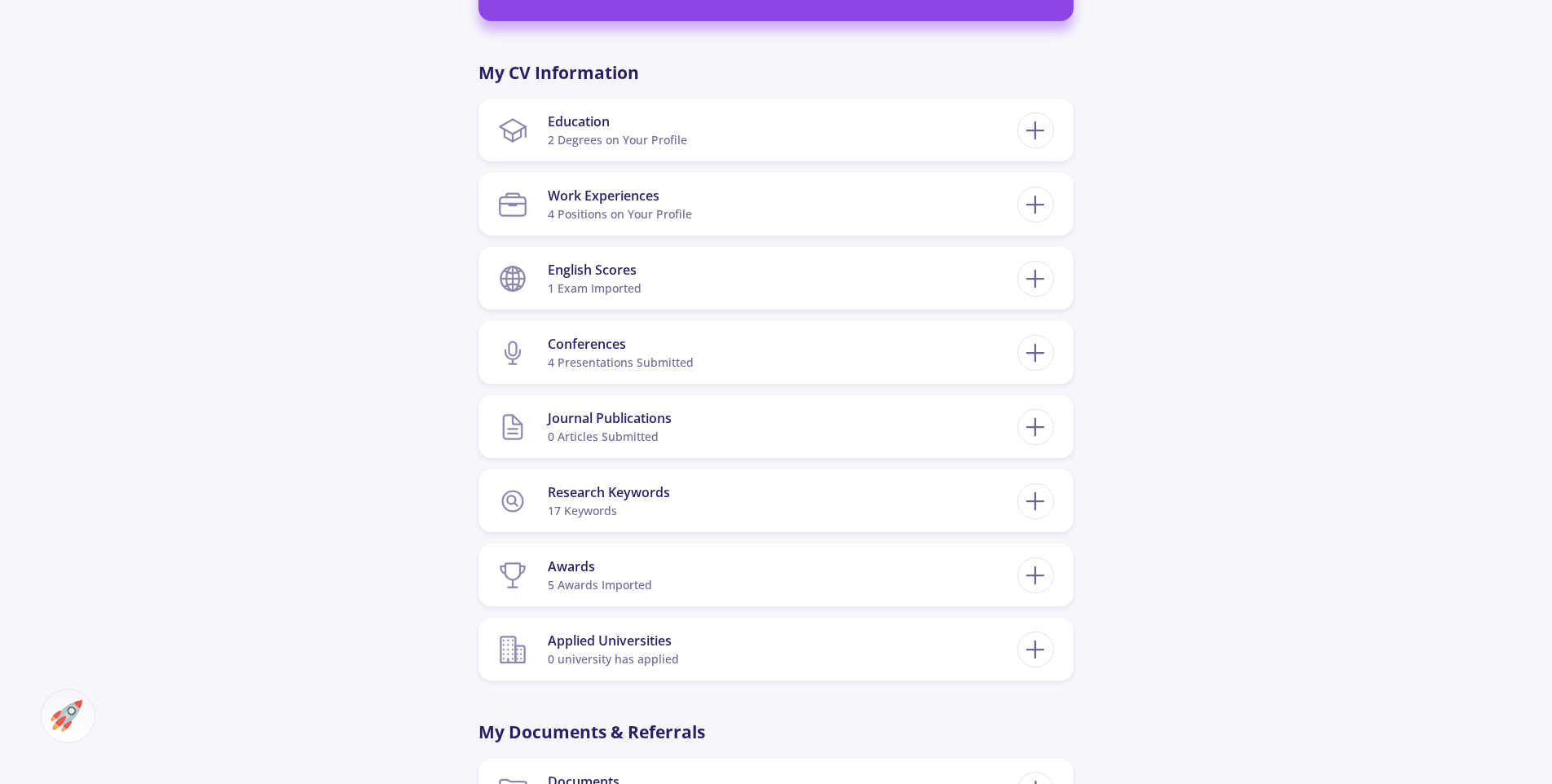
scroll to position [686, 0]
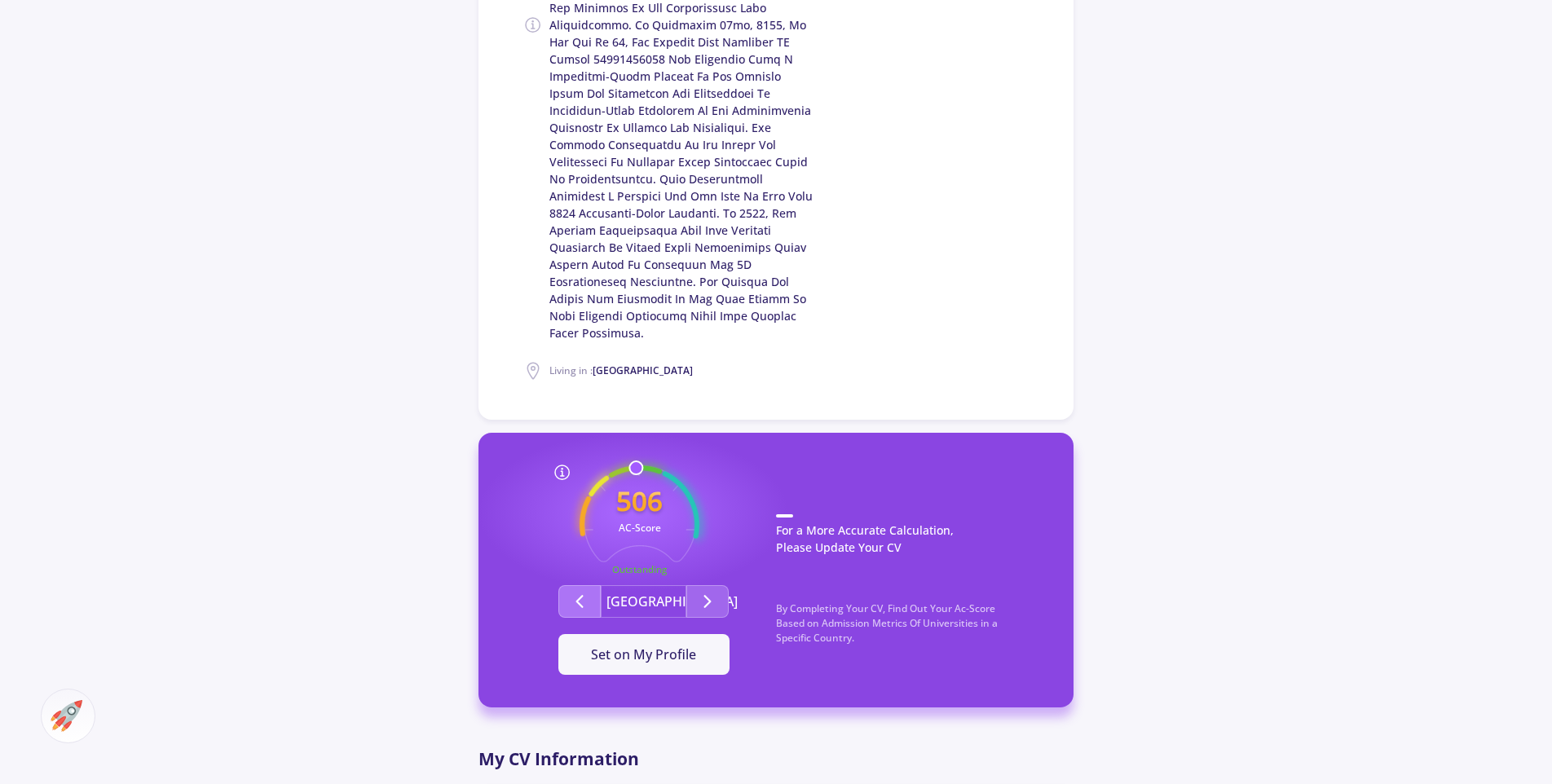
click at [579, 591] on icon "Second group" at bounding box center [579, 600] width 19 height 19
click at [666, 645] on span "Set on My Profile" at bounding box center [643, 653] width 105 height 18
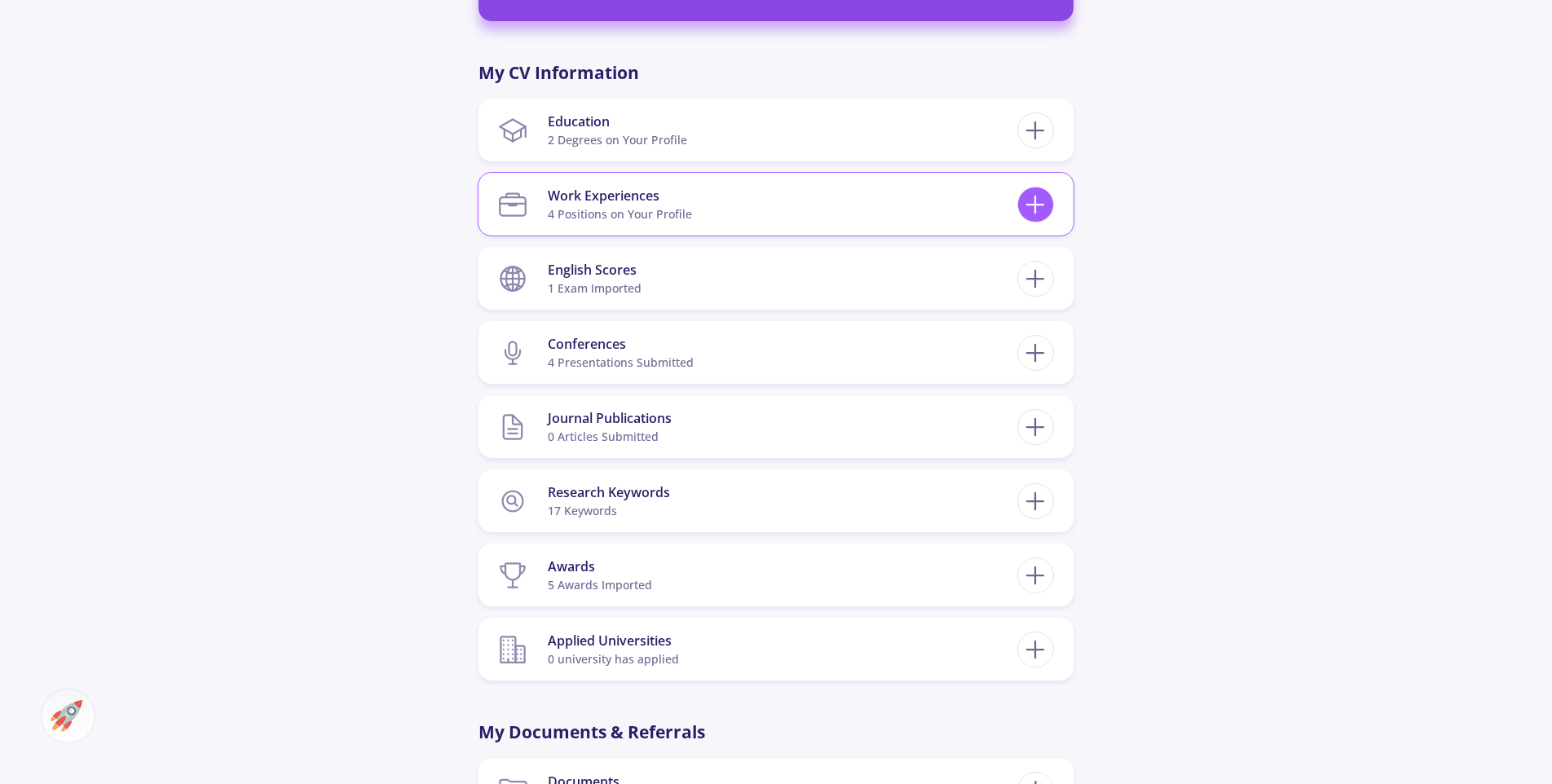
click at [1040, 190] on icon at bounding box center [1035, 205] width 30 height 30
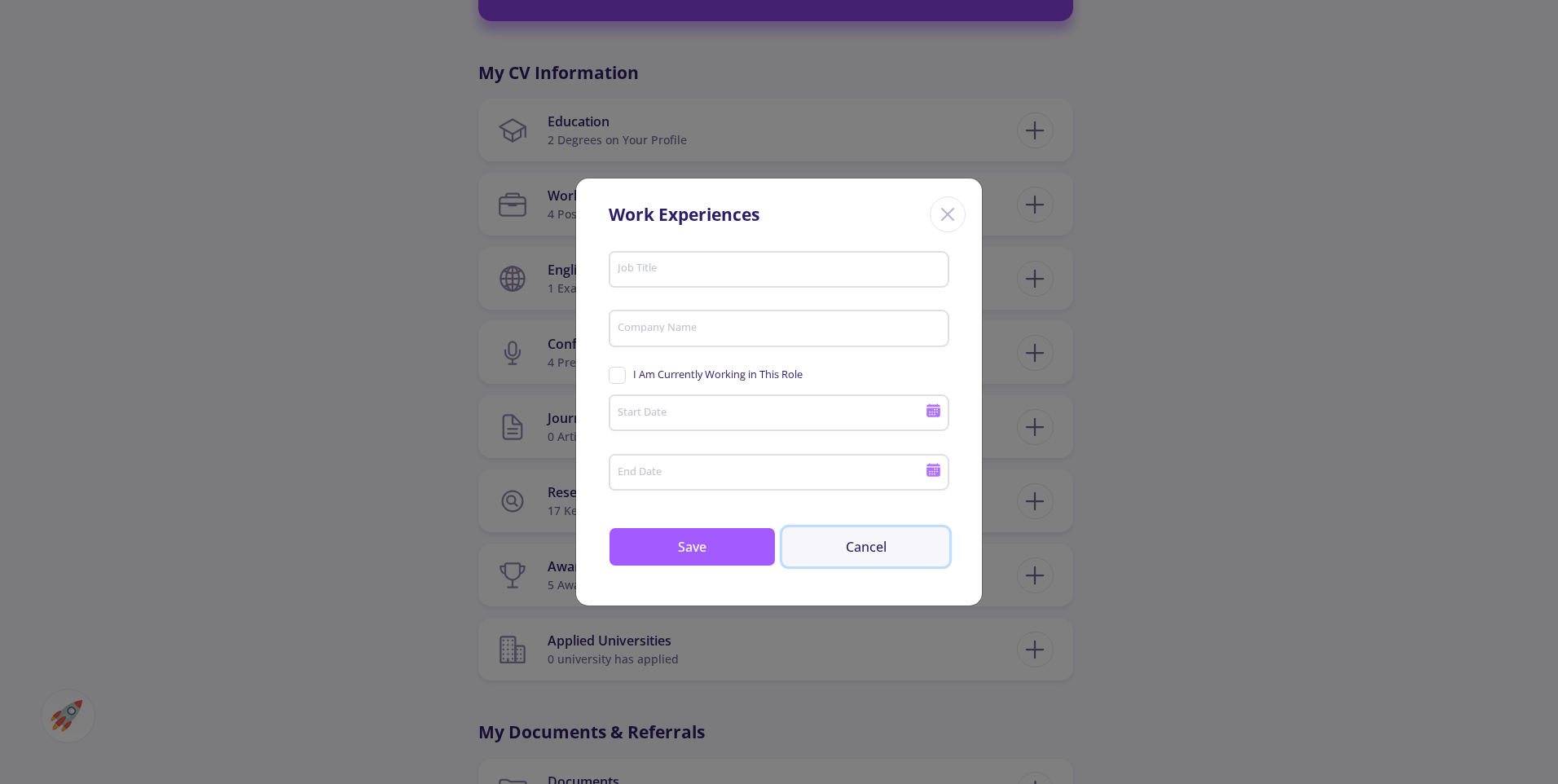
click at [859, 543] on button "Cancel" at bounding box center [866, 546] width 167 height 39
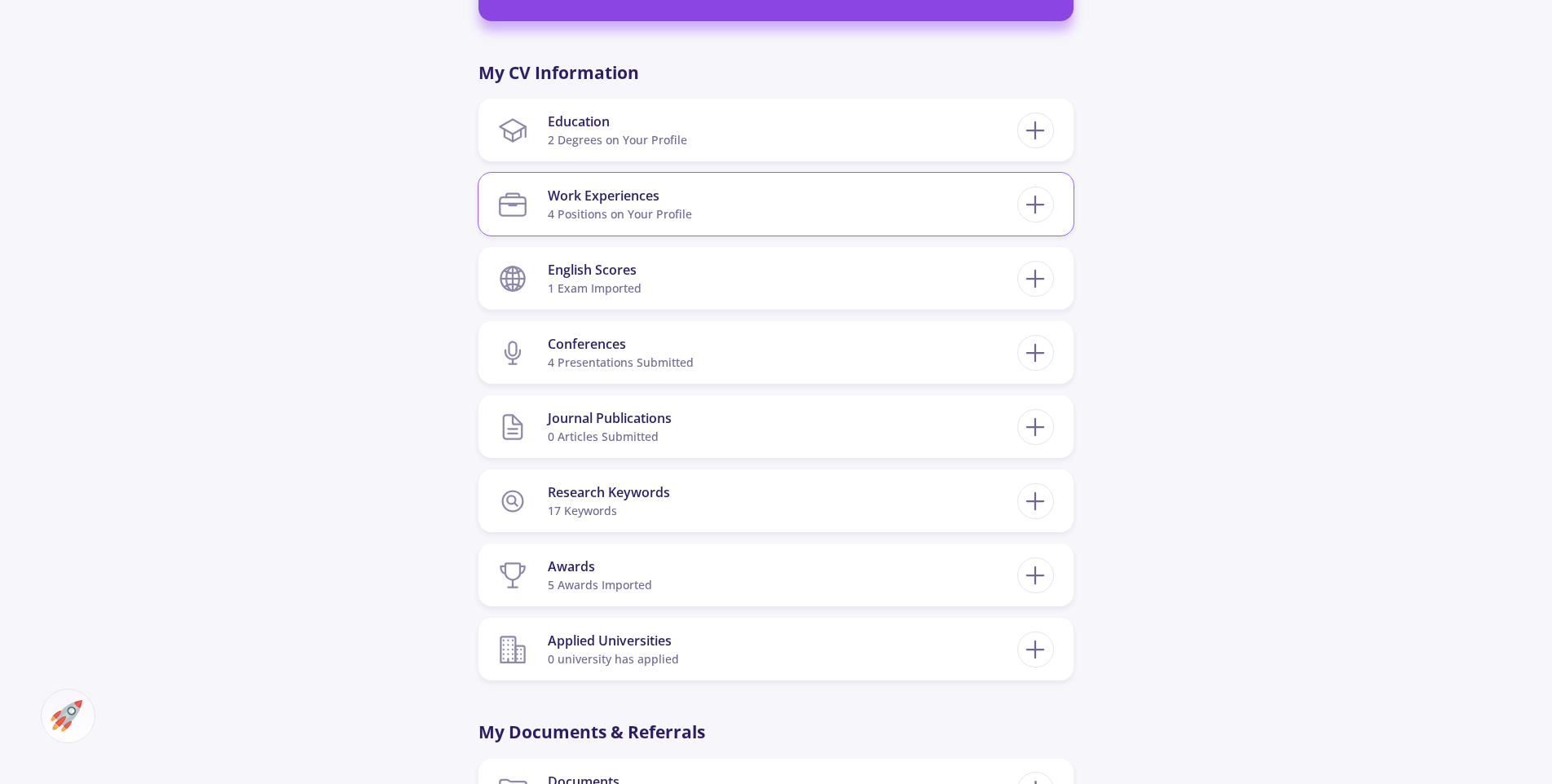
click at [655, 179] on div "Work Experiences 4 Positions on Your Profile" at bounding box center [619, 204] width 144 height 50
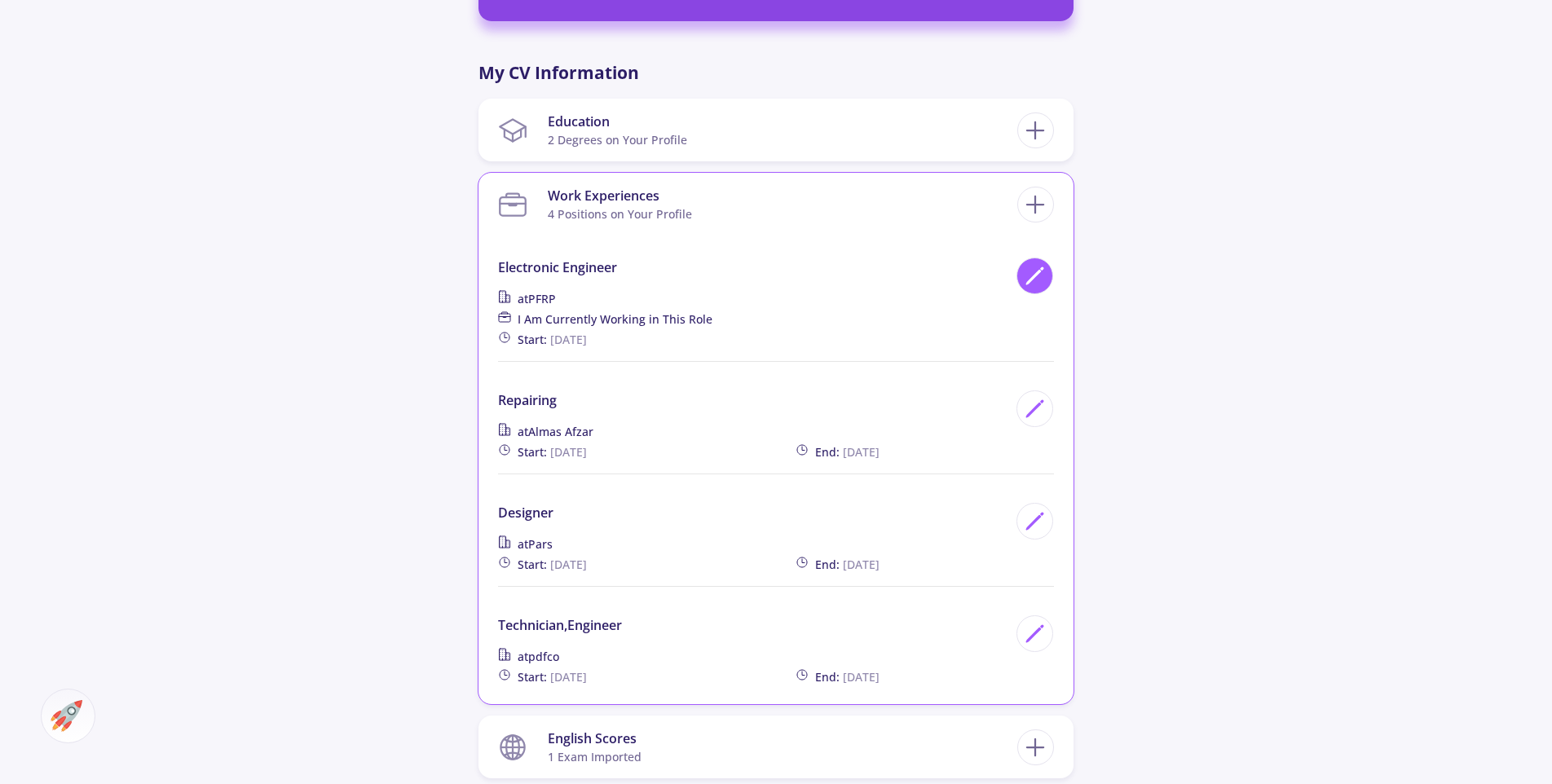
click at [1026, 264] on icon at bounding box center [1035, 276] width 22 height 22
type input "Electronic Engineer"
type input "PFRP"
checkbox input "true"
type input "1/30/2024"
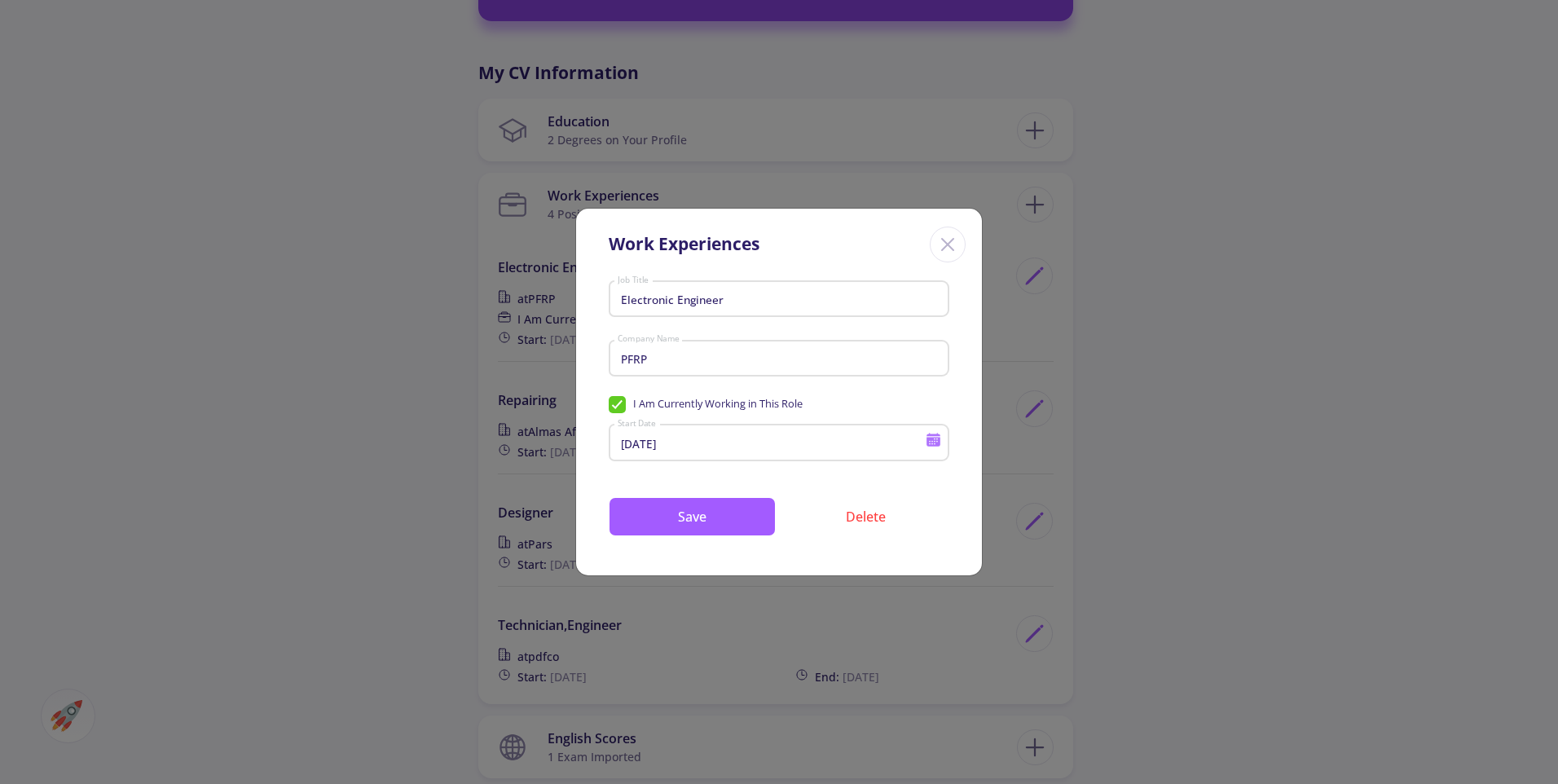
click at [621, 299] on input "Electronic Engineer" at bounding box center [781, 300] width 329 height 15
drag, startPoint x: 767, startPoint y: 299, endPoint x: 708, endPoint y: 297, distance: 59.0
click at [708, 297] on input "SeniorElectronic Engineer" at bounding box center [781, 300] width 329 height 15
click at [782, 297] on input "Senior expert Electronic" at bounding box center [781, 300] width 329 height 15
click at [781, 297] on input "Senior expert Electronic" at bounding box center [781, 300] width 329 height 15
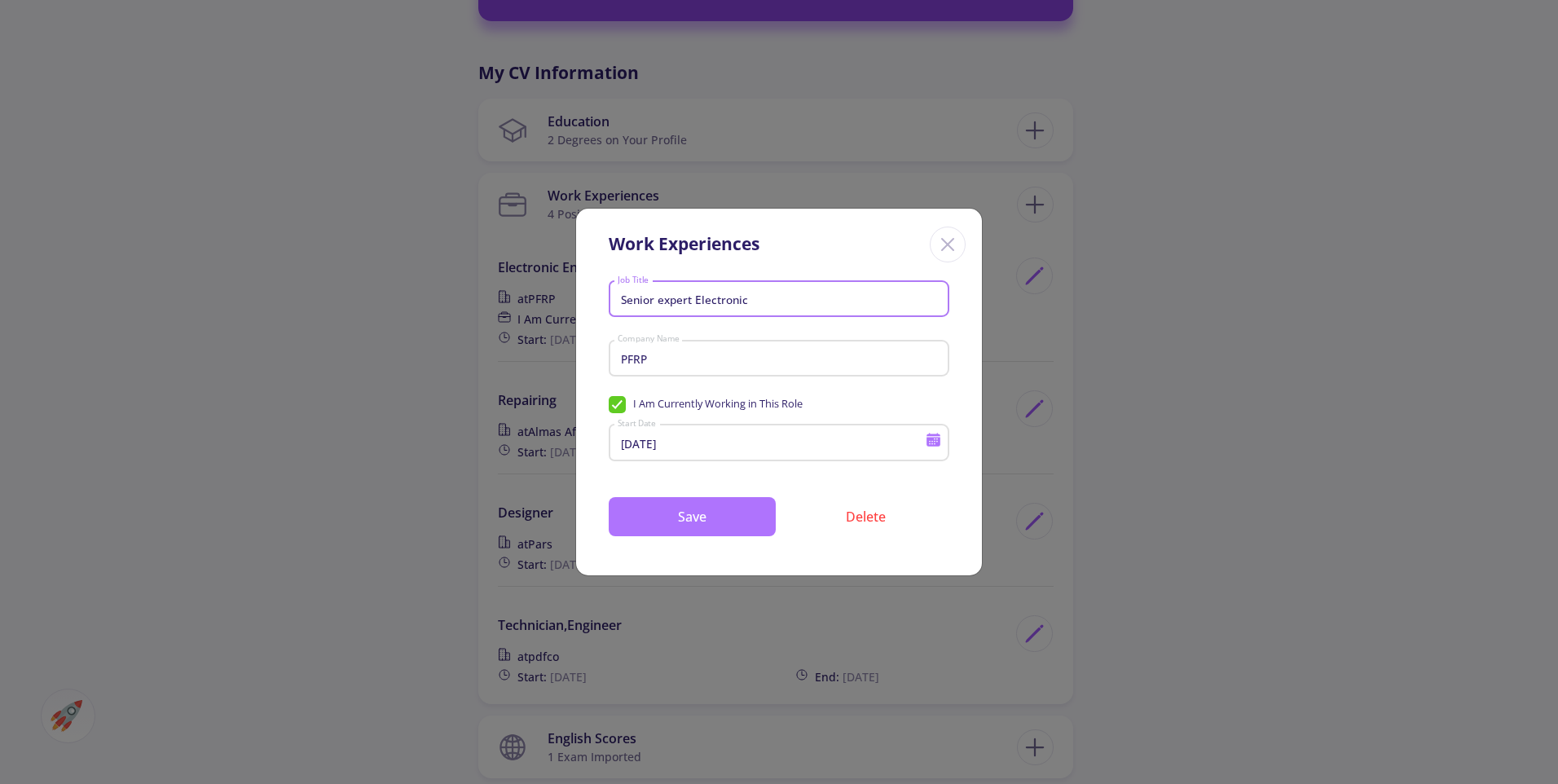
type input "Senior expert Electronic"
click at [738, 514] on button "Save" at bounding box center [692, 517] width 167 height 39
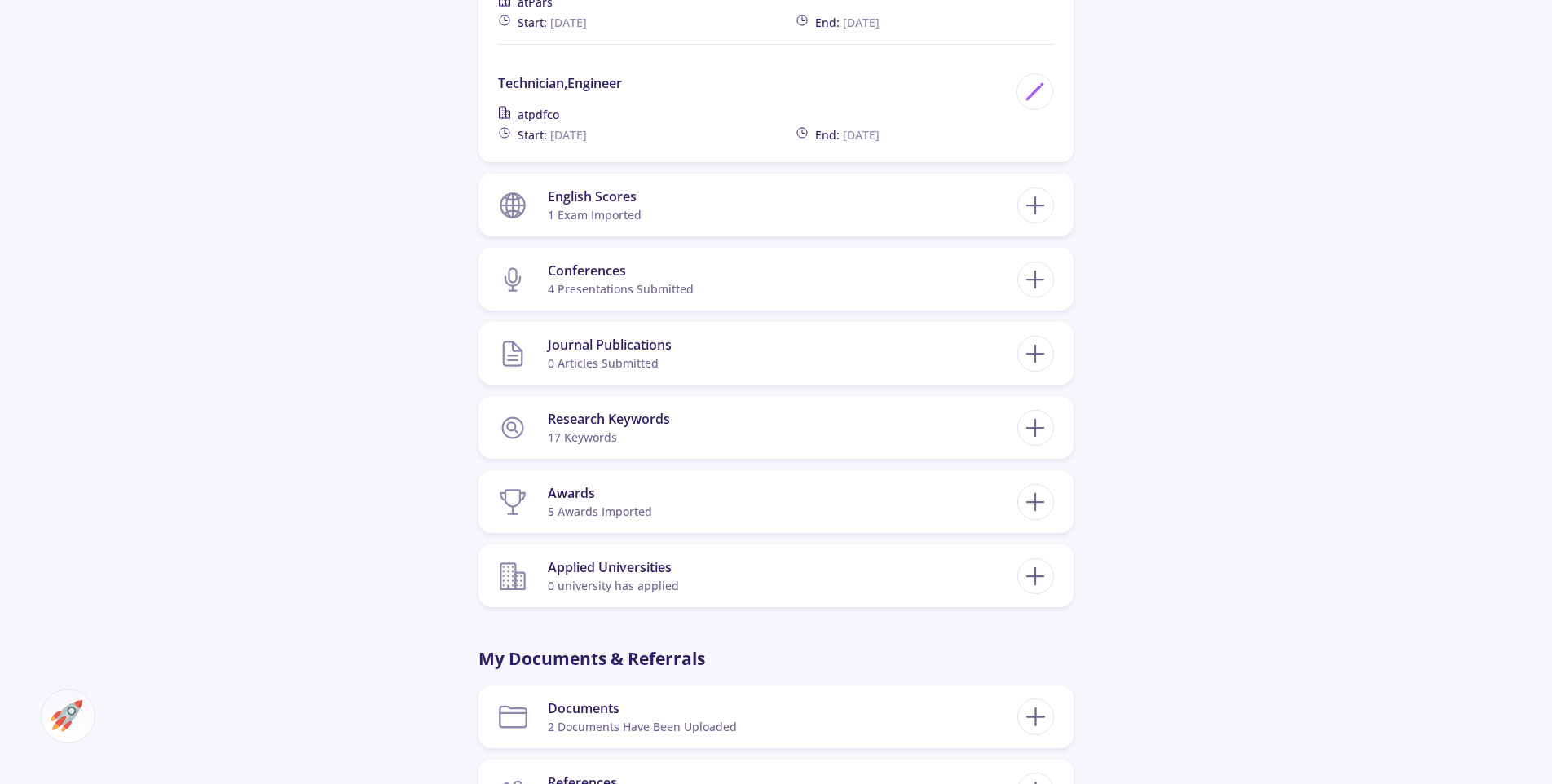
scroll to position [1921, 0]
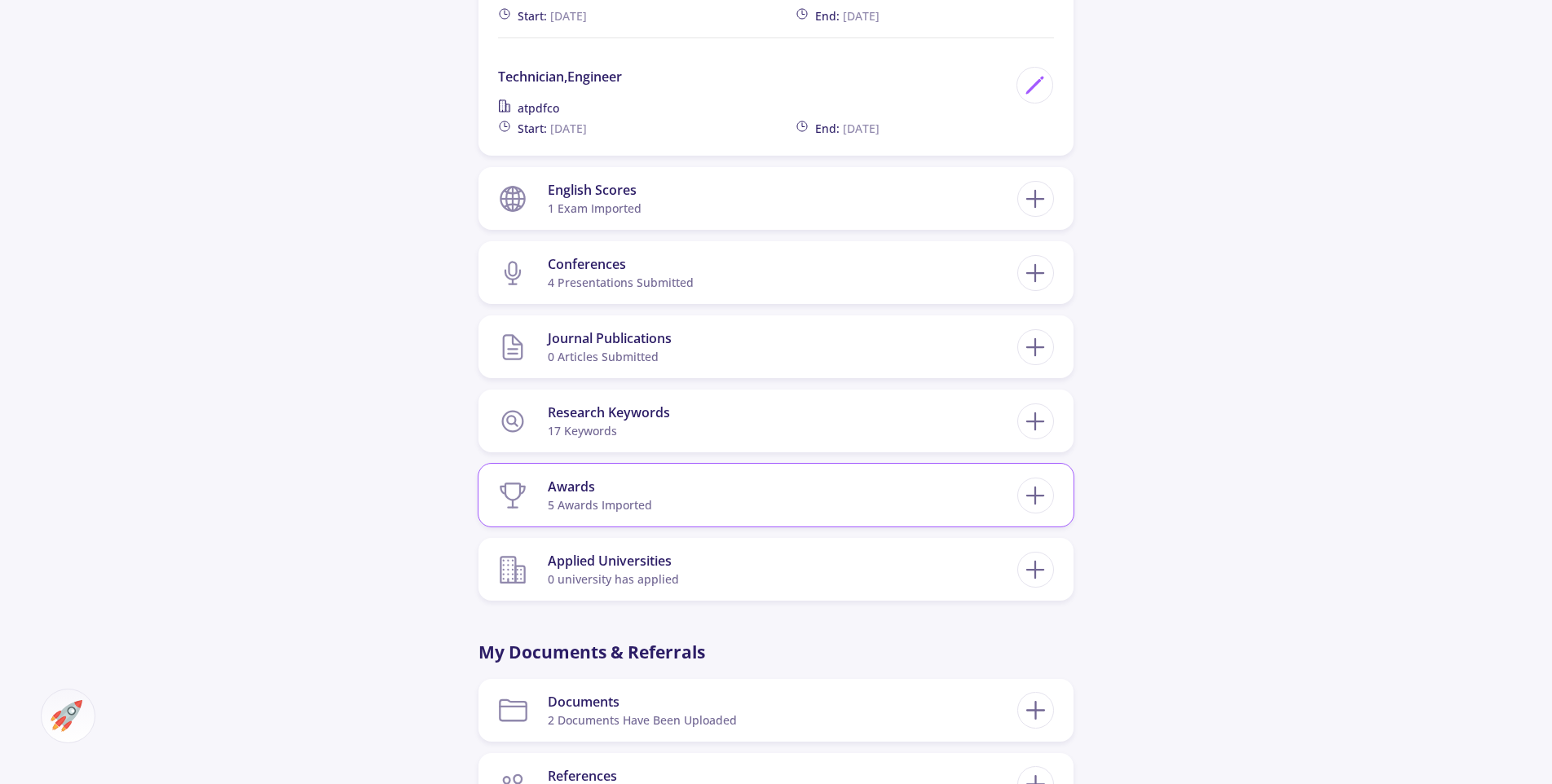
click at [964, 470] on section "Awards 5 awards imported" at bounding box center [757, 495] width 519 height 50
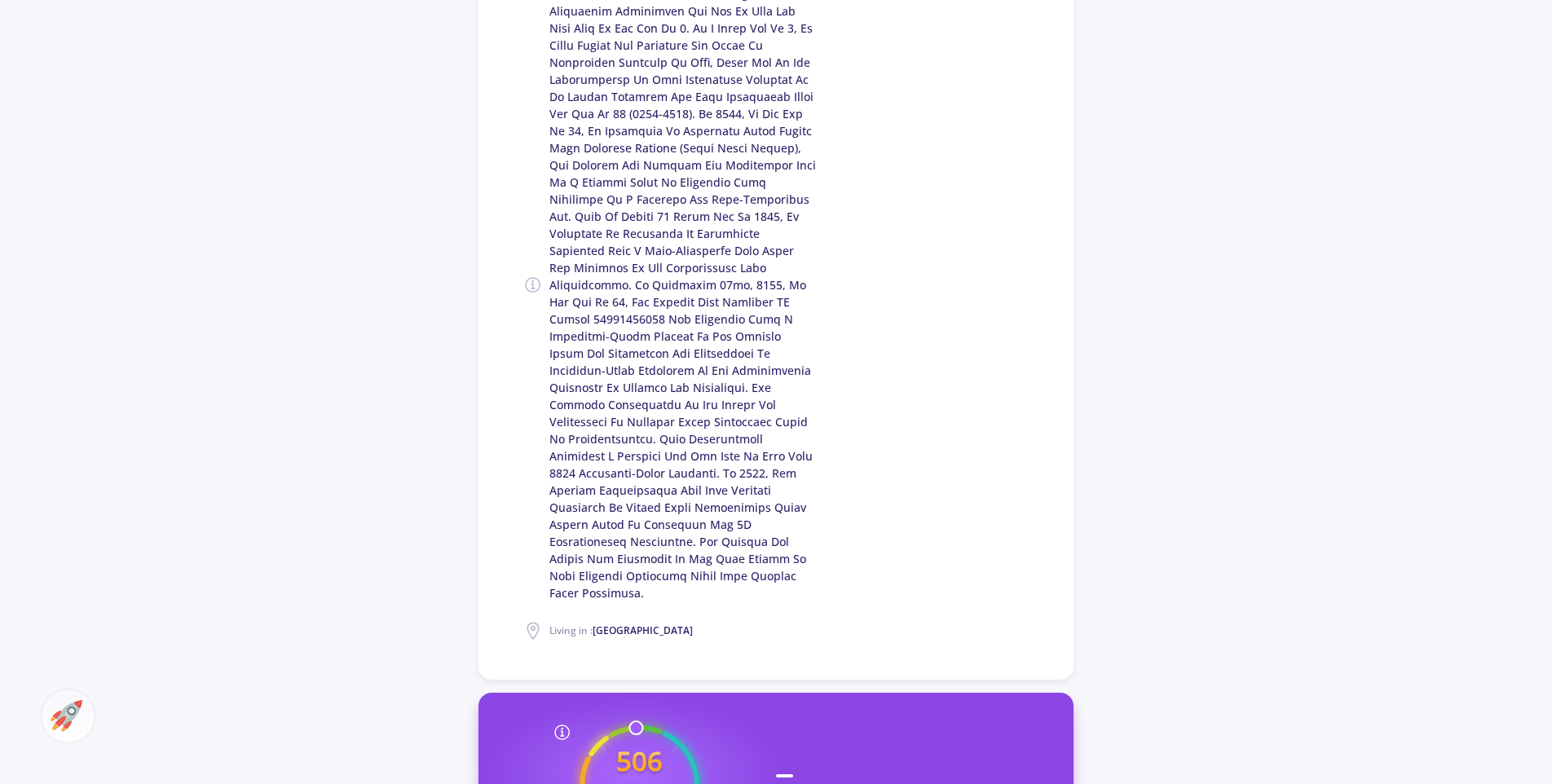
scroll to position [0, 0]
